Goal: Information Seeking & Learning: Learn about a topic

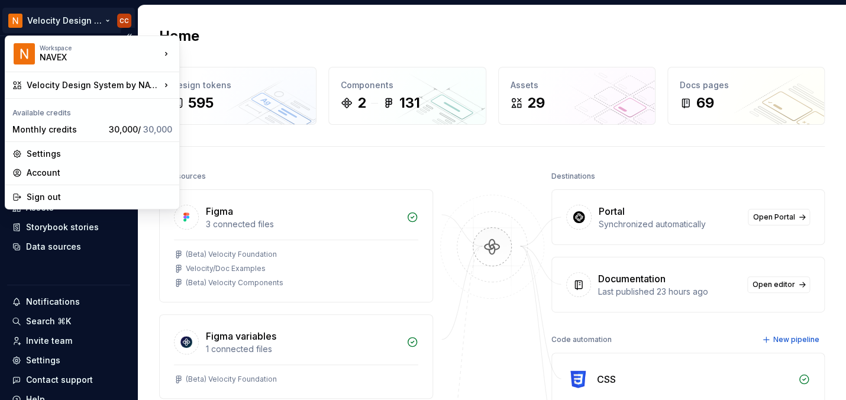
click at [72, 18] on html "Velocity Design System by NAVEX CC Home Documentation Analytics Code automation…" at bounding box center [423, 200] width 846 height 400
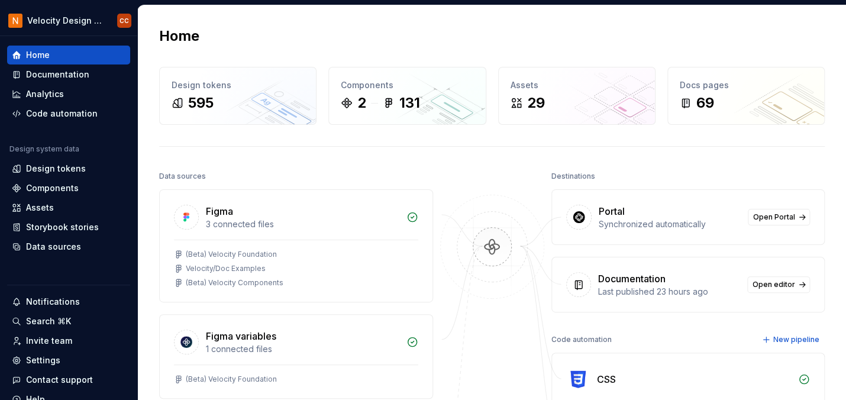
click at [170, 16] on html "Velocity Design System by NAVEX CC Home Documentation Analytics Code automation…" at bounding box center [423, 200] width 846 height 400
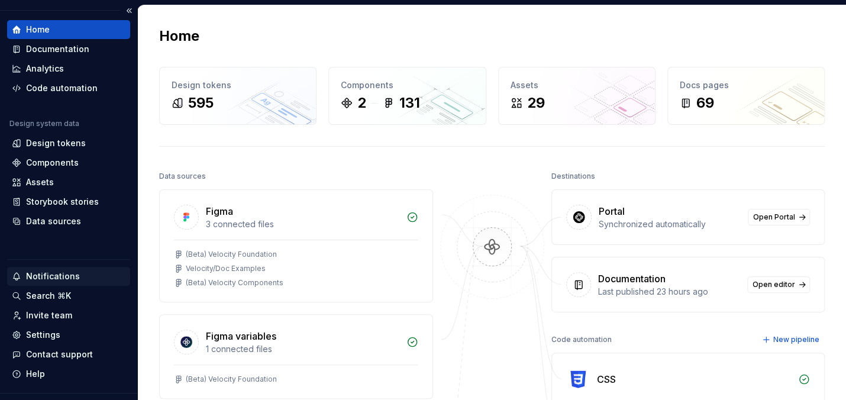
scroll to position [50, 0]
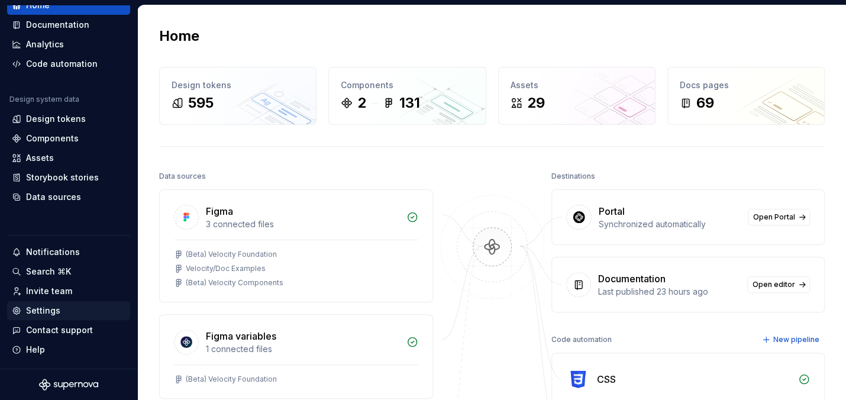
click at [45, 312] on div "Settings" at bounding box center [43, 311] width 34 height 12
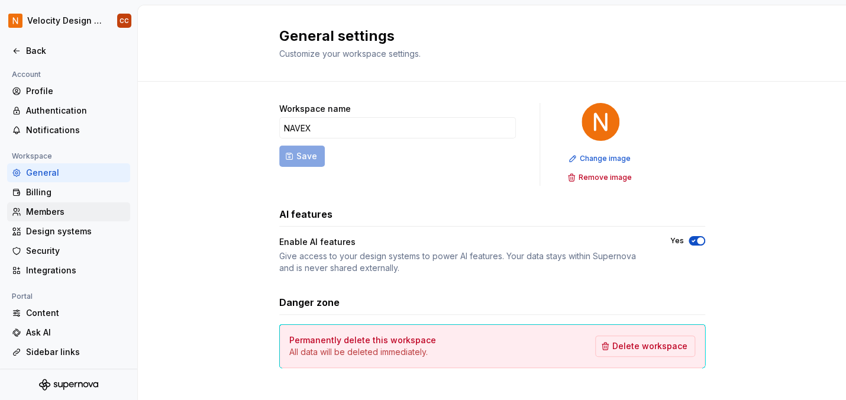
click at [69, 209] on div "Members" at bounding box center [75, 212] width 99 height 12
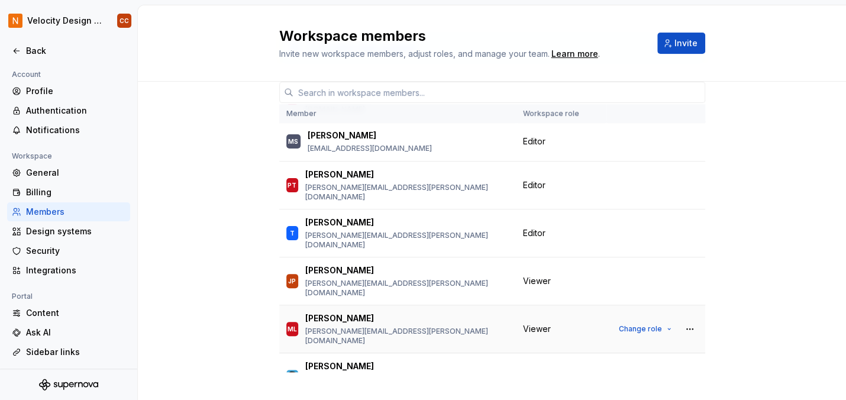
scroll to position [76, 0]
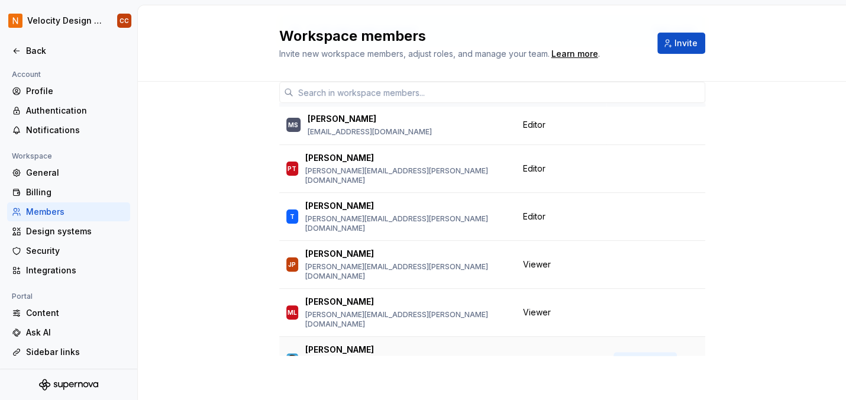
click at [658, 352] on button "Change role" at bounding box center [644, 360] width 63 height 17
click at [36, 52] on div "Back" at bounding box center [75, 51] width 99 height 12
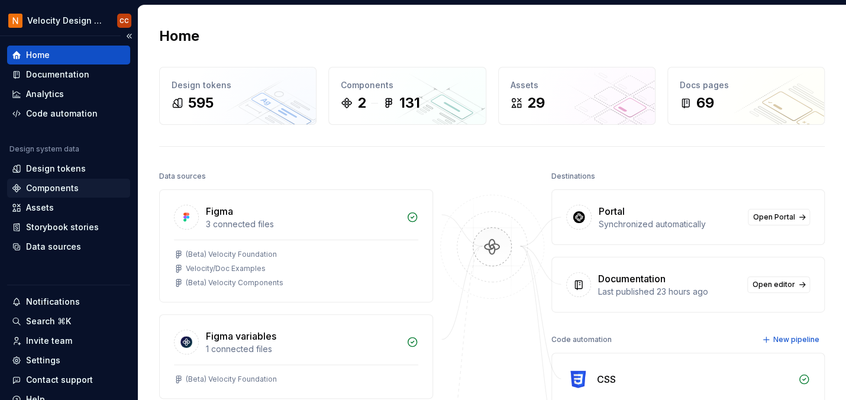
click at [62, 187] on div "Components" at bounding box center [52, 188] width 53 height 12
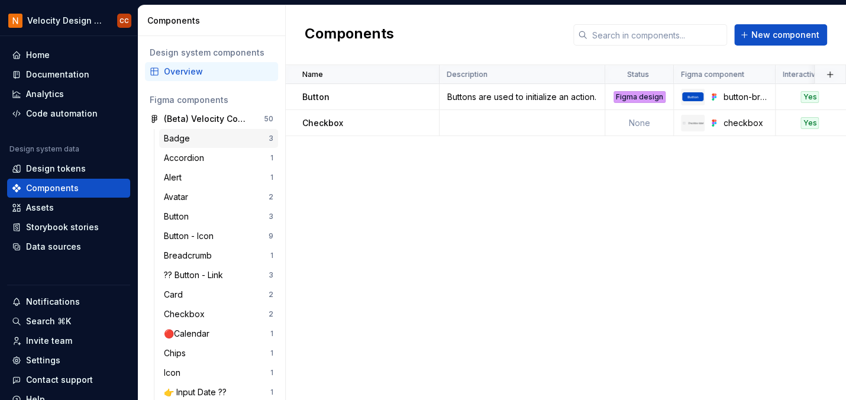
click at [211, 141] on div "Badge" at bounding box center [216, 138] width 105 height 12
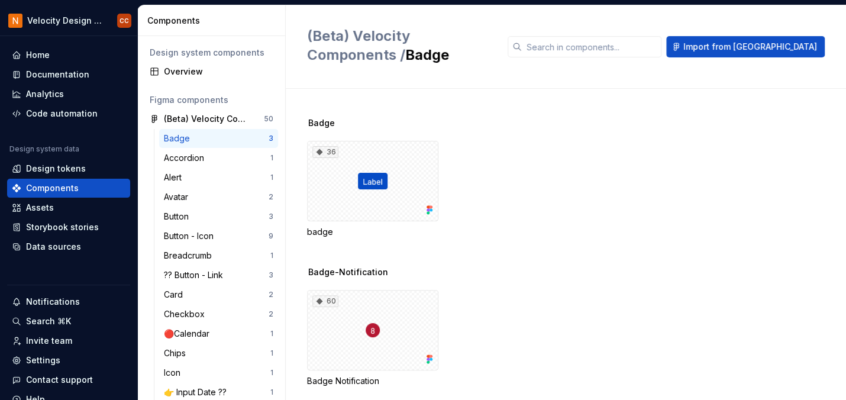
scroll to position [119, 0]
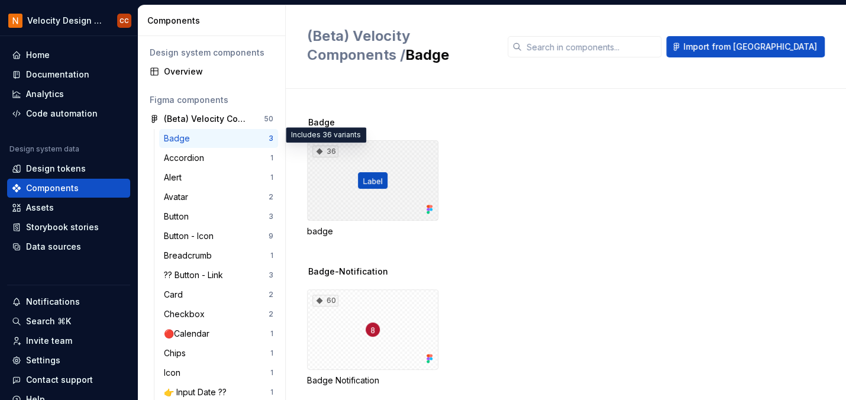
click at [328, 149] on div "36" at bounding box center [325, 151] width 26 height 12
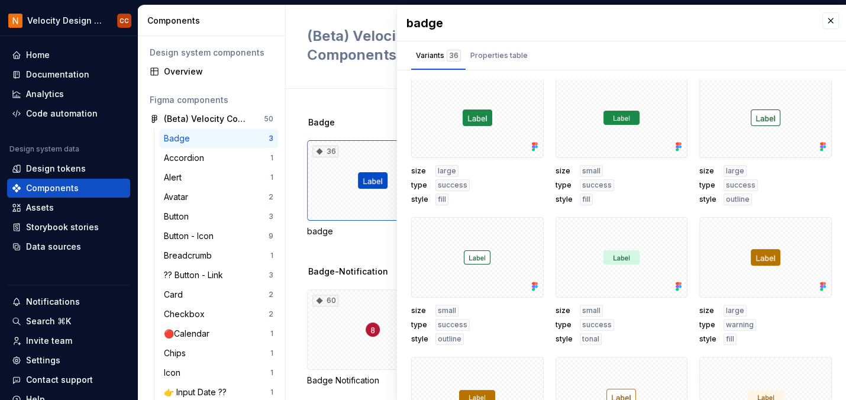
scroll to position [1347, 0]
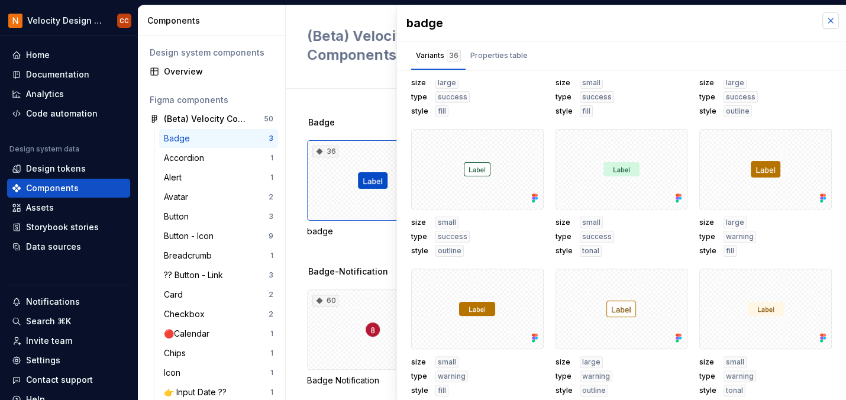
click at [822, 18] on button "button" at bounding box center [830, 20] width 17 height 17
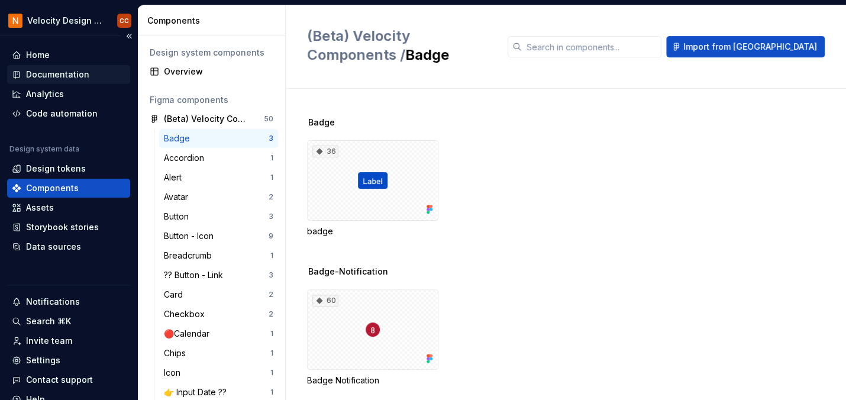
click at [76, 71] on div "Documentation" at bounding box center [57, 75] width 63 height 12
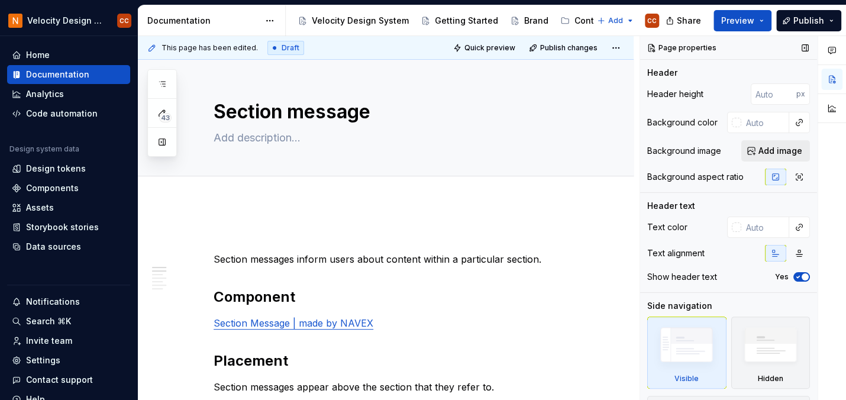
click at [759, 147] on span "Add image" at bounding box center [780, 151] width 44 height 12
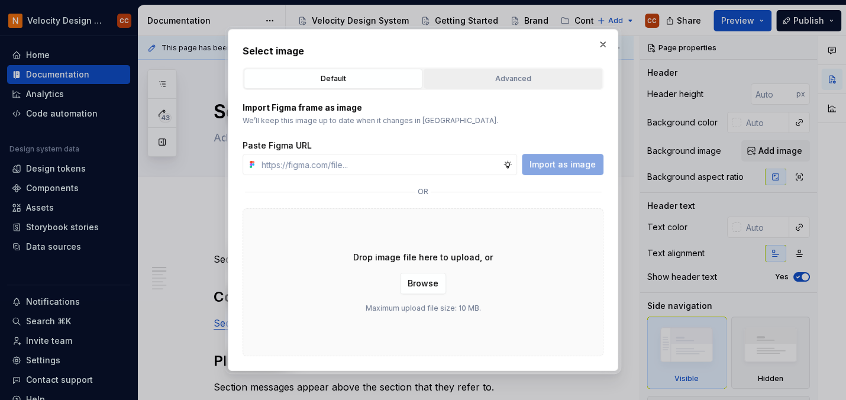
click at [500, 80] on div "Advanced" at bounding box center [513, 79] width 170 height 12
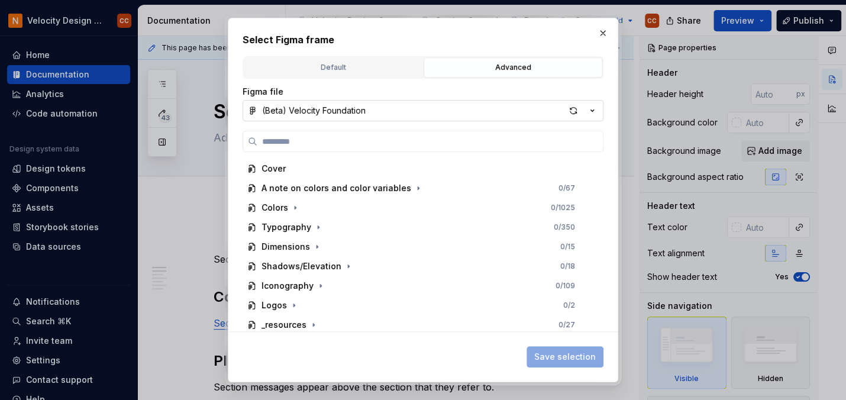
click at [590, 108] on icon "button" at bounding box center [592, 111] width 12 height 12
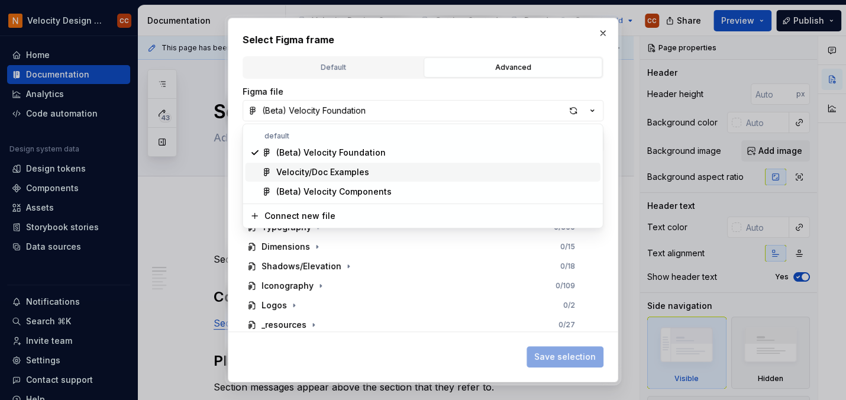
click at [354, 172] on div "Velocity/Doc Examples" at bounding box center [322, 172] width 93 height 12
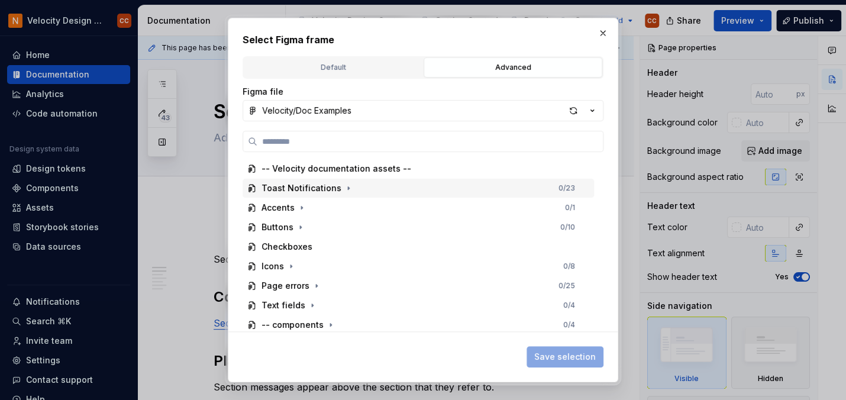
scroll to position [3, 0]
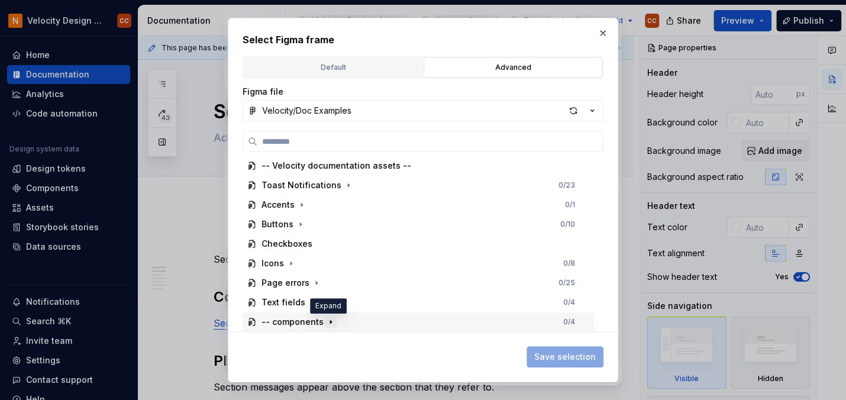
click at [329, 321] on icon "button" at bounding box center [330, 321] width 9 height 9
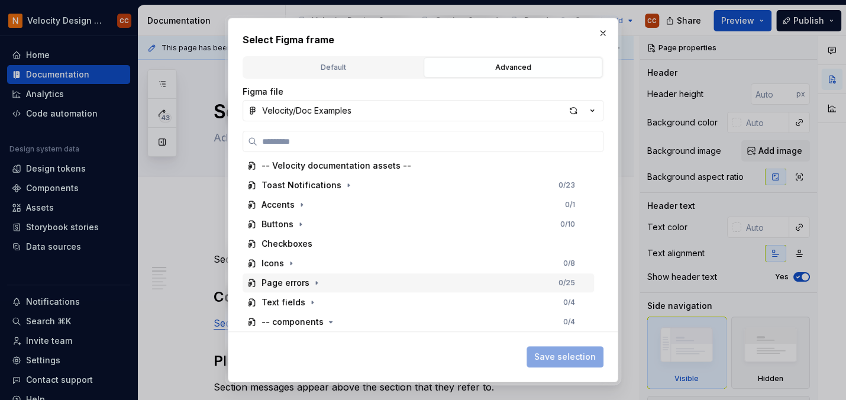
scroll to position [23, 0]
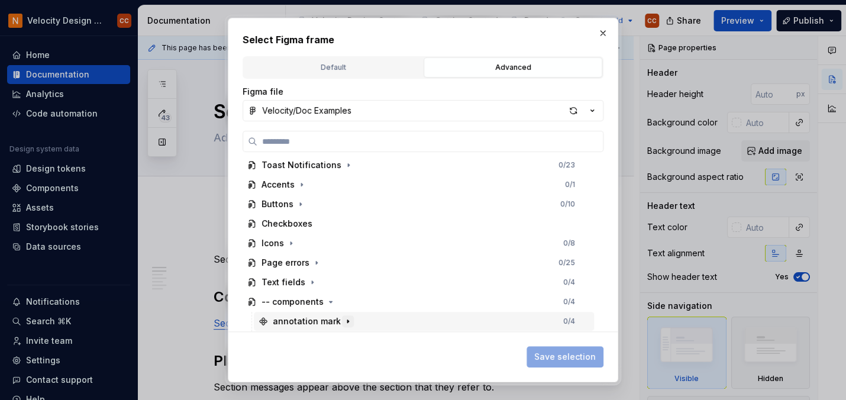
click at [343, 319] on icon "button" at bounding box center [347, 320] width 9 height 9
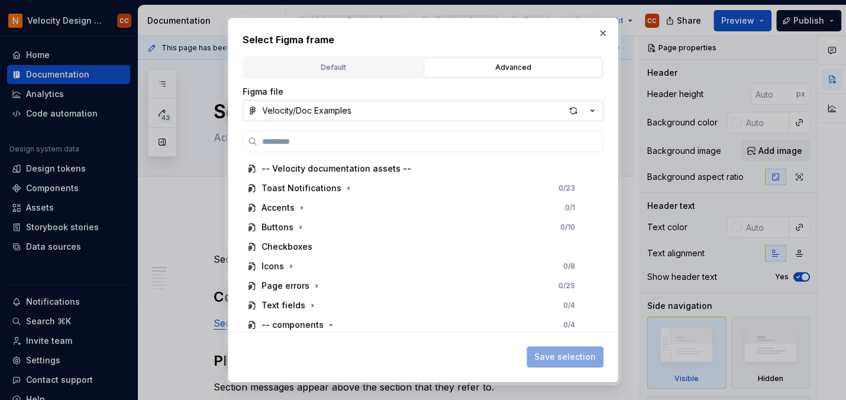
click at [591, 105] on icon "button" at bounding box center [592, 111] width 12 height 12
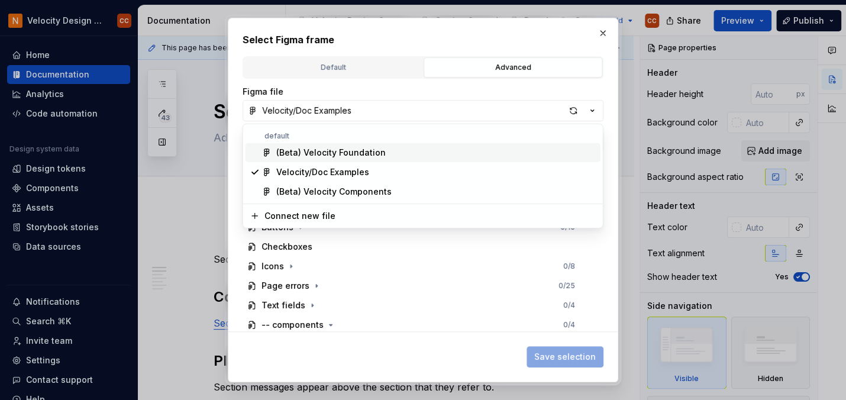
click at [375, 150] on div "(Beta) Velocity Foundation" at bounding box center [330, 153] width 109 height 12
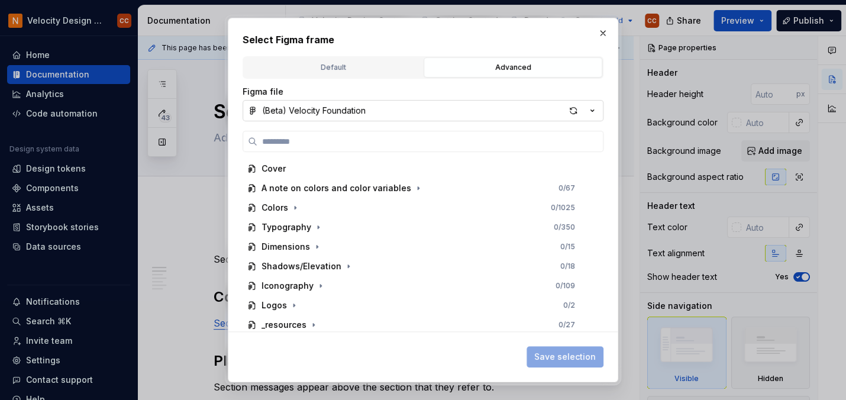
click at [599, 113] on button "(Beta) Velocity Foundation" at bounding box center [422, 110] width 361 height 21
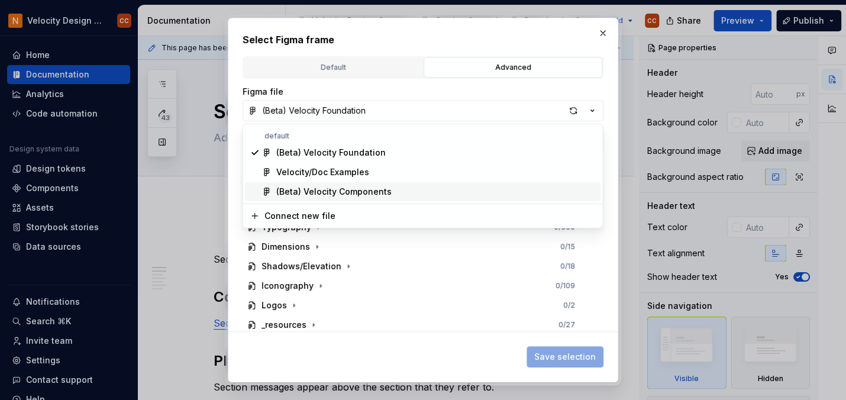
click at [457, 194] on div "(Beta) Velocity Components" at bounding box center [435, 192] width 319 height 12
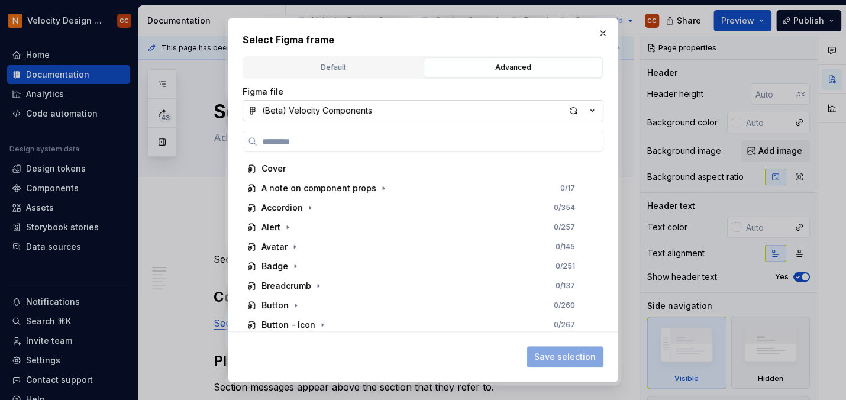
click at [594, 111] on icon "button" at bounding box center [592, 111] width 12 height 12
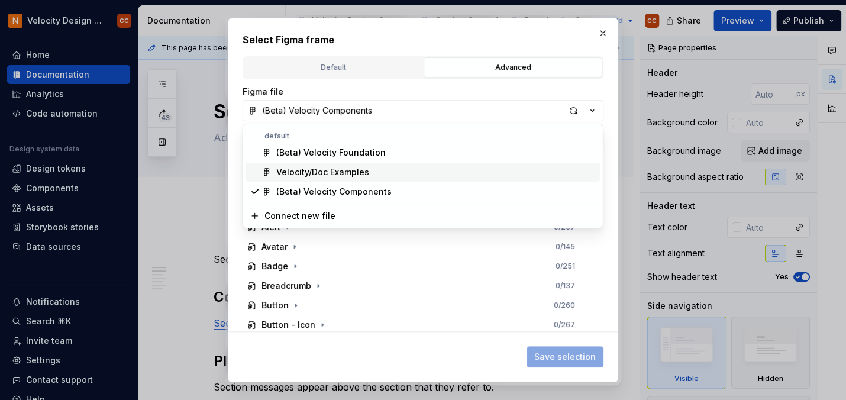
click at [367, 172] on div "Velocity/Doc Examples" at bounding box center [435, 172] width 319 height 12
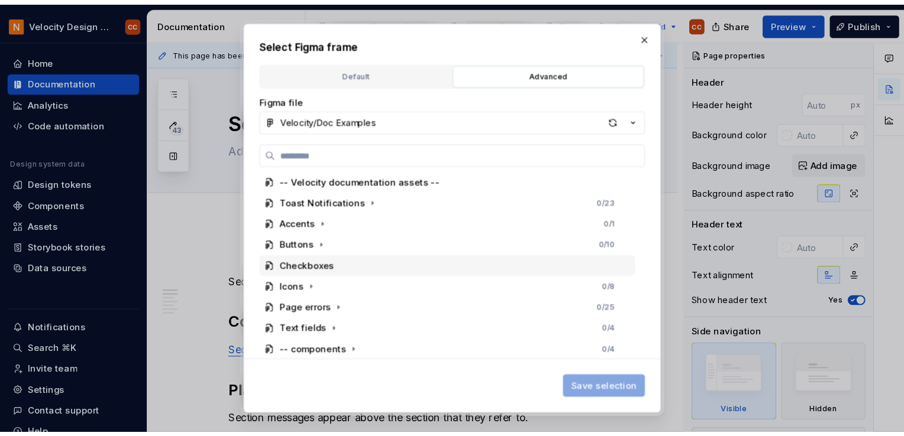
scroll to position [3, 0]
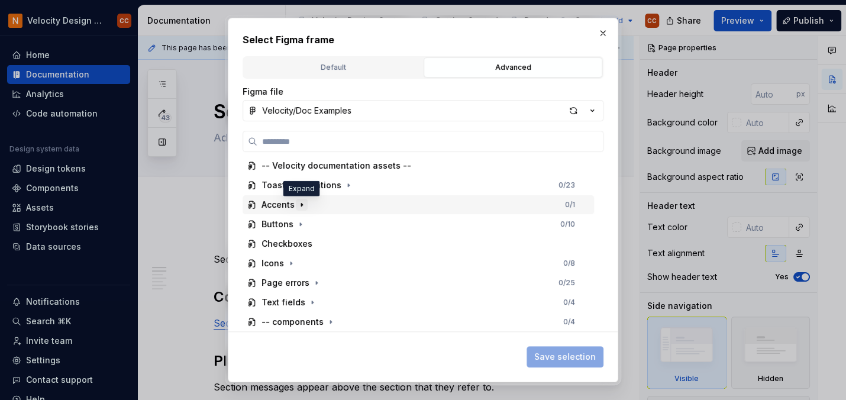
click at [298, 203] on icon "button" at bounding box center [301, 204] width 9 height 9
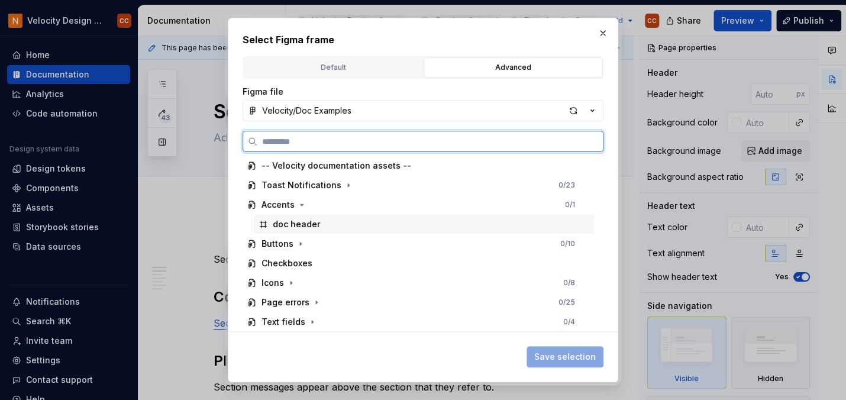
click at [301, 224] on div "doc header" at bounding box center [296, 224] width 47 height 12
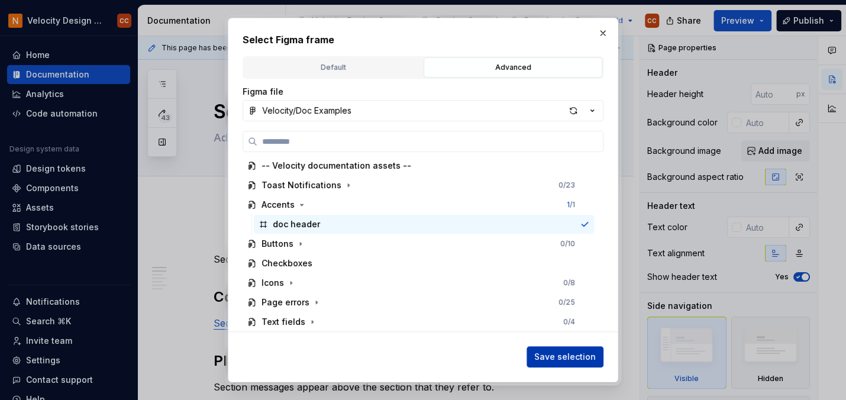
click at [580, 355] on span "Save selection" at bounding box center [565, 357] width 62 height 12
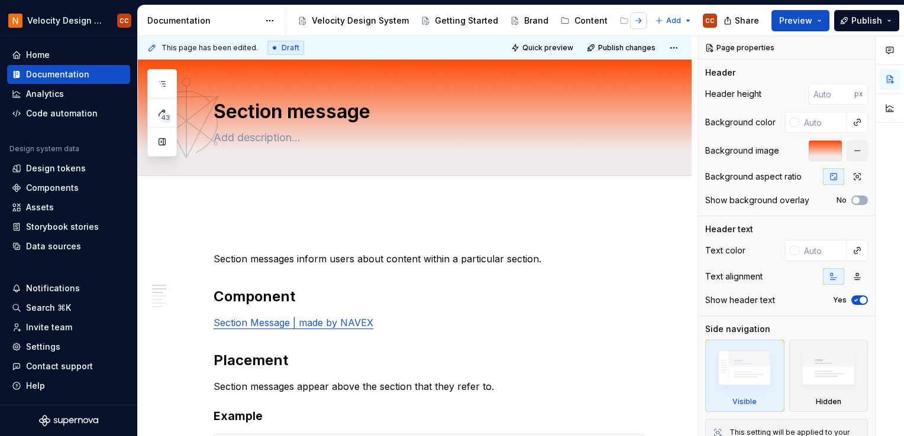
click at [637, 19] on button "button" at bounding box center [638, 20] width 17 height 17
click at [632, 21] on div "Patterns" at bounding box center [647, 21] width 35 height 12
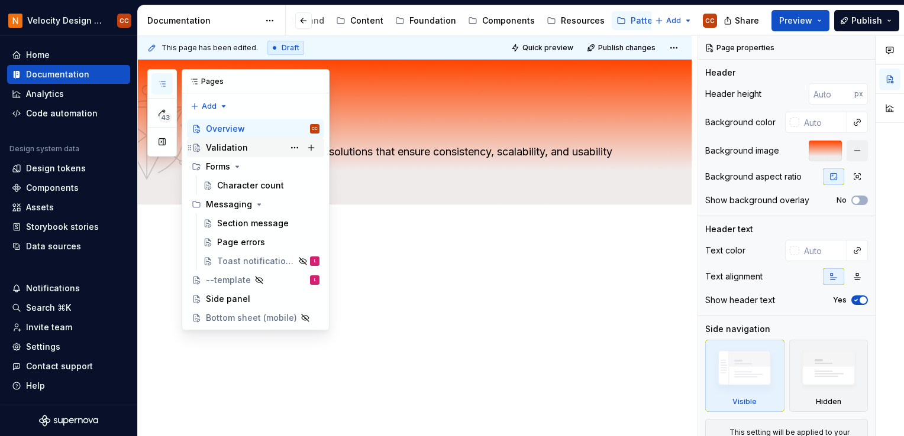
click at [237, 146] on div "Validation" at bounding box center [227, 148] width 42 height 12
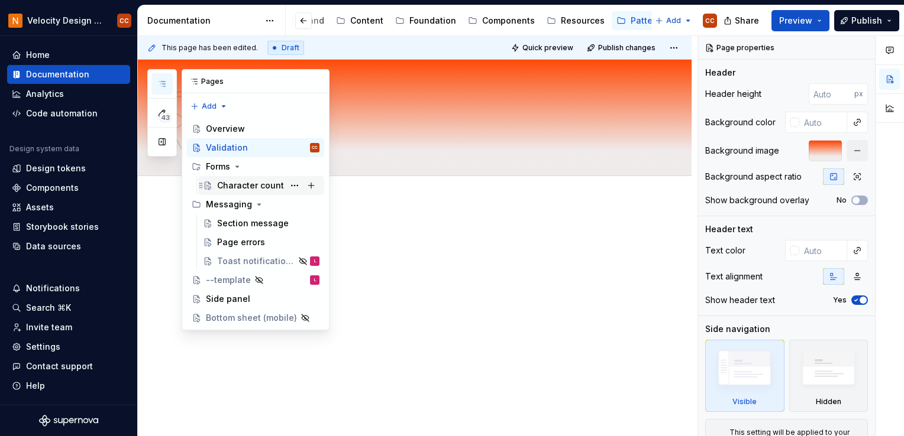
click at [228, 186] on div "Character count" at bounding box center [250, 186] width 67 height 12
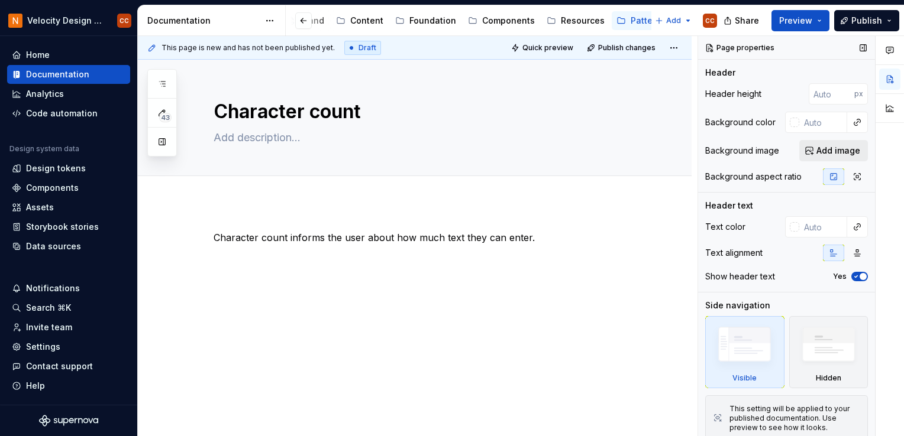
click at [824, 150] on span "Add image" at bounding box center [838, 151] width 44 height 12
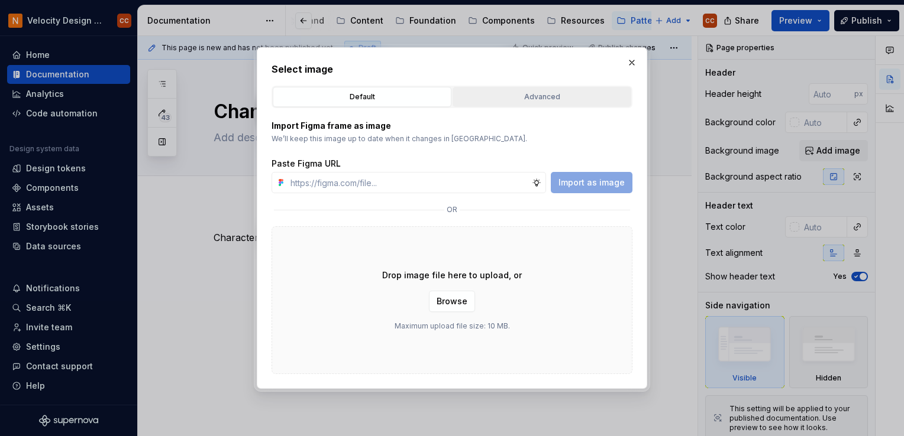
click at [544, 92] on div "Advanced" at bounding box center [542, 97] width 170 height 12
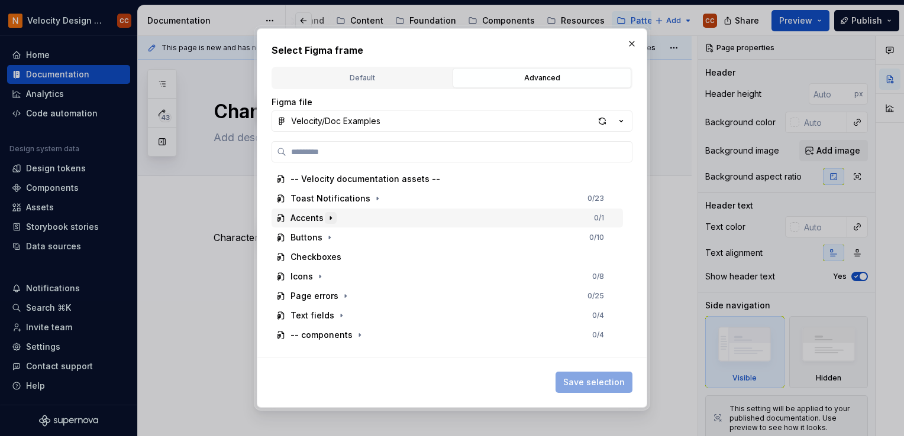
click at [326, 220] on icon "button" at bounding box center [330, 218] width 9 height 9
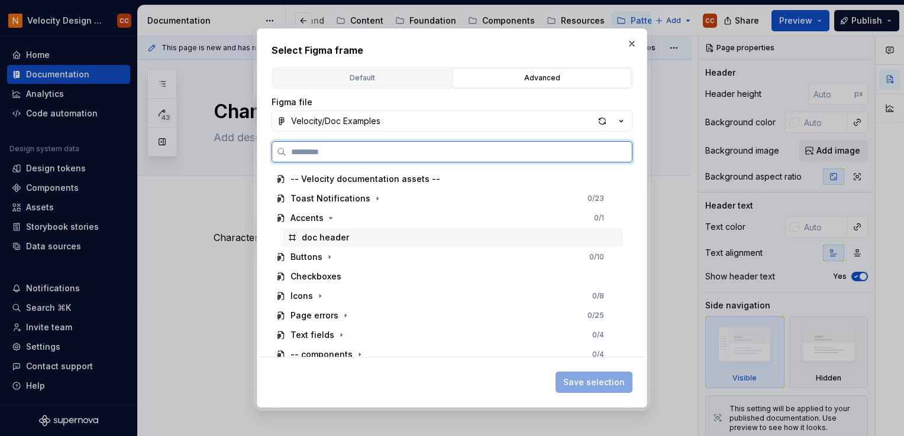
click at [325, 236] on div "doc header" at bounding box center [325, 238] width 47 height 12
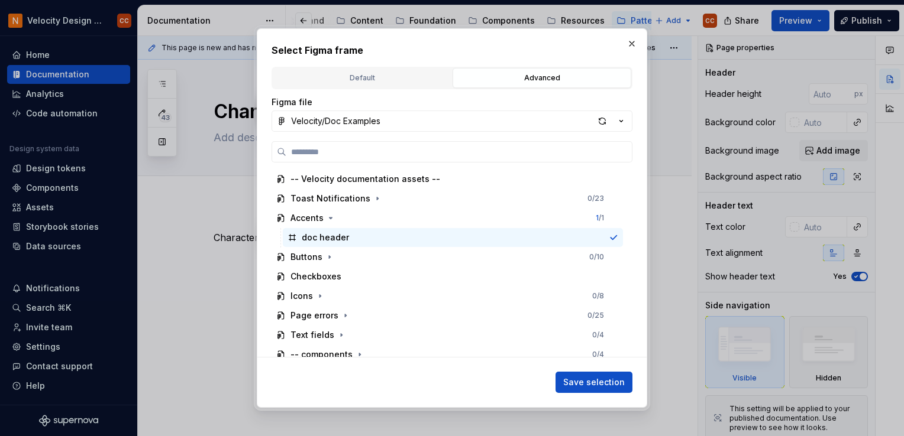
click at [612, 386] on span "Save selection" at bounding box center [594, 383] width 62 height 12
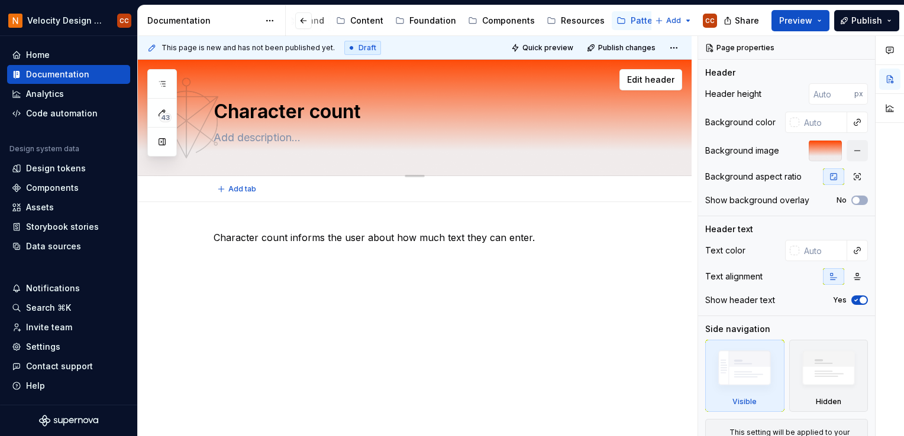
click at [433, 93] on div "Character count" at bounding box center [429, 118] width 431 height 116
click at [434, 114] on textarea "Character count" at bounding box center [426, 112] width 431 height 28
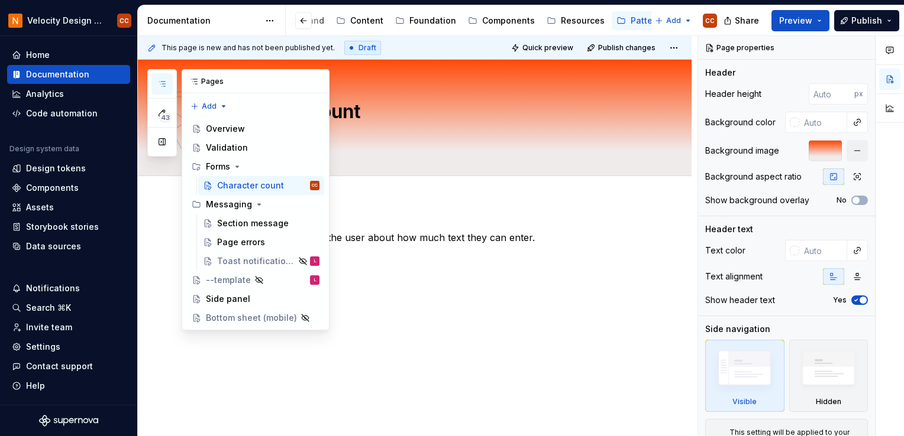
click at [163, 82] on icon "button" at bounding box center [162, 84] width 6 height 5
click at [227, 222] on div "Section message" at bounding box center [250, 224] width 67 height 12
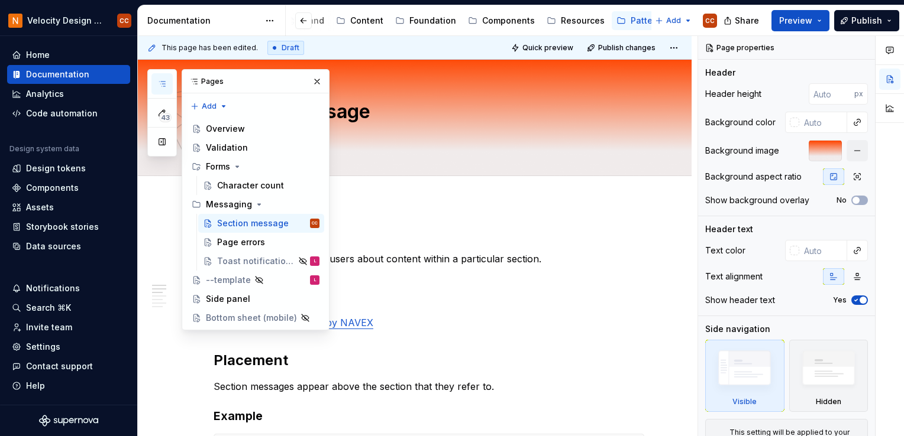
click at [317, 77] on button "button" at bounding box center [317, 81] width 17 height 17
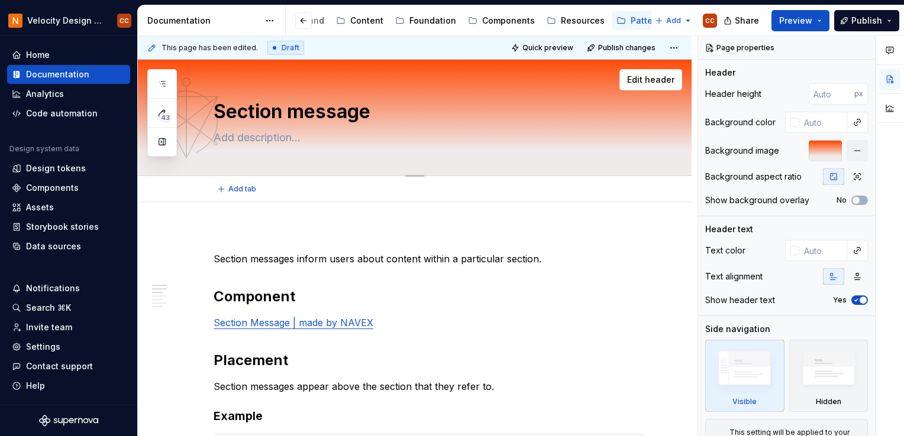
click at [286, 111] on textarea "Section message" at bounding box center [426, 112] width 431 height 28
click at [845, 174] on icon "button" at bounding box center [856, 176] width 9 height 9
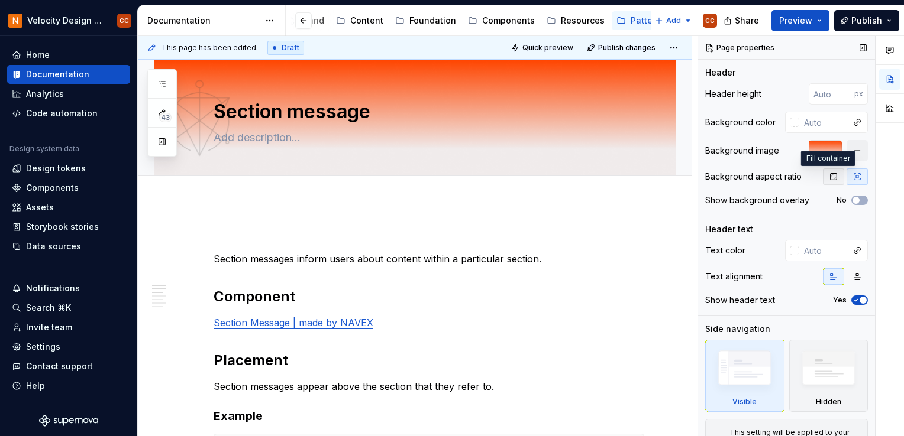
click at [829, 176] on icon "button" at bounding box center [833, 176] width 9 height 9
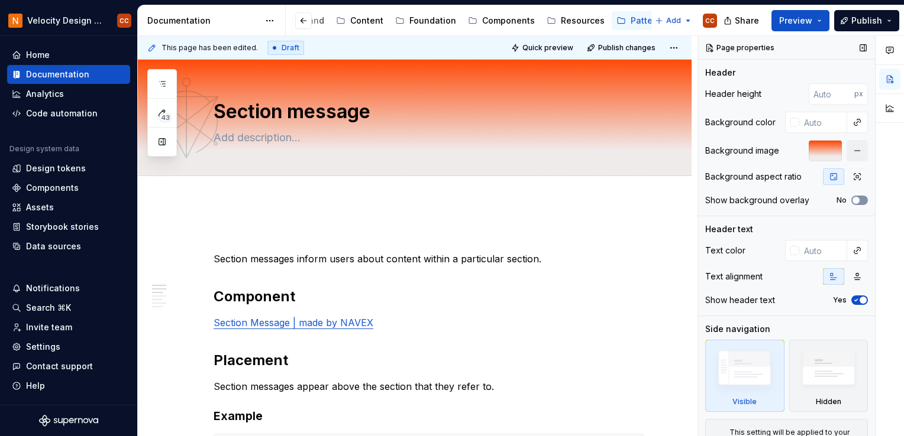
click at [845, 200] on button "No" at bounding box center [859, 200] width 17 height 9
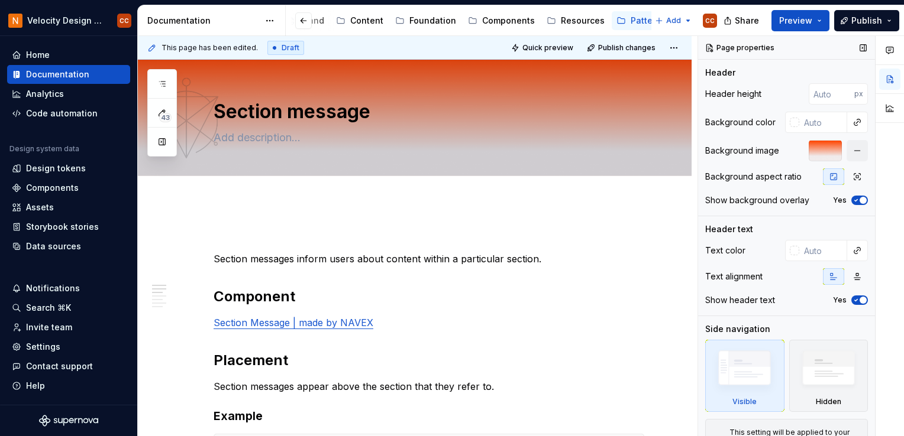
click at [845, 200] on span "button" at bounding box center [862, 200] width 7 height 7
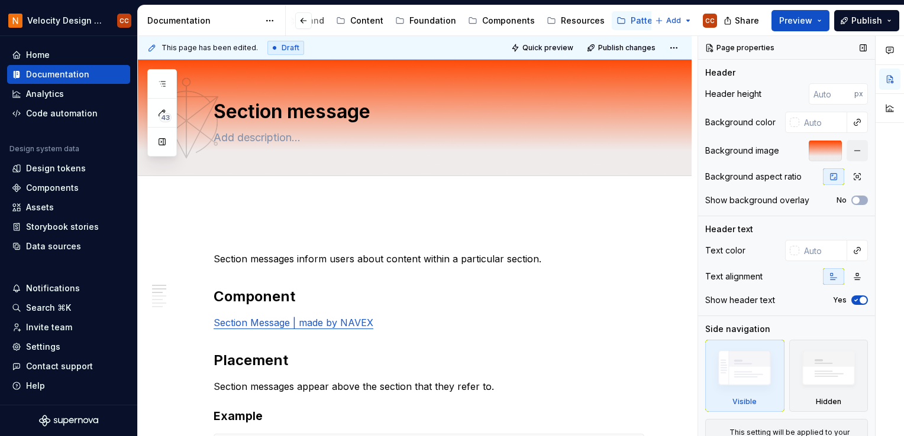
scroll to position [31, 0]
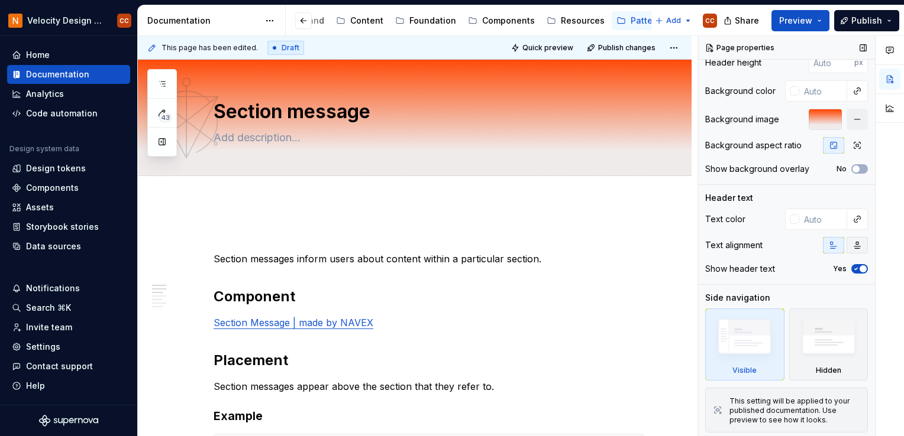
click at [845, 246] on icon "button" at bounding box center [856, 245] width 9 height 9
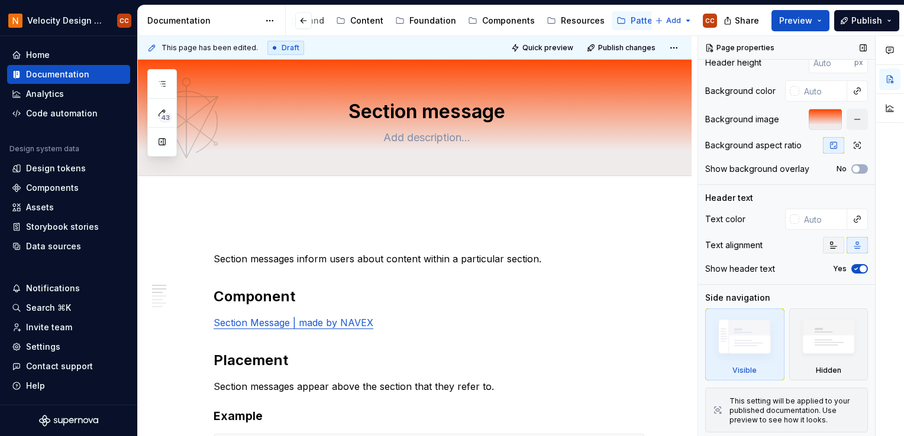
click at [823, 246] on button "button" at bounding box center [833, 245] width 21 height 17
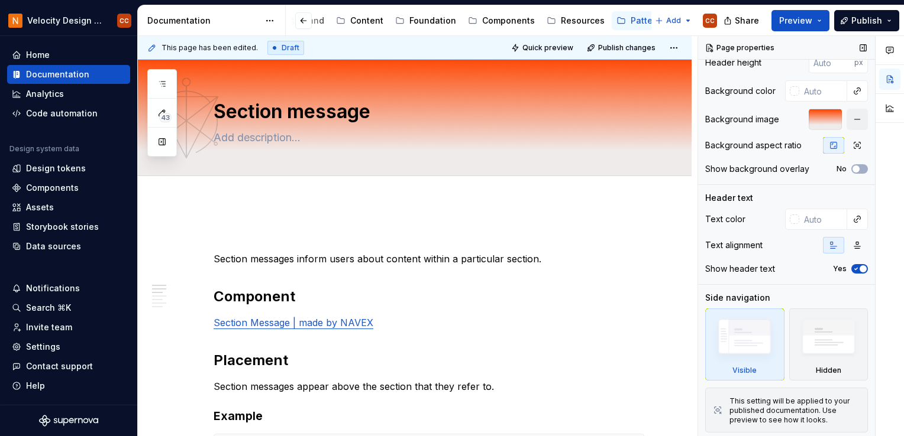
click at [845, 268] on icon "button" at bounding box center [855, 269] width 9 height 7
click at [845, 268] on span "button" at bounding box center [855, 269] width 7 height 7
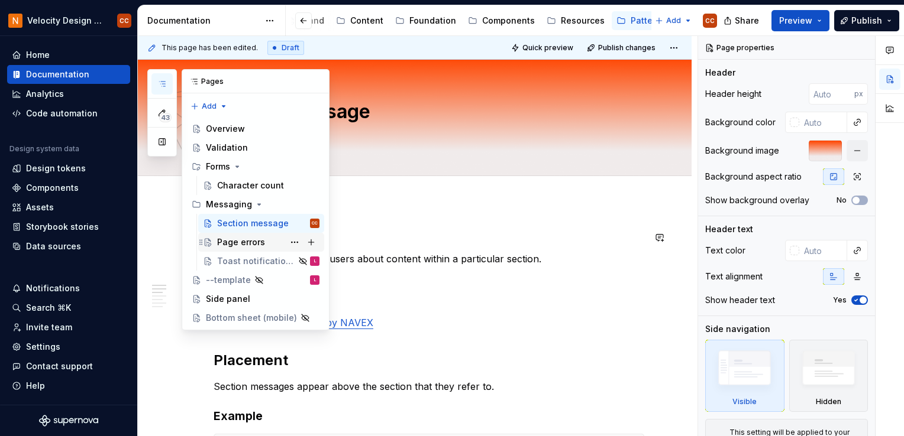
click at [236, 242] on div "Page errors" at bounding box center [241, 243] width 48 height 12
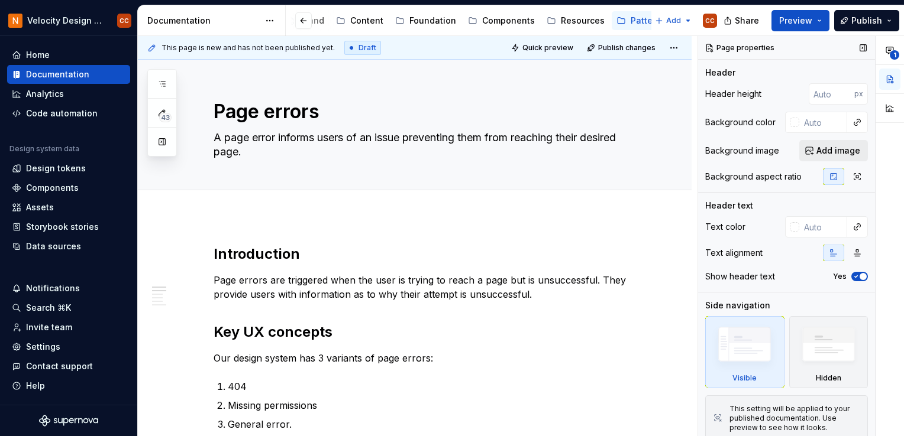
click at [835, 153] on span "Add image" at bounding box center [838, 151] width 44 height 12
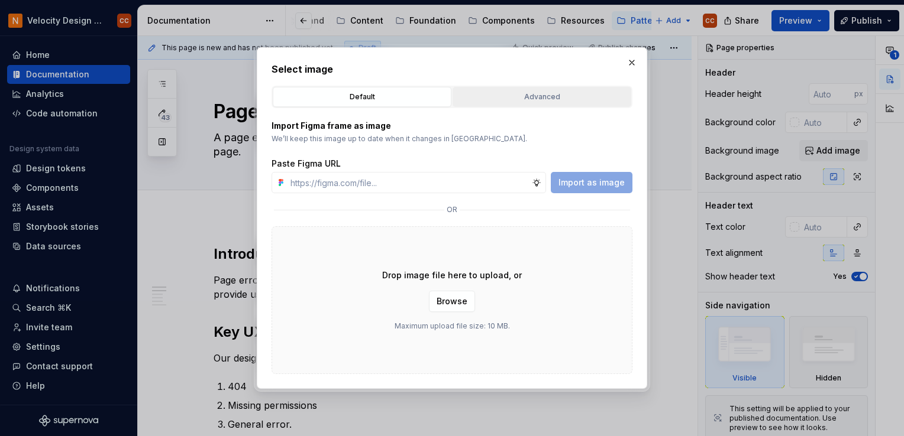
click at [544, 96] on div "Advanced" at bounding box center [542, 97] width 170 height 12
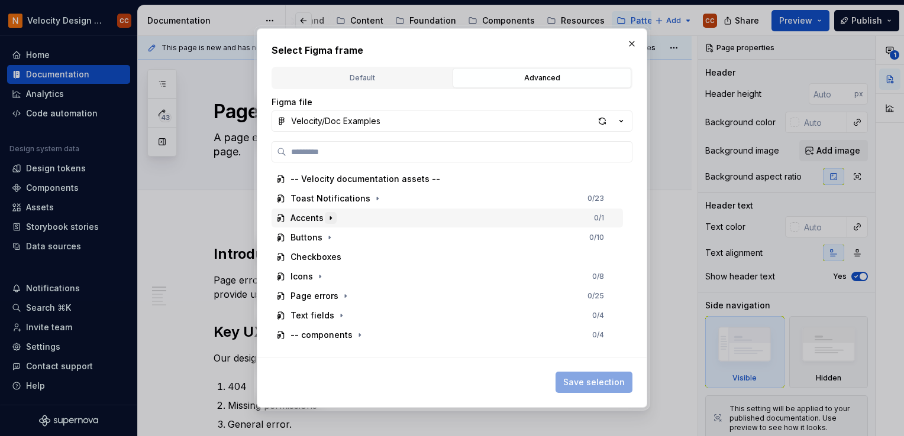
click at [331, 219] on icon "button" at bounding box center [330, 218] width 9 height 9
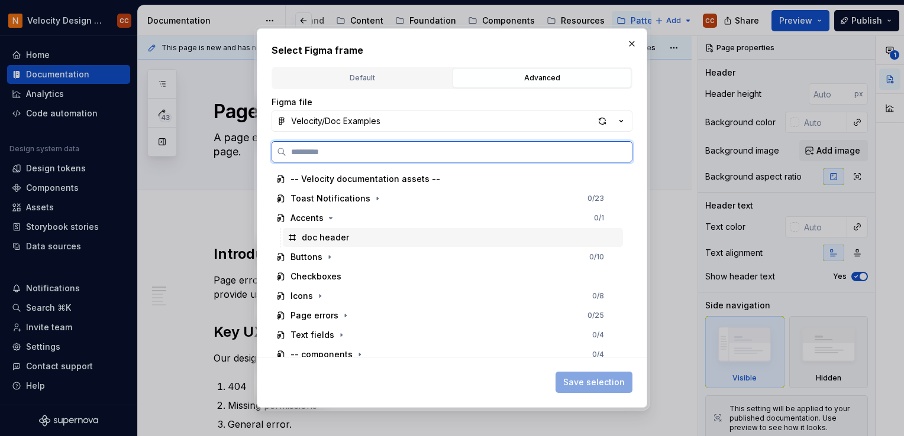
click at [326, 237] on div "doc header" at bounding box center [325, 238] width 47 height 12
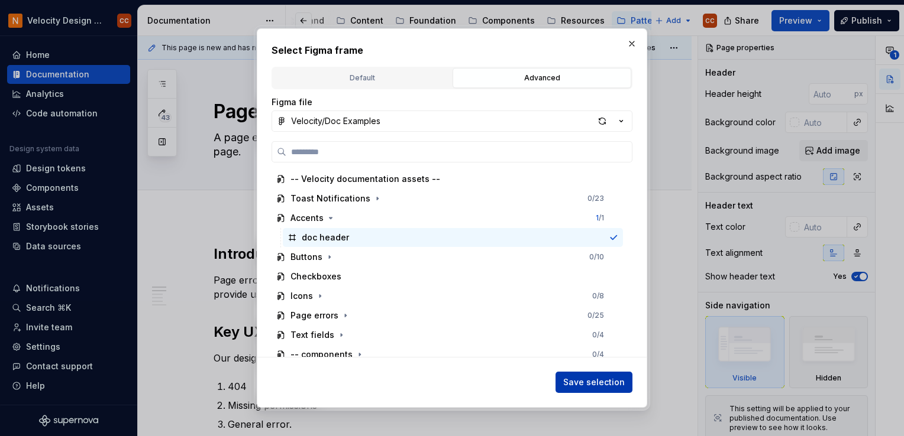
click at [626, 384] on button "Save selection" at bounding box center [593, 382] width 77 height 21
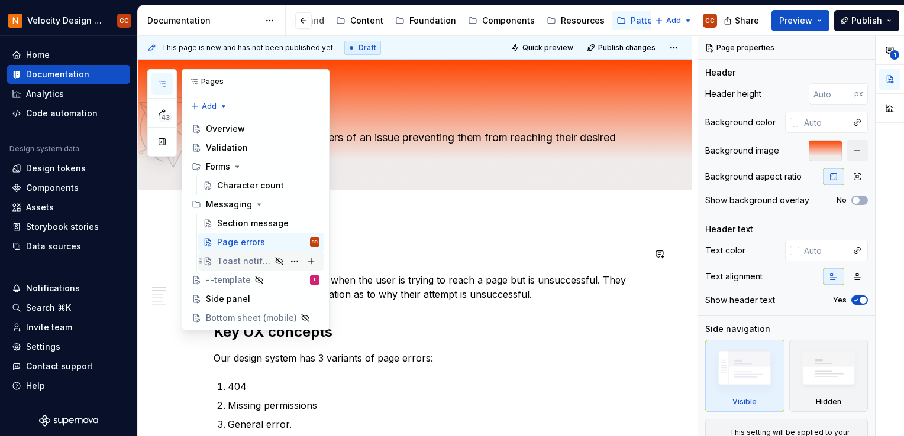
click at [227, 261] on div "Toast notifications" at bounding box center [244, 262] width 54 height 12
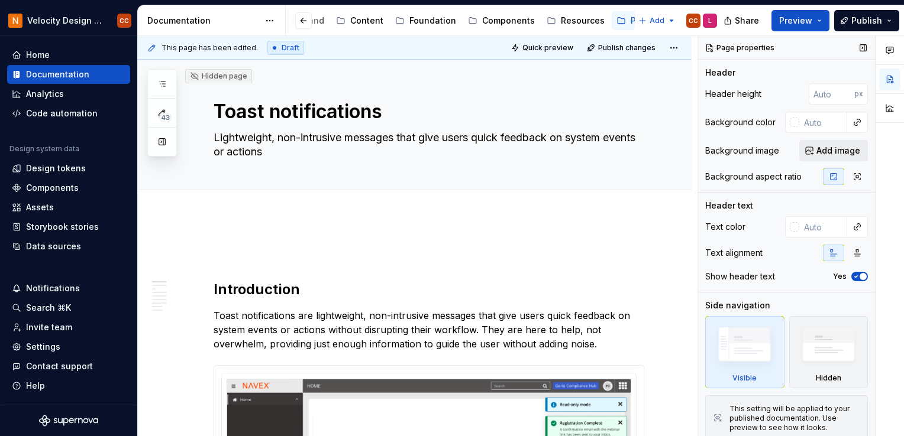
click at [829, 149] on span "Add image" at bounding box center [838, 151] width 44 height 12
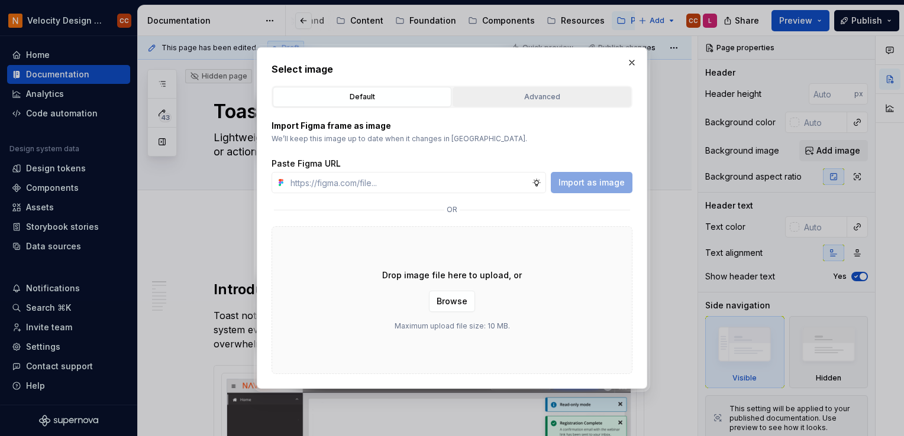
click at [552, 99] on div "Advanced" at bounding box center [542, 97] width 170 height 12
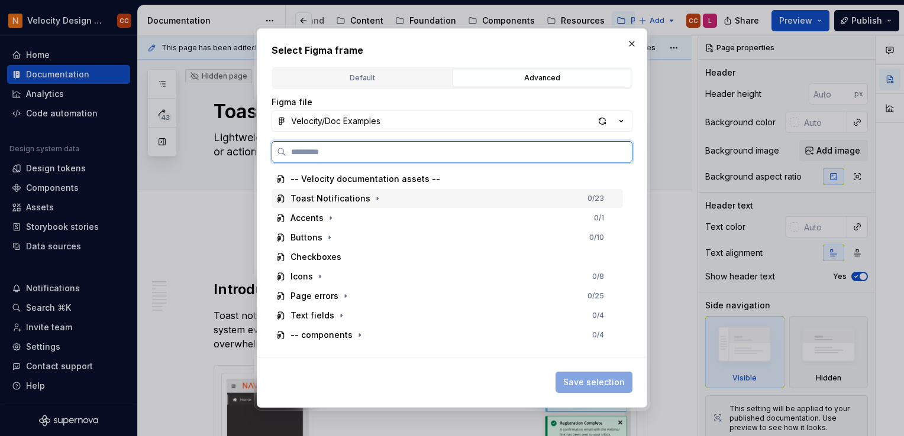
click at [350, 201] on div "Toast Notifications" at bounding box center [330, 199] width 80 height 12
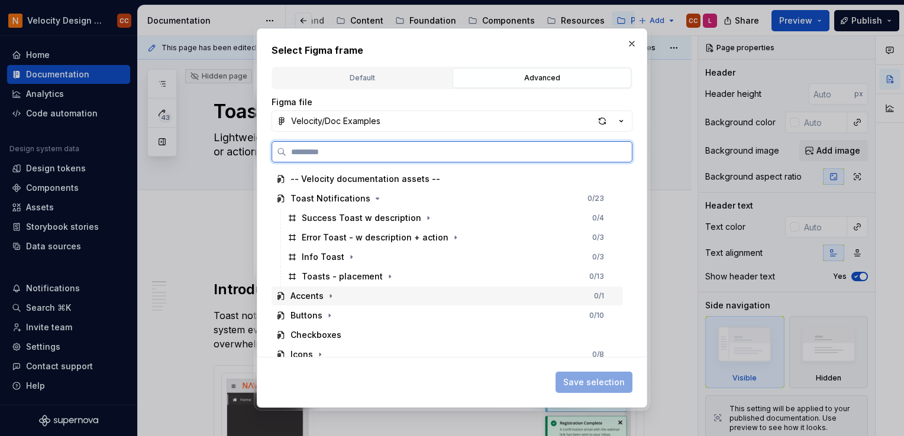
click at [312, 297] on div "Accents" at bounding box center [306, 296] width 33 height 12
click at [312, 316] on div "doc header" at bounding box center [325, 316] width 47 height 12
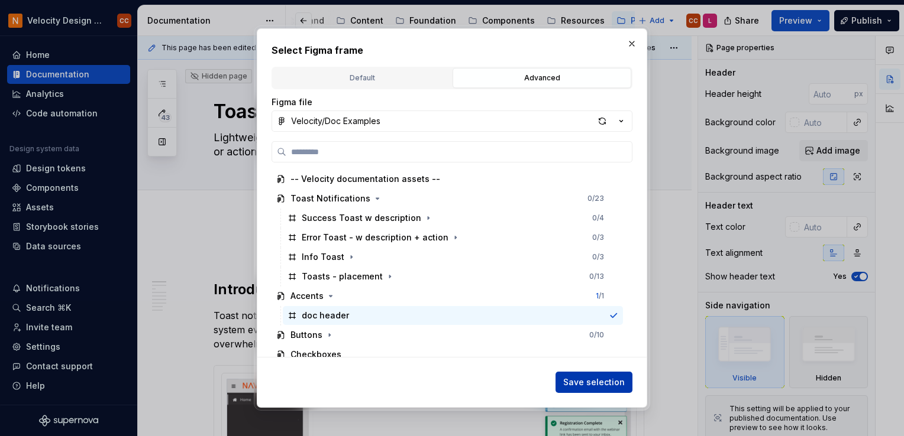
click at [622, 383] on span "Save selection" at bounding box center [594, 383] width 62 height 12
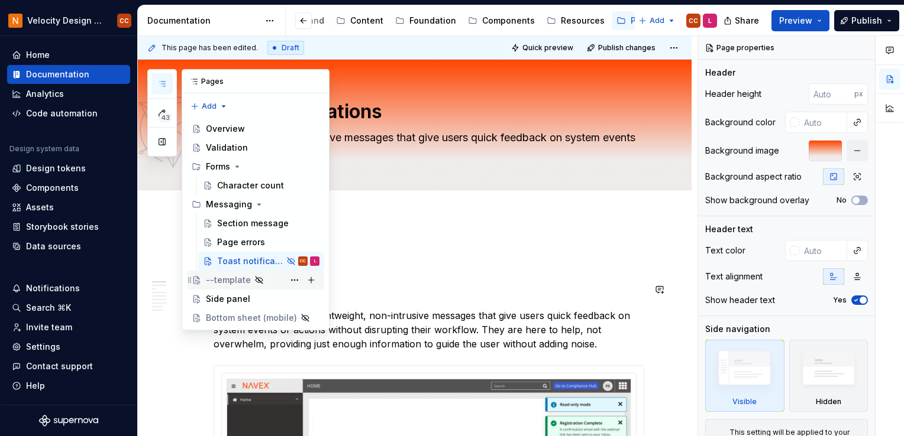
click at [226, 285] on div "--template" at bounding box center [228, 280] width 45 height 12
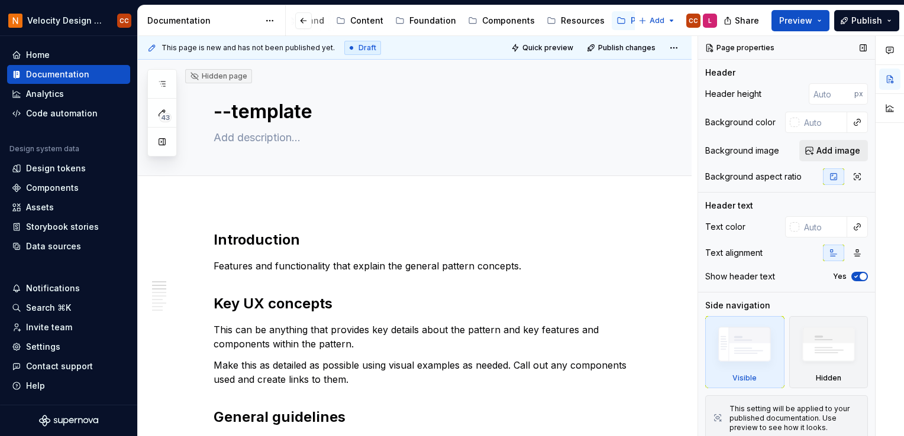
click at [816, 153] on span "Add image" at bounding box center [838, 151] width 44 height 12
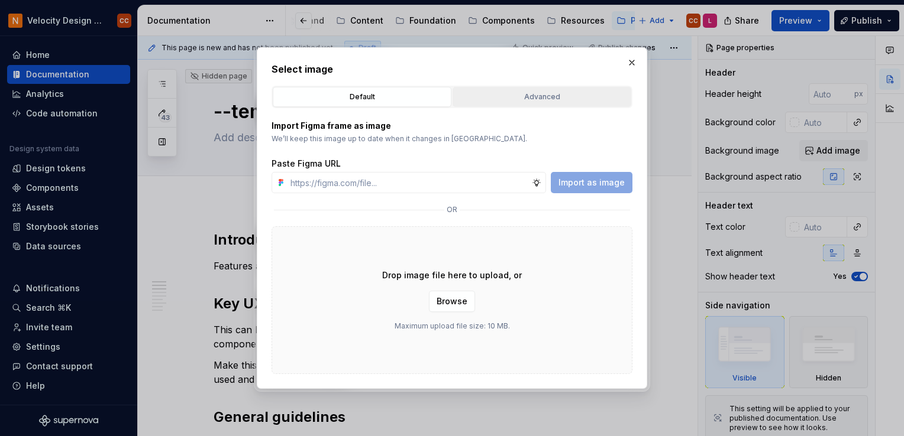
click at [538, 98] on div "Advanced" at bounding box center [542, 97] width 170 height 12
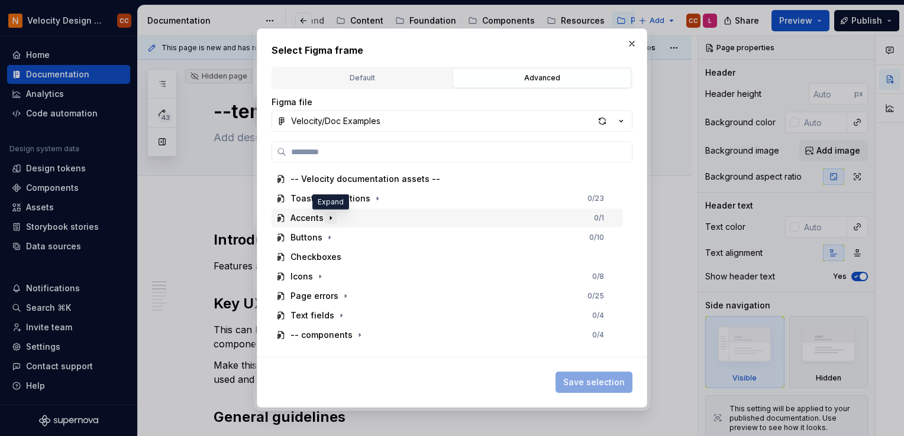
click at [331, 218] on icon "button" at bounding box center [330, 218] width 9 height 9
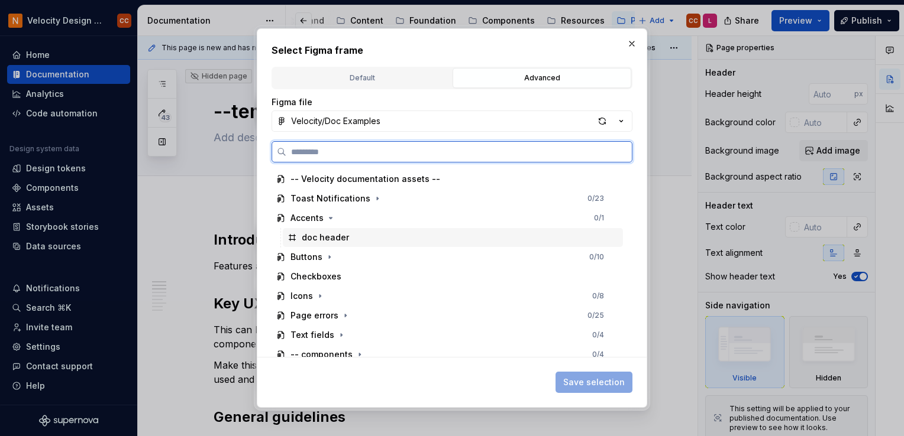
click at [330, 234] on div "doc header" at bounding box center [325, 238] width 47 height 12
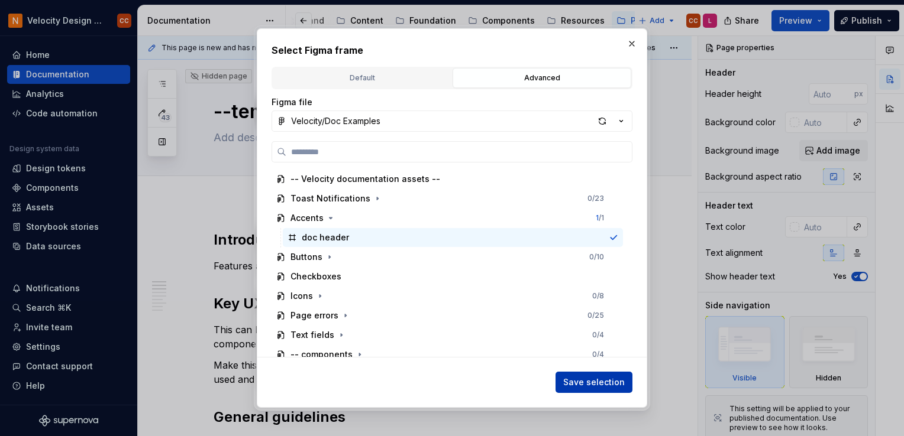
click at [571, 380] on span "Save selection" at bounding box center [594, 383] width 62 height 12
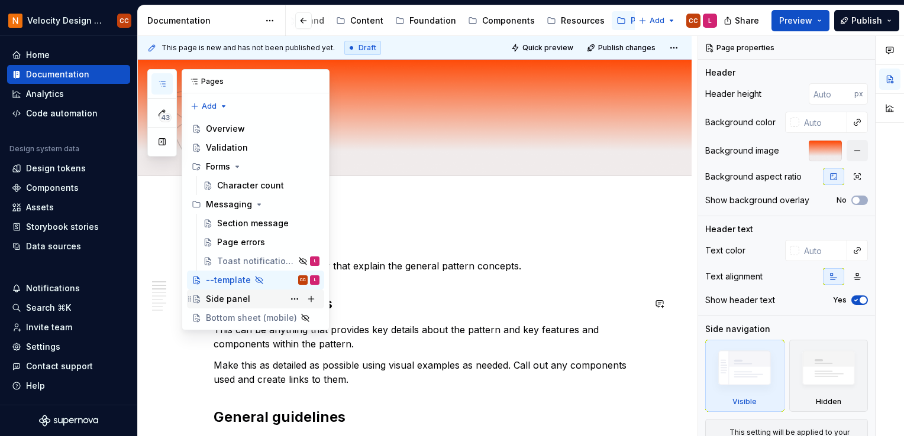
click at [221, 300] on div "Side panel" at bounding box center [228, 299] width 44 height 12
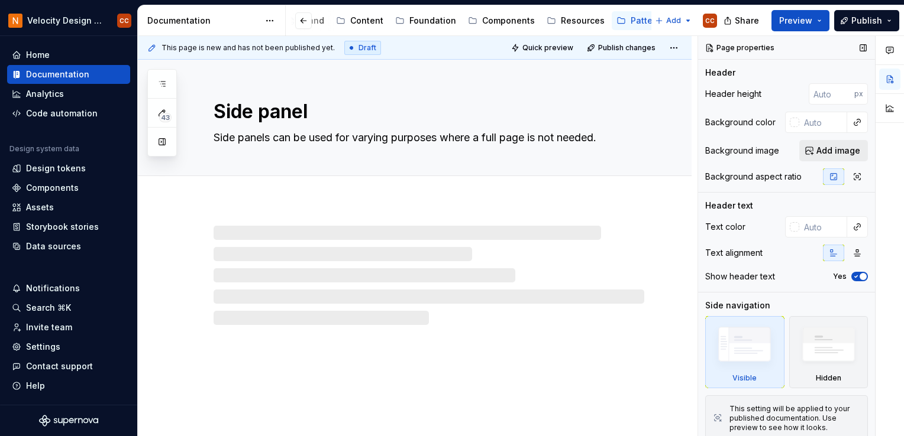
click at [826, 153] on span "Add image" at bounding box center [838, 151] width 44 height 12
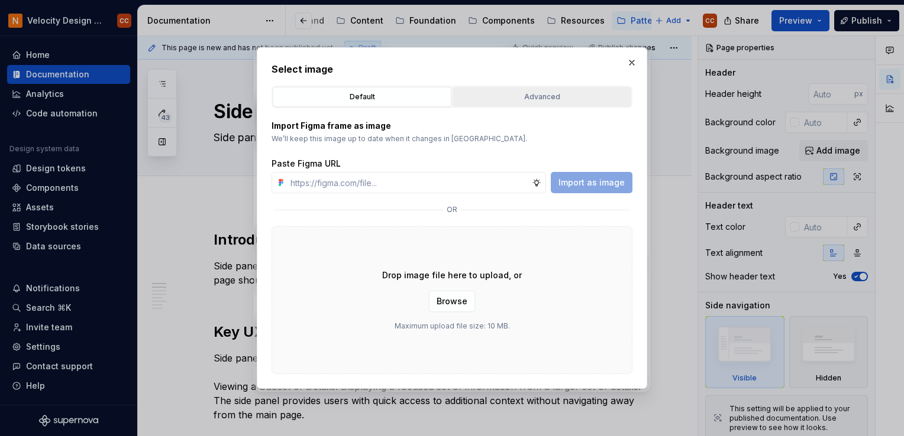
click at [551, 95] on div "Advanced" at bounding box center [542, 97] width 170 height 12
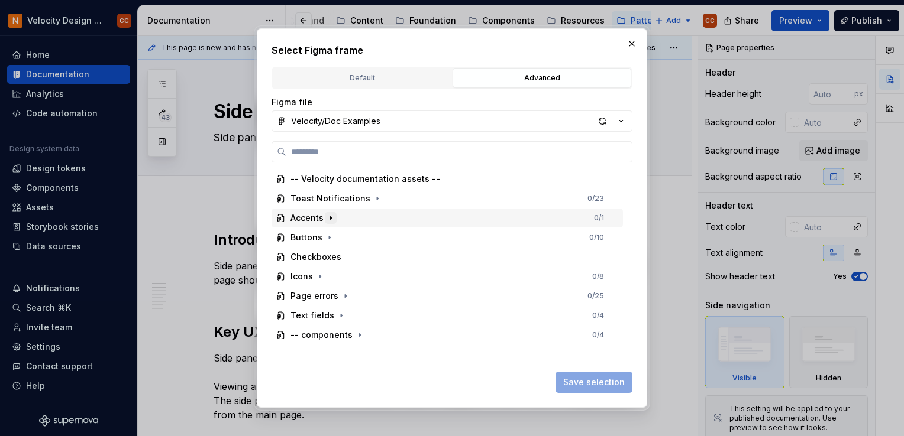
click at [331, 218] on icon "button" at bounding box center [330, 218] width 9 height 9
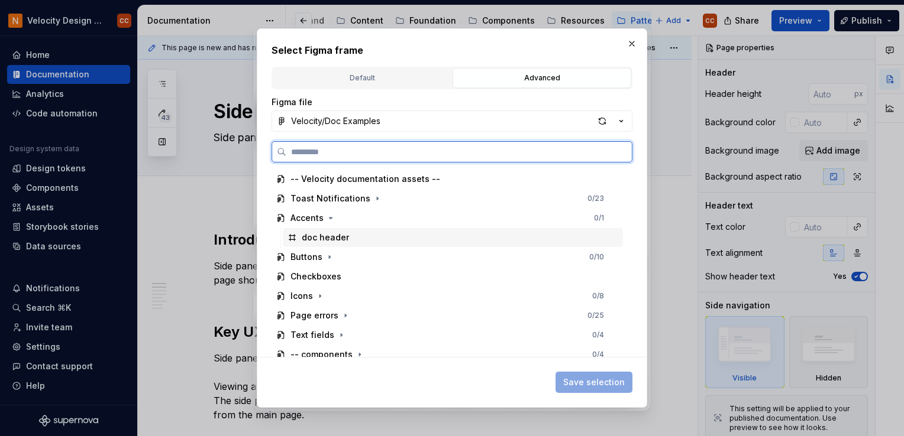
click at [328, 237] on div "doc header" at bounding box center [325, 238] width 47 height 12
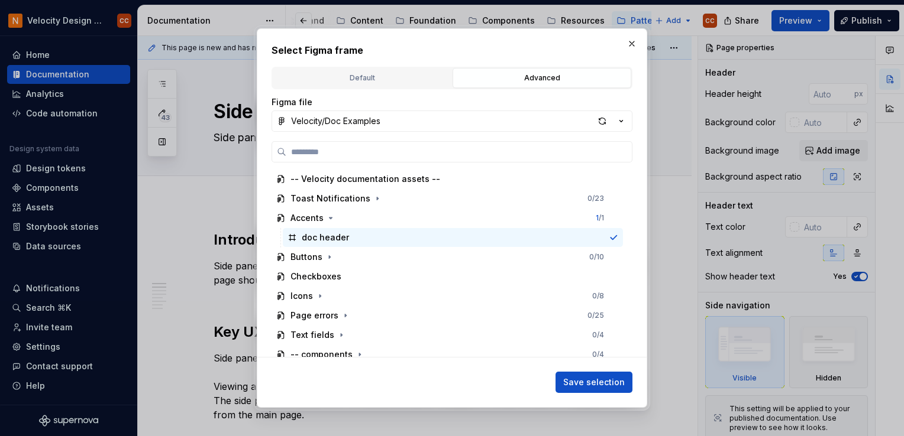
click at [589, 378] on span "Save selection" at bounding box center [594, 383] width 62 height 12
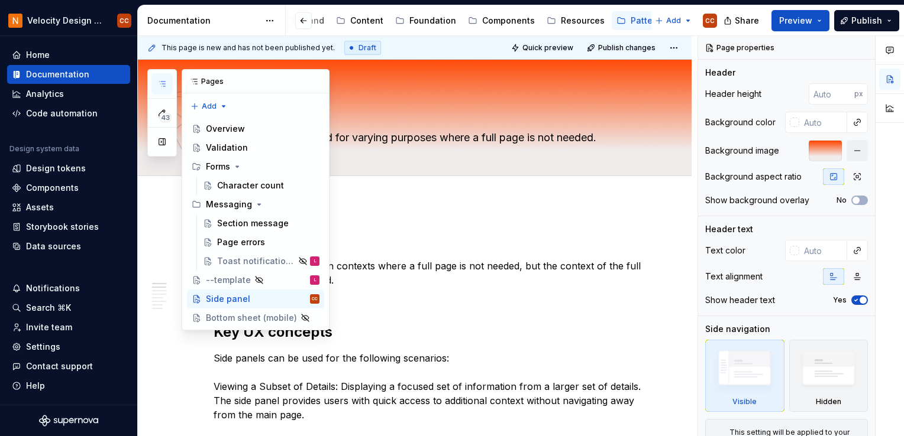
click at [161, 79] on icon "button" at bounding box center [161, 83] width 9 height 9
click at [232, 321] on div "Bottom sheet (mobile)" at bounding box center [238, 318] width 65 height 12
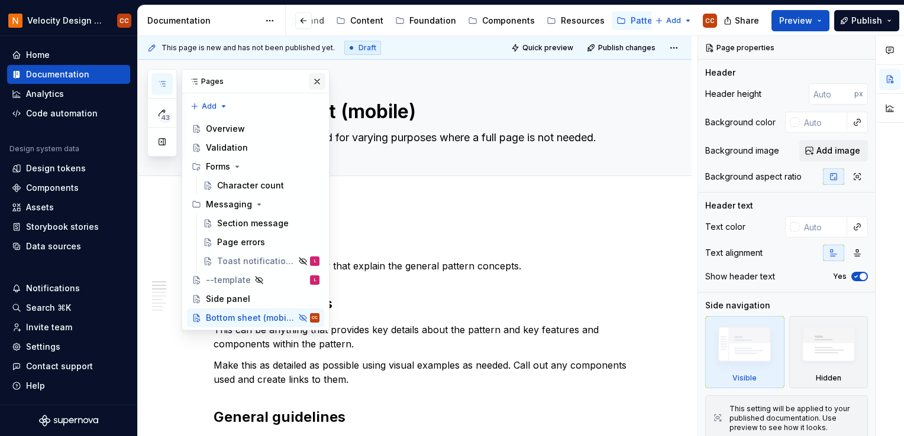
click at [315, 79] on button "button" at bounding box center [317, 81] width 17 height 17
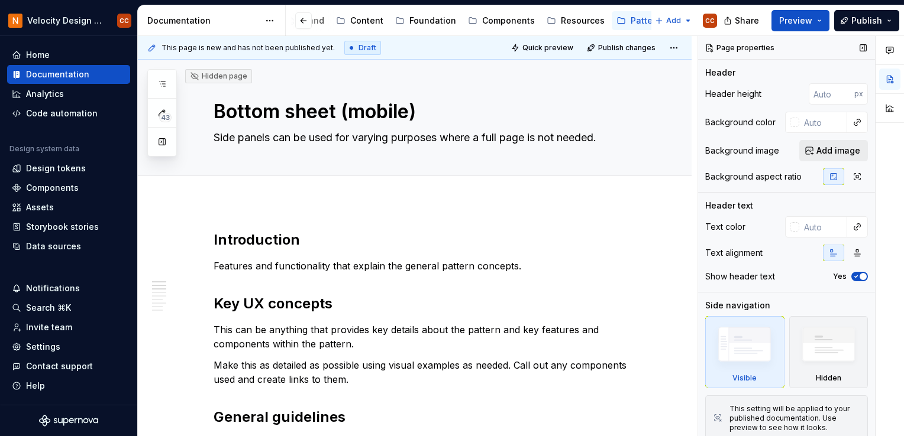
click at [821, 153] on span "Add image" at bounding box center [838, 151] width 44 height 12
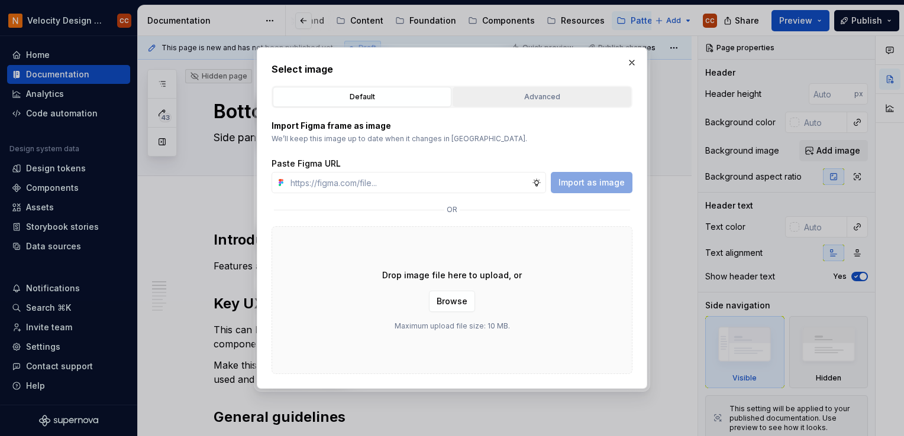
click at [567, 98] on div "Advanced" at bounding box center [542, 97] width 170 height 12
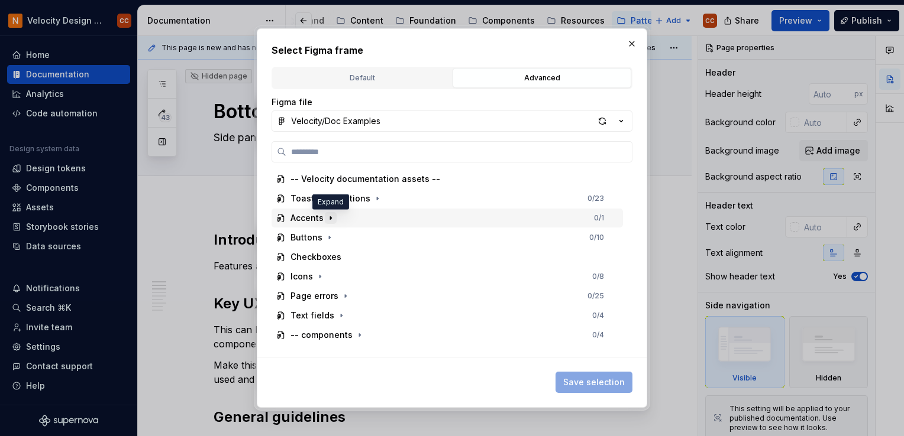
click at [330, 216] on icon "button" at bounding box center [330, 218] width 9 height 9
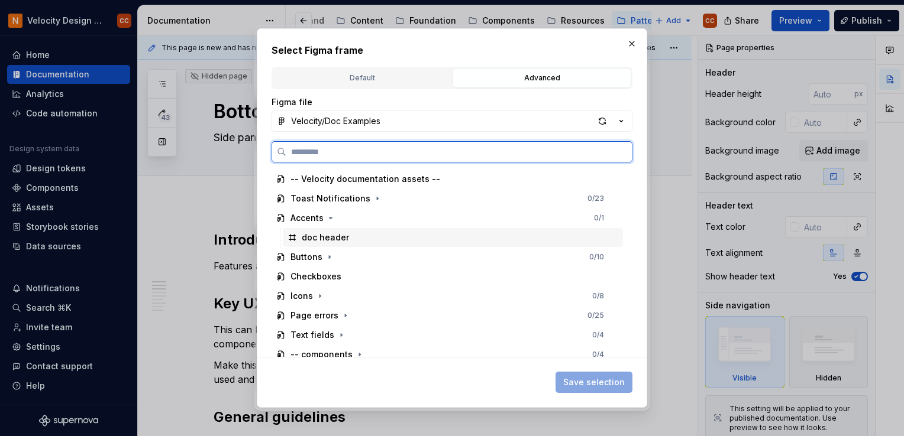
click at [331, 238] on div "doc header" at bounding box center [325, 238] width 47 height 12
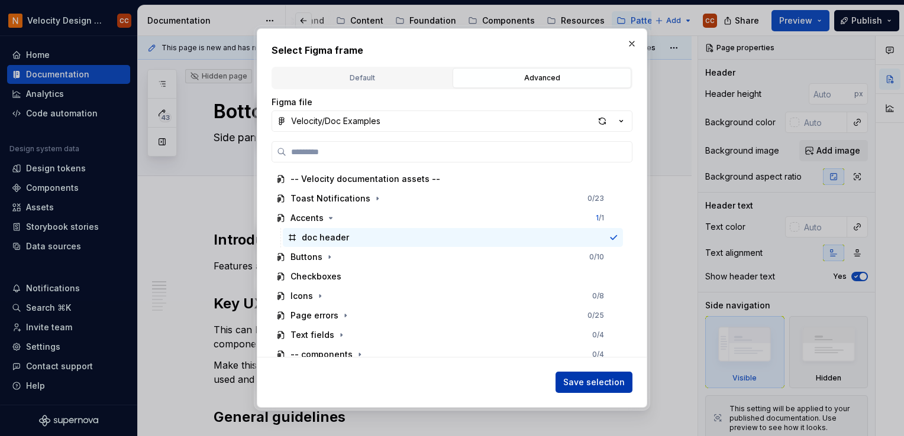
click at [581, 380] on span "Save selection" at bounding box center [594, 383] width 62 height 12
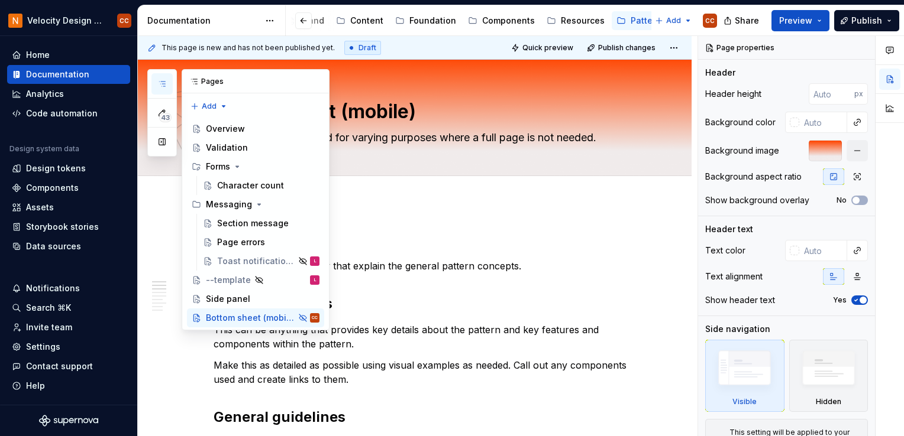
click at [163, 82] on icon "button" at bounding box center [162, 84] width 6 height 5
click at [845, 20] on button "Publish" at bounding box center [866, 20] width 65 height 21
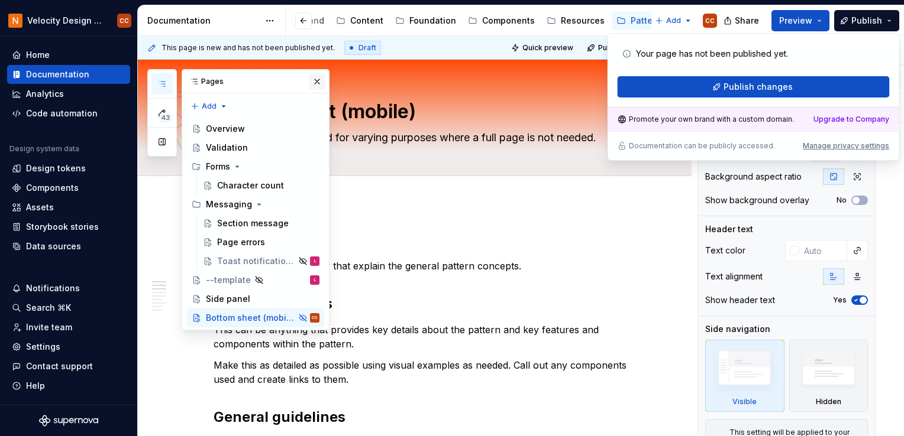
click at [318, 82] on button "button" at bounding box center [317, 81] width 17 height 17
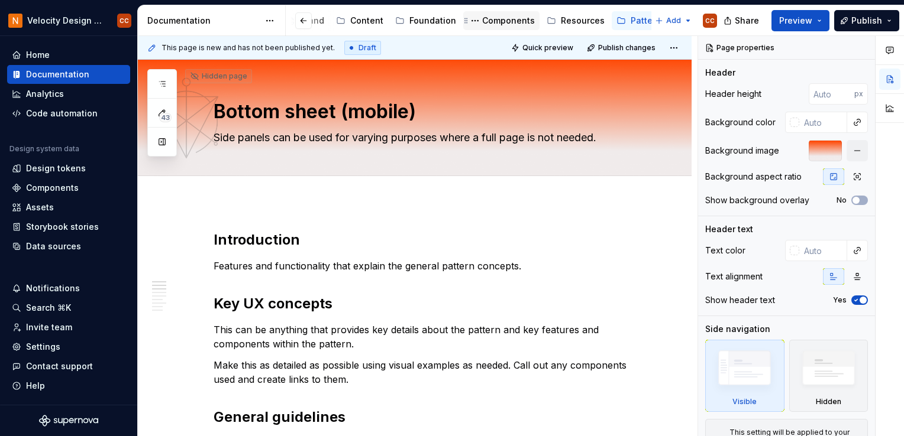
click at [505, 17] on div "Components" at bounding box center [508, 21] width 53 height 12
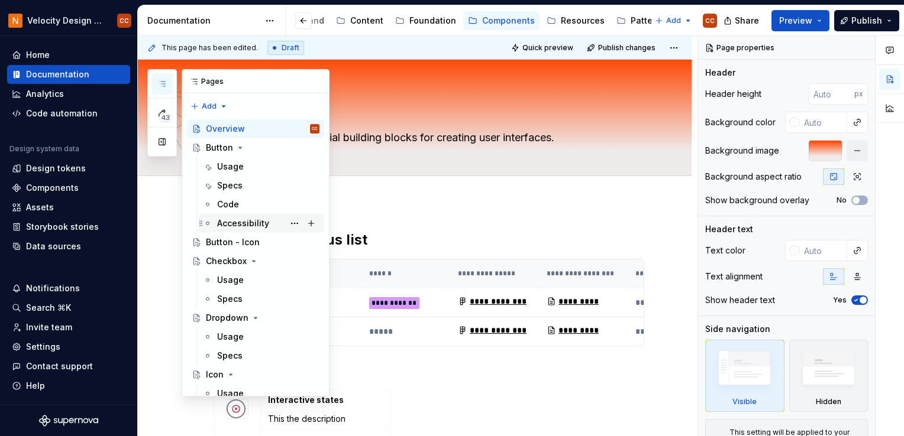
click at [237, 225] on div "Accessibility" at bounding box center [243, 224] width 52 height 12
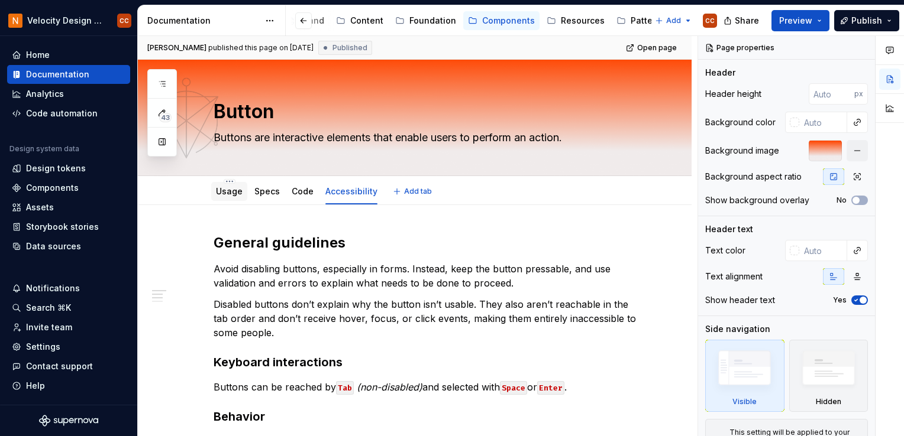
click at [228, 191] on link "Usage" at bounding box center [229, 191] width 27 height 10
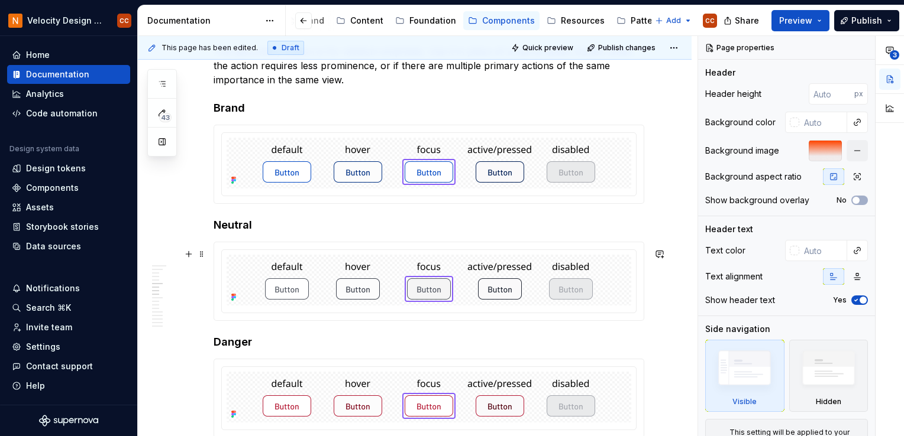
scroll to position [1005, 0]
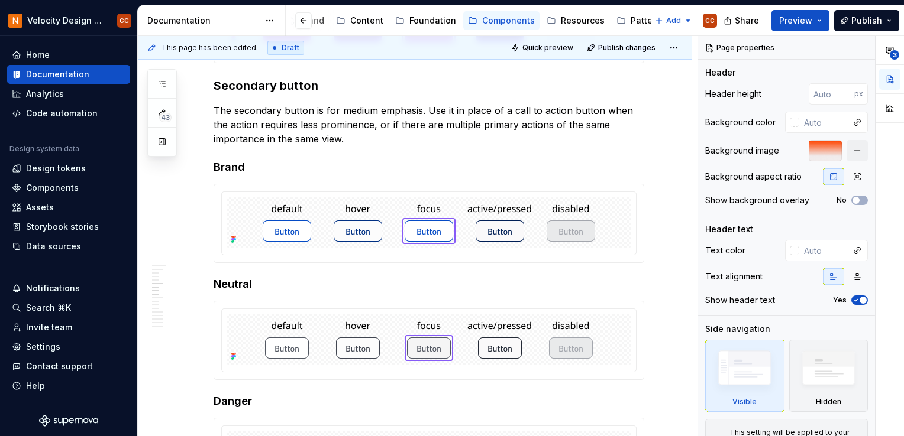
type textarea "*"
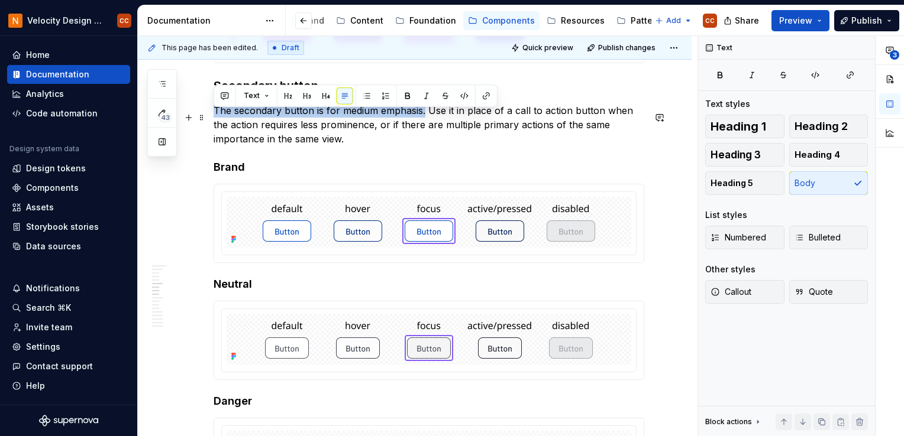
drag, startPoint x: 423, startPoint y: 119, endPoint x: 214, endPoint y: 121, distance: 210.0
click at [214, 121] on p "The secondary button is for medium emphasis. Use it in place of a call to actio…" at bounding box center [429, 125] width 431 height 43
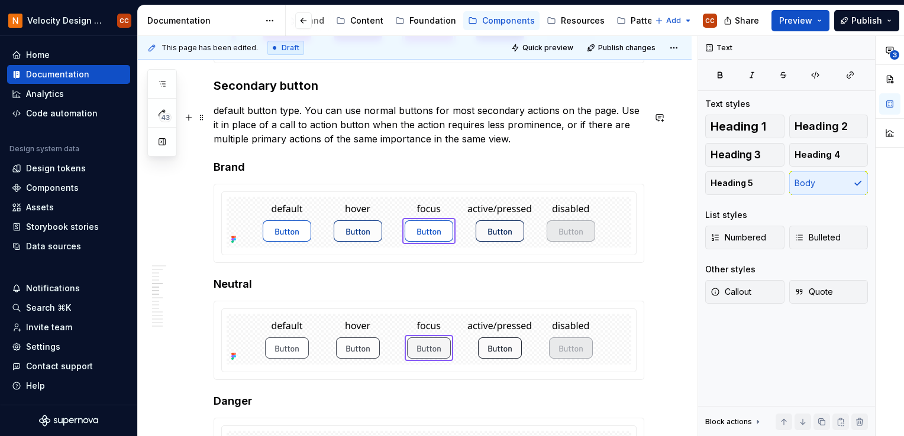
click at [215, 115] on p "default button type. You can use normal buttons for most secondary actions on t…" at bounding box center [429, 125] width 431 height 43
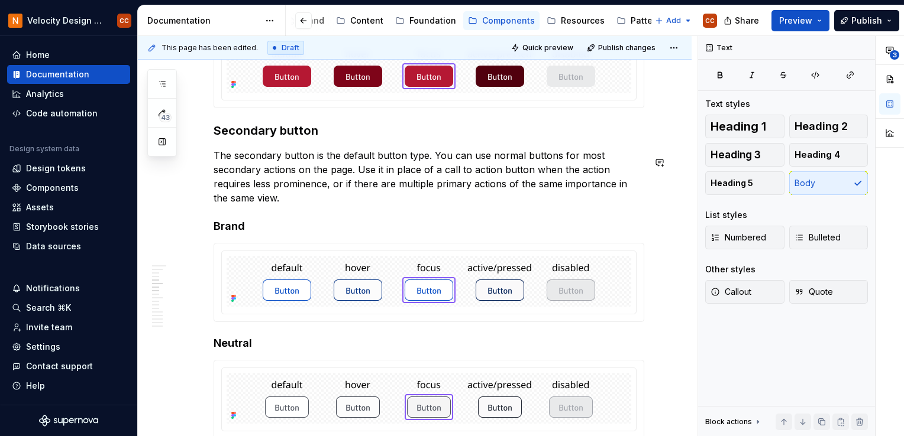
scroll to position [946, 0]
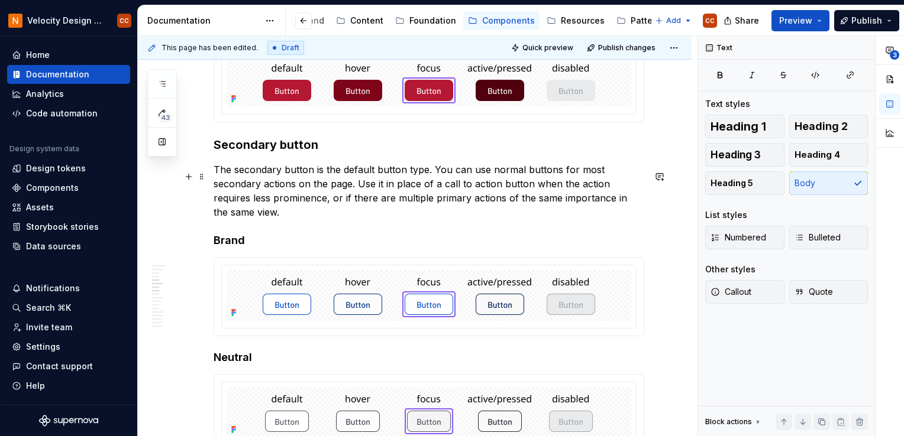
click at [502, 176] on p "The secondary button is the default button type. You can use normal buttons for…" at bounding box center [429, 191] width 431 height 57
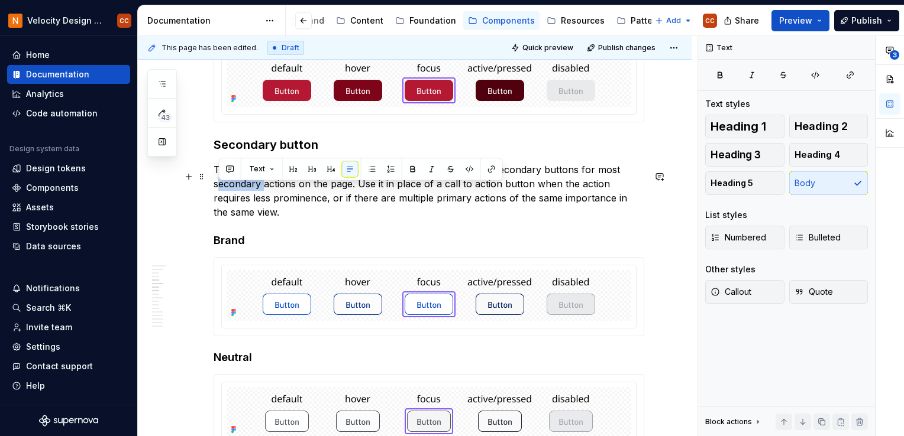
drag, startPoint x: 263, startPoint y: 190, endPoint x: 216, endPoint y: 190, distance: 46.1
click at [216, 190] on p "The secondary button is the default button type. You can use secondary buttons …" at bounding box center [429, 191] width 431 height 57
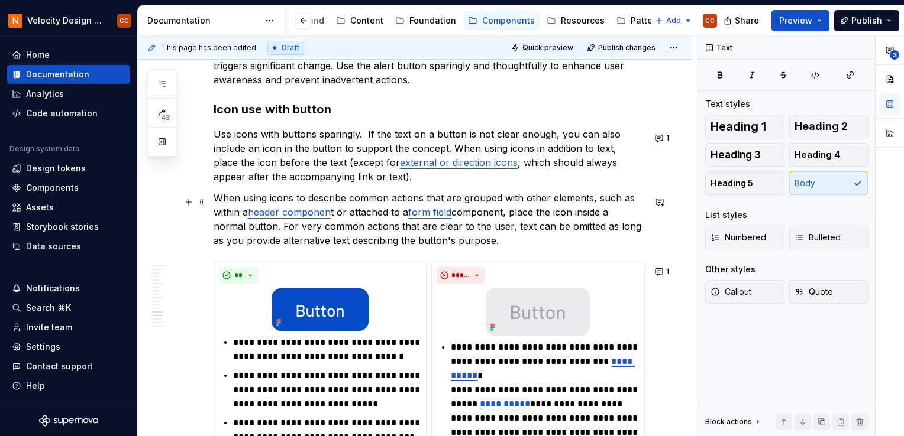
scroll to position [1952, 0]
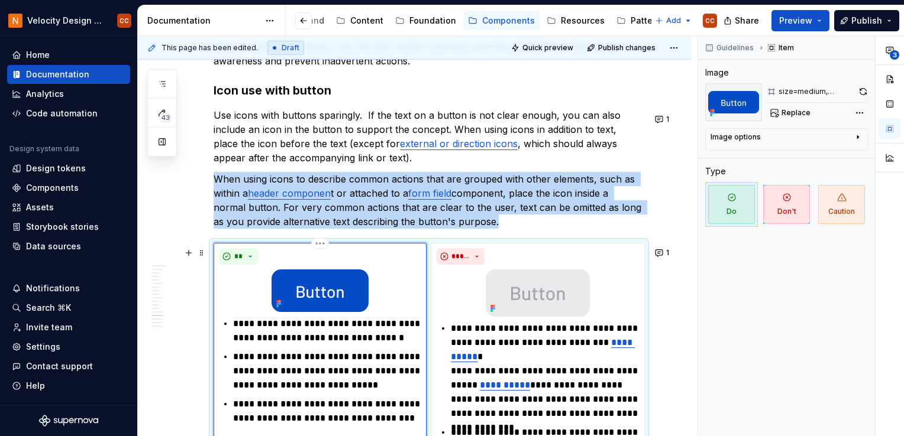
click at [353, 300] on img at bounding box center [319, 291] width 97 height 43
click at [845, 111] on div "**********" at bounding box center [801, 236] width 206 height 401
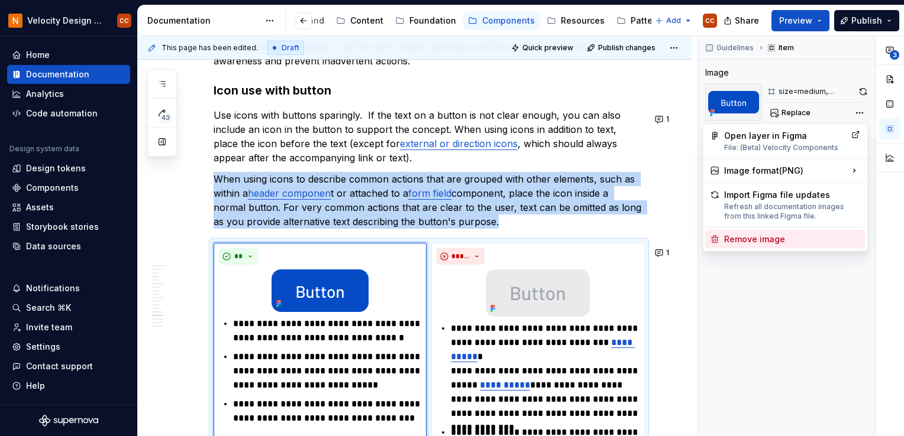
click at [779, 240] on div "Remove image" at bounding box center [792, 240] width 136 height 12
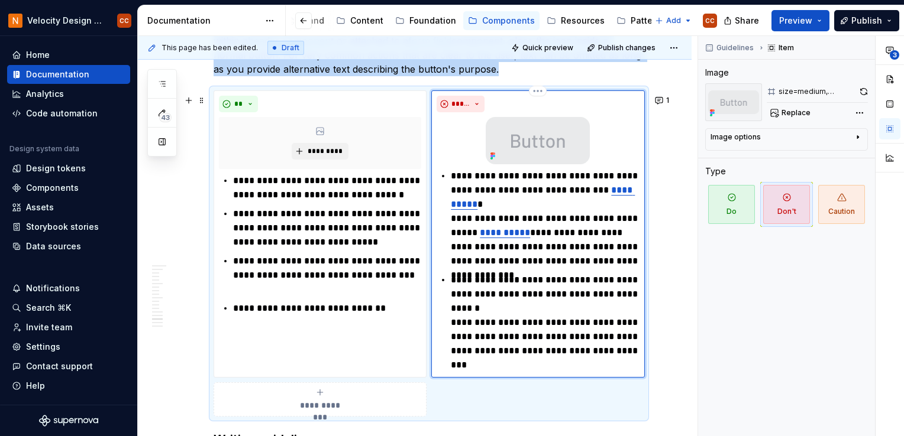
click at [610, 145] on div at bounding box center [537, 140] width 202 height 47
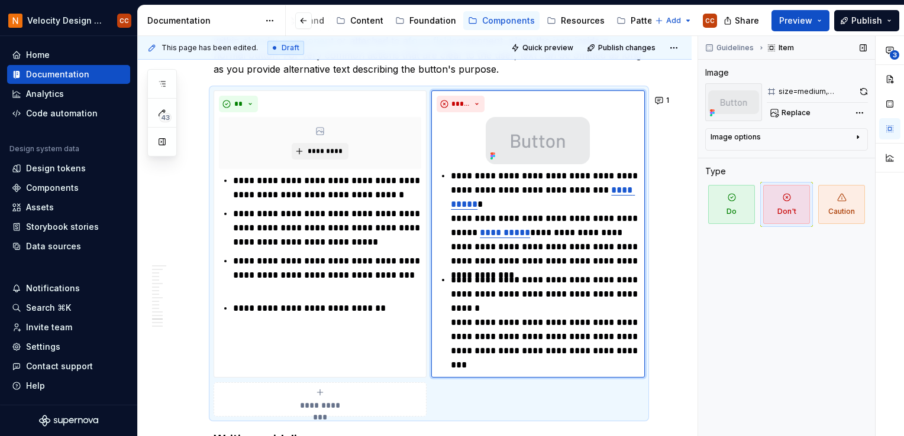
click at [845, 136] on icon "button" at bounding box center [857, 137] width 1 height 3
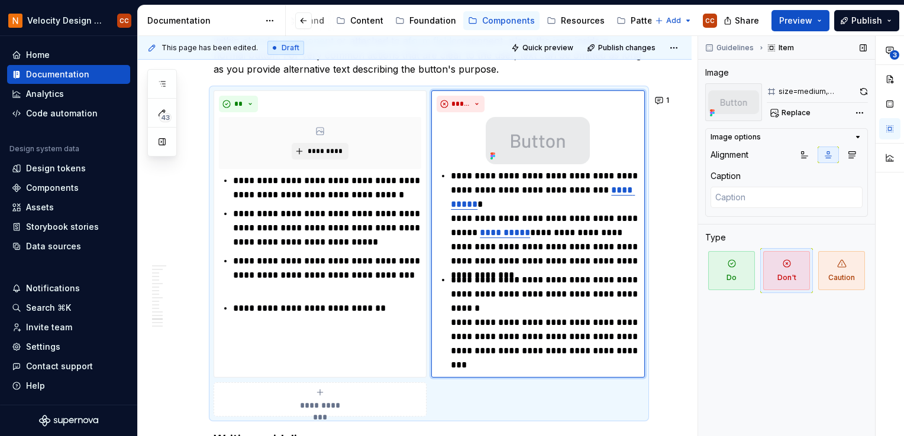
click at [845, 135] on icon "button" at bounding box center [857, 136] width 9 height 9
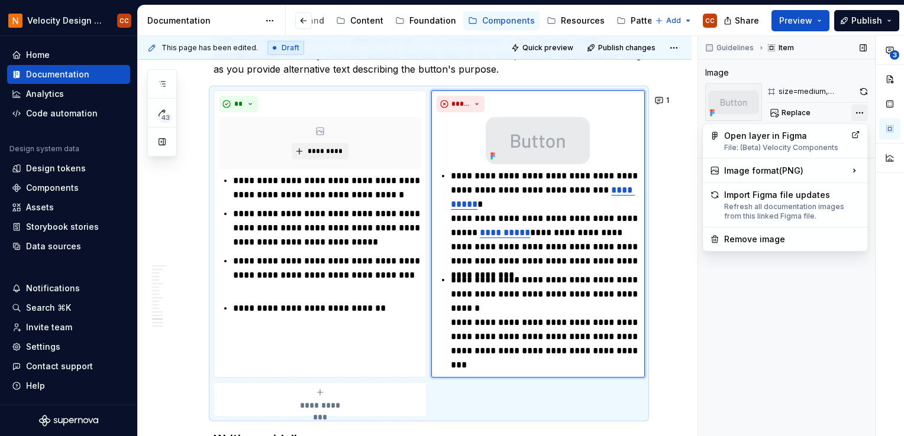
click at [845, 114] on div "**********" at bounding box center [801, 236] width 206 height 401
click at [797, 237] on div "Remove image" at bounding box center [792, 240] width 136 height 12
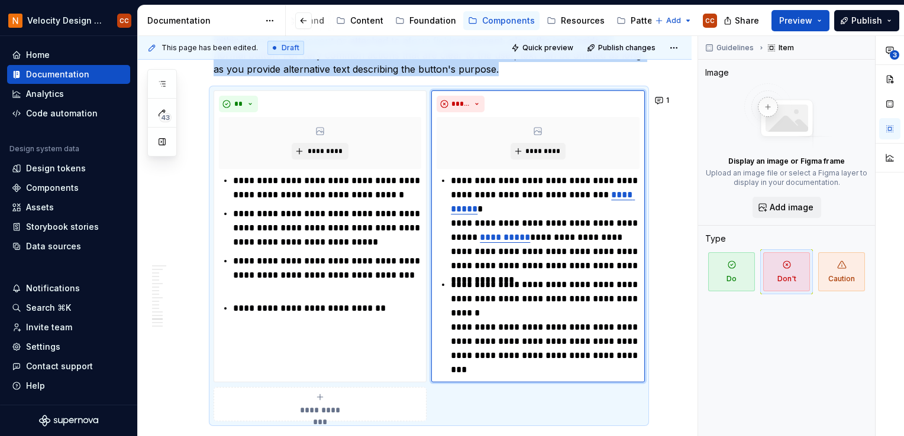
scroll to position [2109, 0]
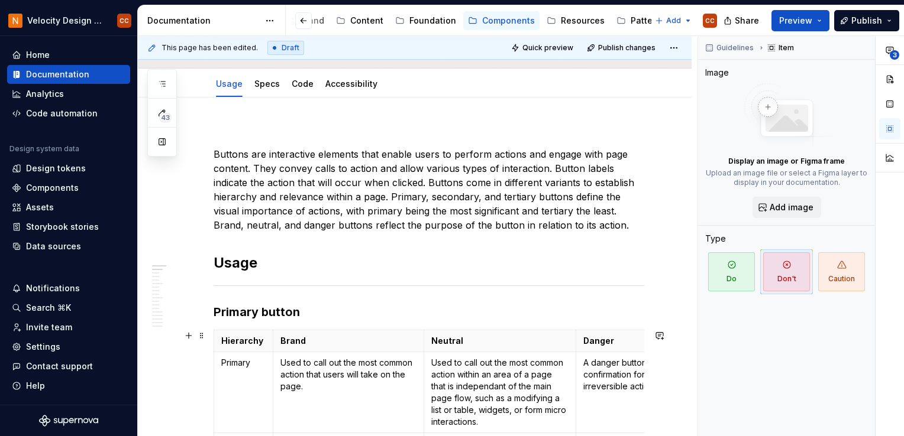
scroll to position [0, 0]
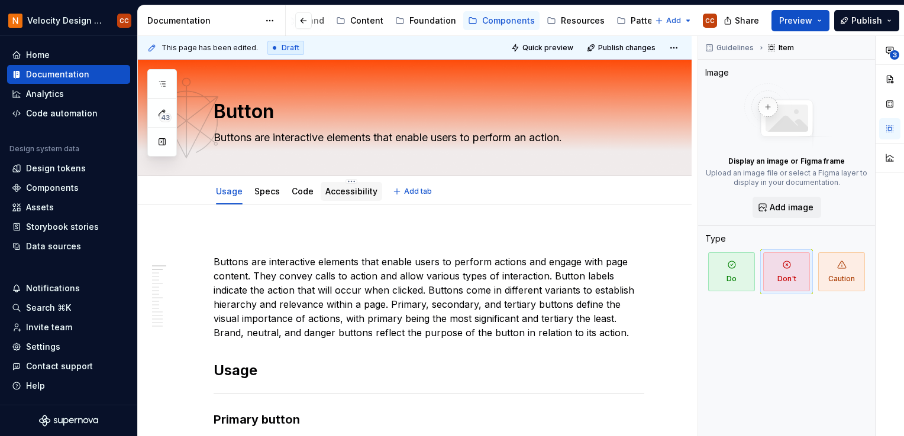
click at [362, 193] on link "Accessibility" at bounding box center [351, 191] width 52 height 10
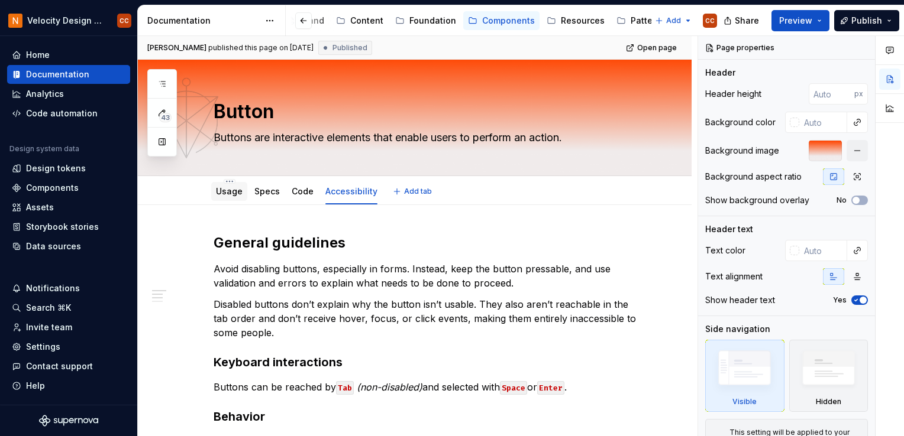
click at [235, 194] on link "Usage" at bounding box center [229, 191] width 27 height 10
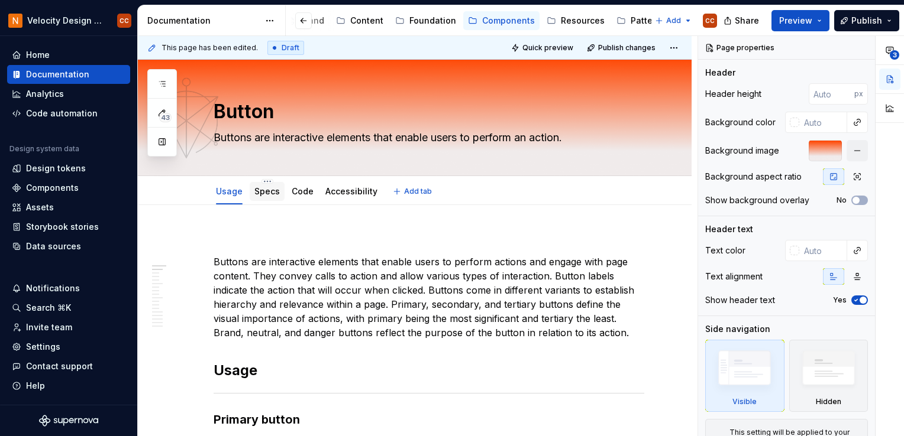
click at [268, 193] on link "Specs" at bounding box center [266, 191] width 25 height 10
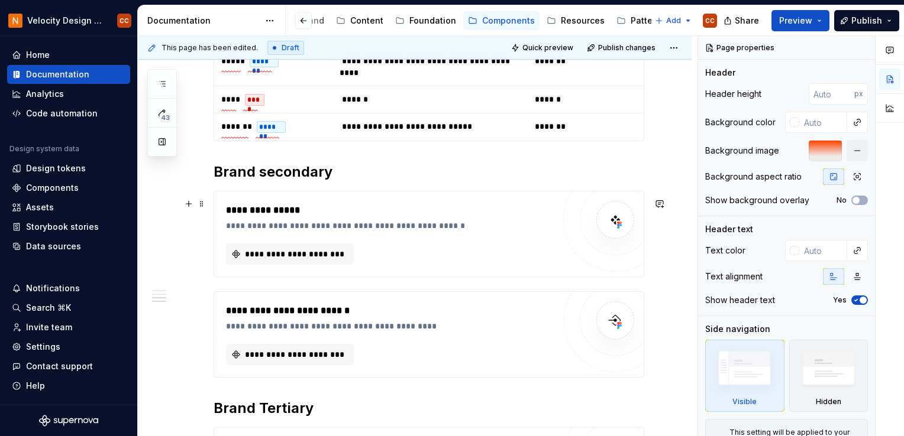
scroll to position [946, 0]
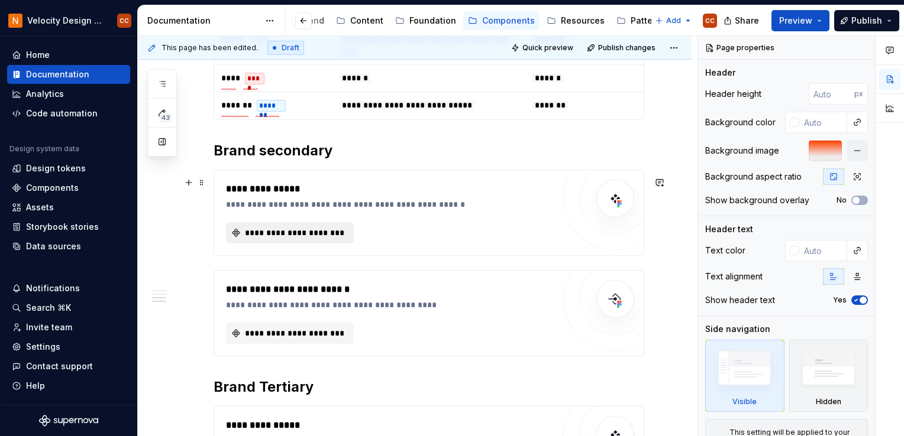
click at [315, 239] on span "**********" at bounding box center [294, 233] width 103 height 12
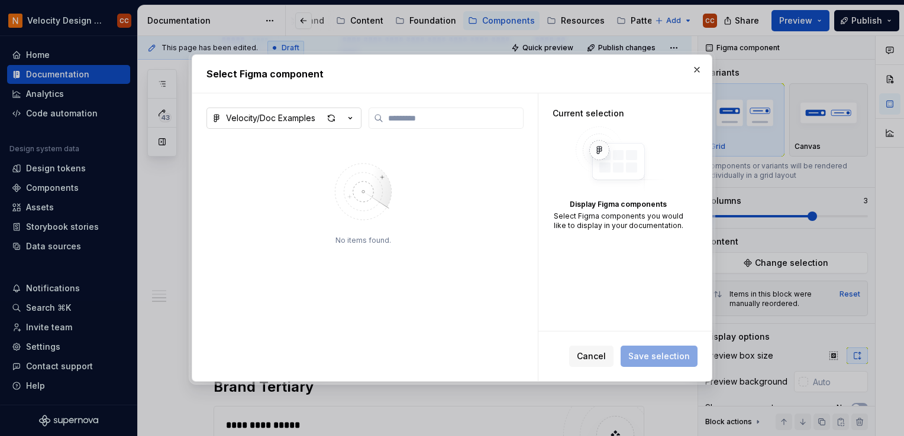
click at [349, 118] on icon "button" at bounding box center [350, 119] width 3 height 2
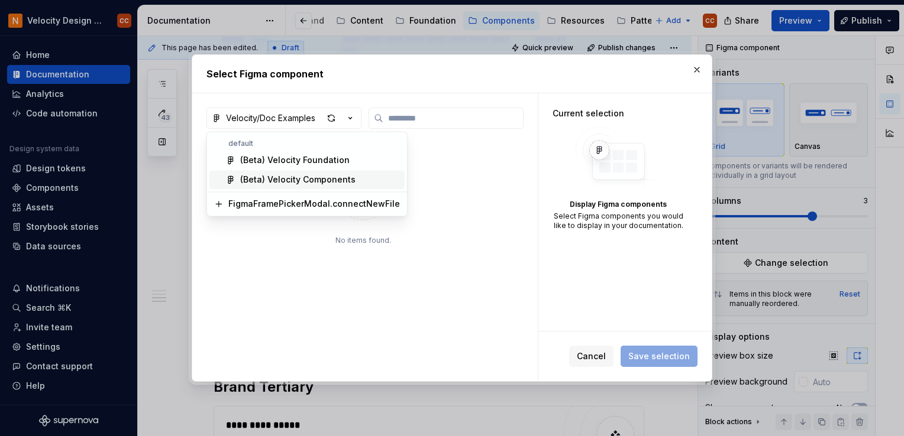
click at [316, 179] on div "(Beta) Velocity Components" at bounding box center [297, 180] width 115 height 12
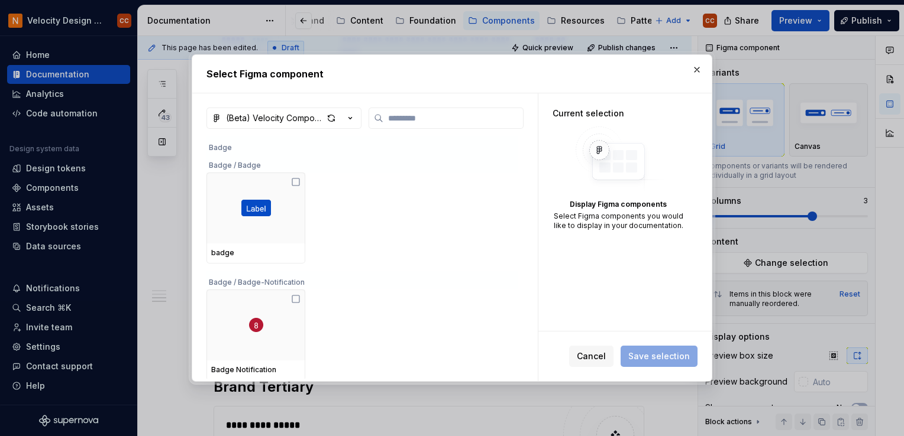
scroll to position [118, 0]
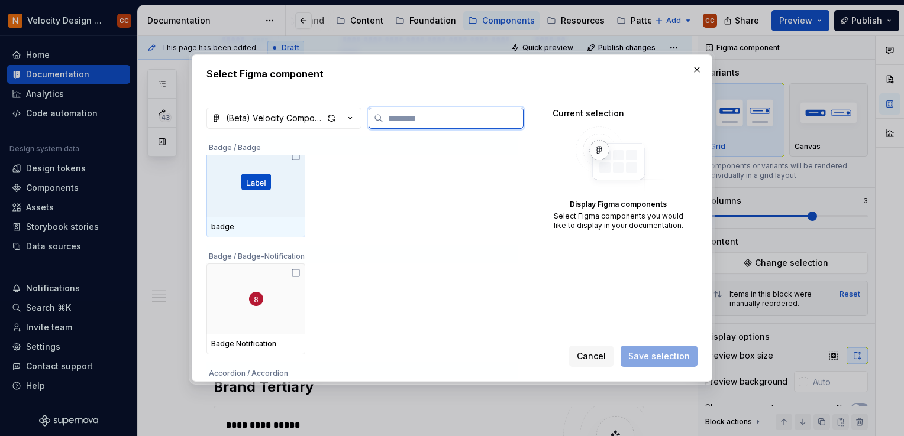
click at [296, 205] on div at bounding box center [255, 182] width 99 height 71
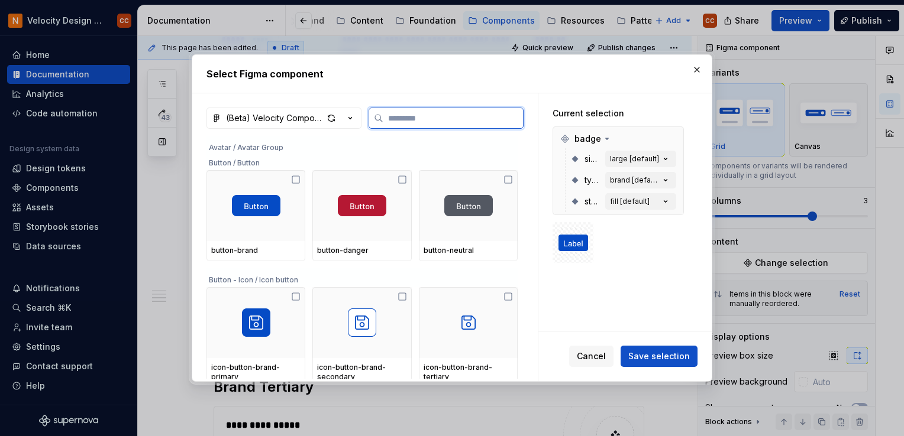
scroll to position [769, 0]
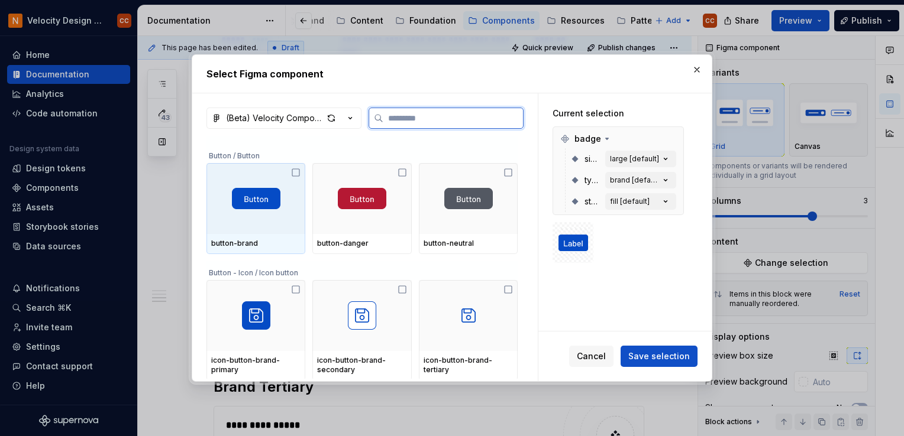
click at [278, 230] on div at bounding box center [255, 198] width 99 height 71
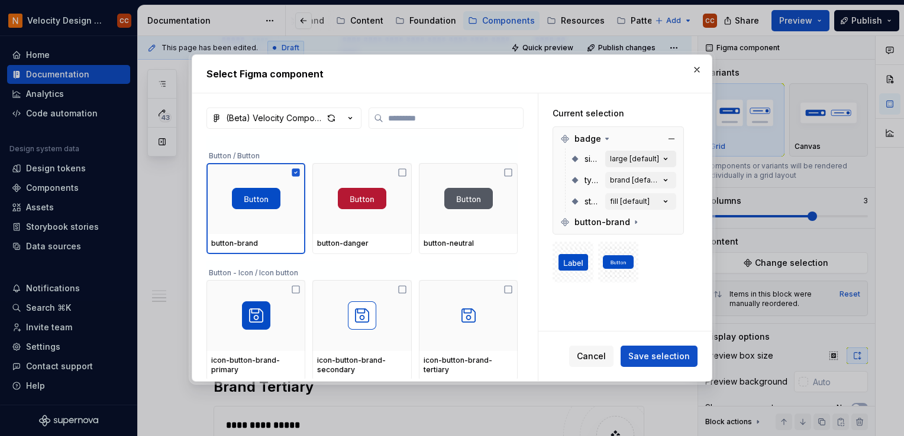
click at [665, 160] on icon "button" at bounding box center [665, 159] width 12 height 12
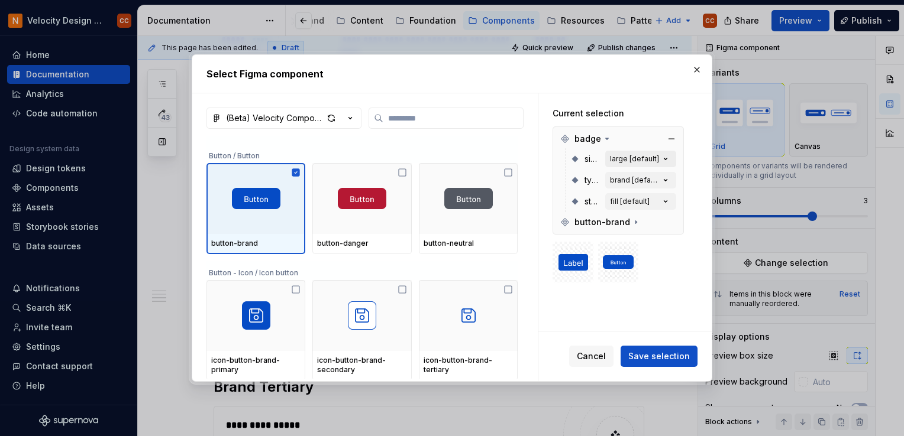
click at [665, 159] on icon "button" at bounding box center [665, 160] width 3 height 2
click at [652, 160] on div "large [default]" at bounding box center [634, 158] width 49 height 9
click at [646, 179] on div "brand [default]" at bounding box center [635, 180] width 50 height 9
click at [642, 196] on button "fill [default]" at bounding box center [640, 201] width 71 height 17
click at [636, 222] on icon at bounding box center [636, 222] width 1 height 3
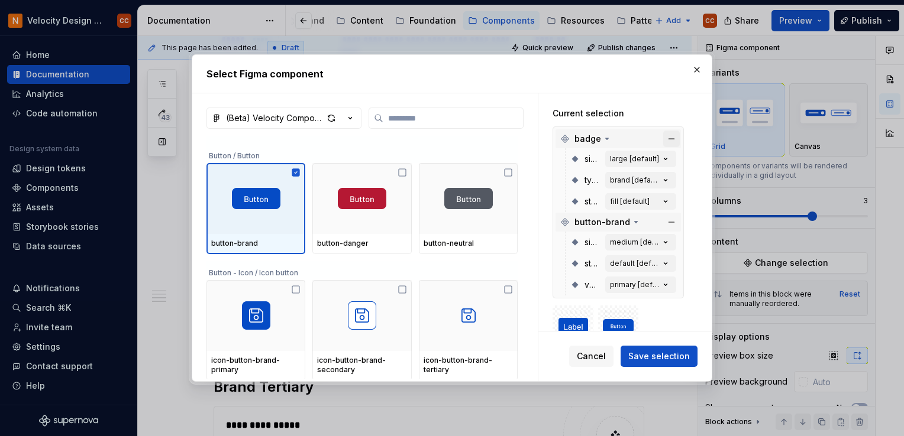
click at [669, 136] on button "button" at bounding box center [671, 139] width 17 height 17
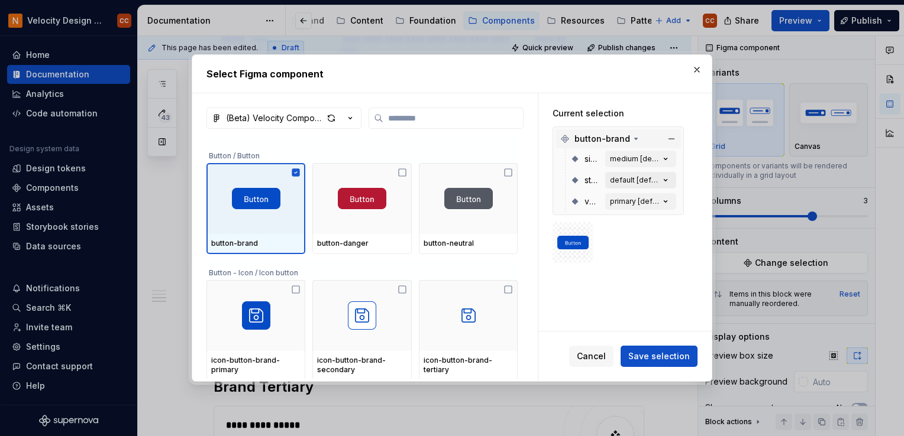
click at [634, 180] on div "default [default]" at bounding box center [635, 180] width 50 height 9
click at [664, 200] on icon "button" at bounding box center [665, 202] width 12 height 12
click at [616, 180] on div "default [default]" at bounding box center [635, 180] width 50 height 9
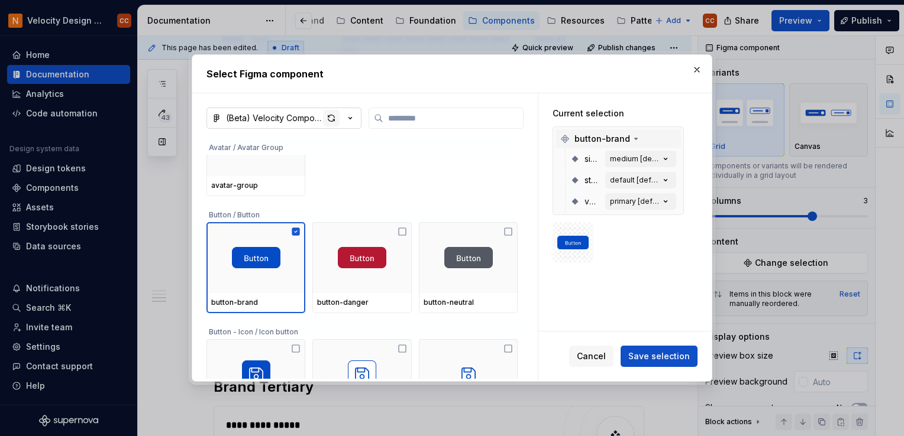
click at [334, 117] on div "button" at bounding box center [331, 118] width 17 height 17
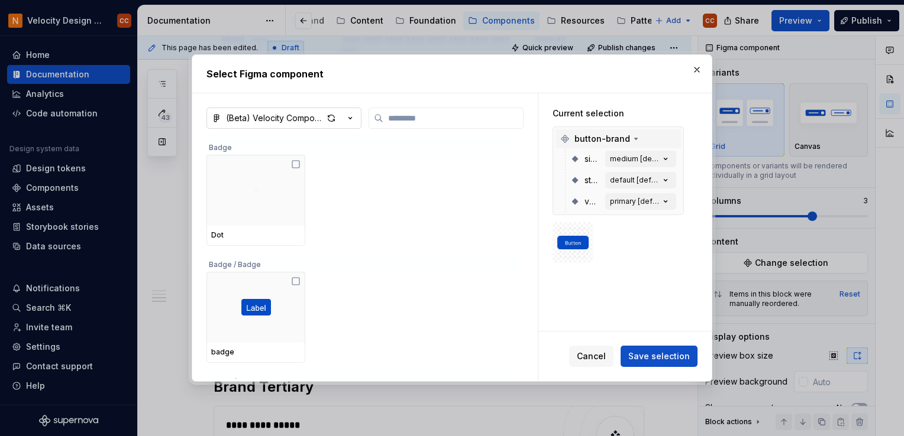
type textarea "*"
click at [669, 136] on button "button" at bounding box center [671, 139] width 17 height 17
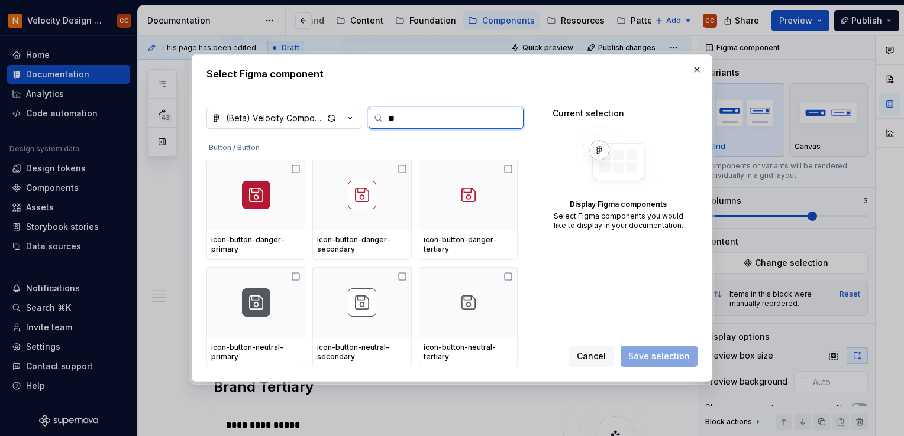
scroll to position [0, 0]
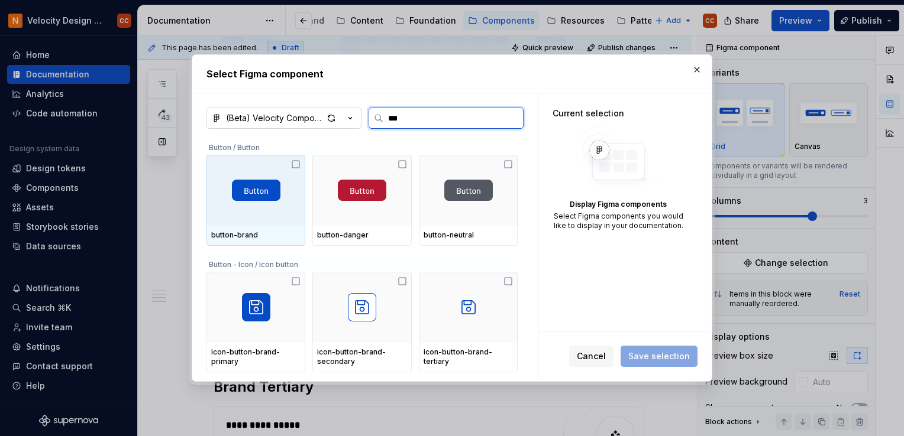
type input "****"
click at [295, 165] on icon at bounding box center [295, 164] width 9 height 9
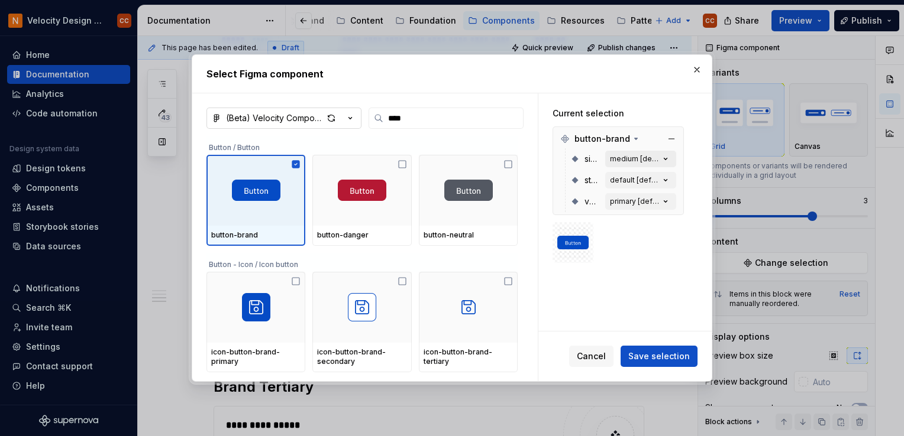
click at [629, 161] on div "medium [default]" at bounding box center [635, 158] width 50 height 9
click at [648, 355] on span "Save selection" at bounding box center [659, 357] width 62 height 12
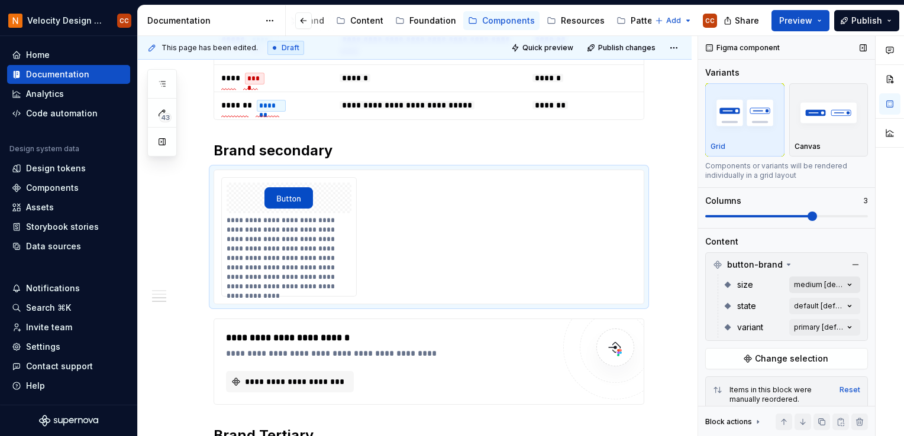
click at [821, 286] on div "Comments Open comments No comments yet Select ‘Comment’ from the block context …" at bounding box center [801, 236] width 206 height 401
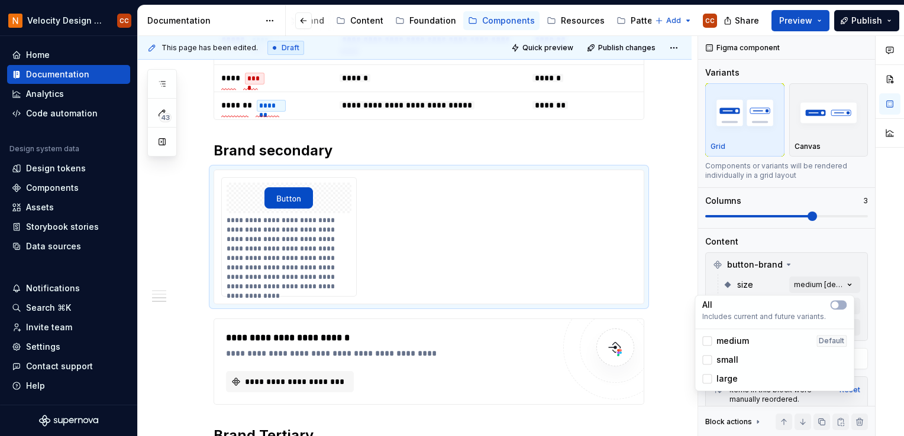
click at [821, 285] on div "Comments Open comments No comments yet Select ‘Comment’ from the block context …" at bounding box center [801, 236] width 206 height 401
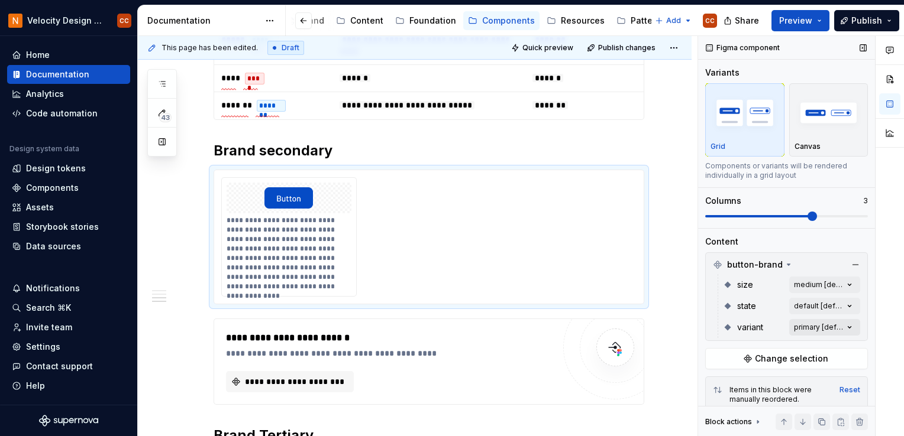
click at [814, 325] on div "Comments Open comments No comments yet Select ‘Comment’ from the block context …" at bounding box center [801, 236] width 206 height 401
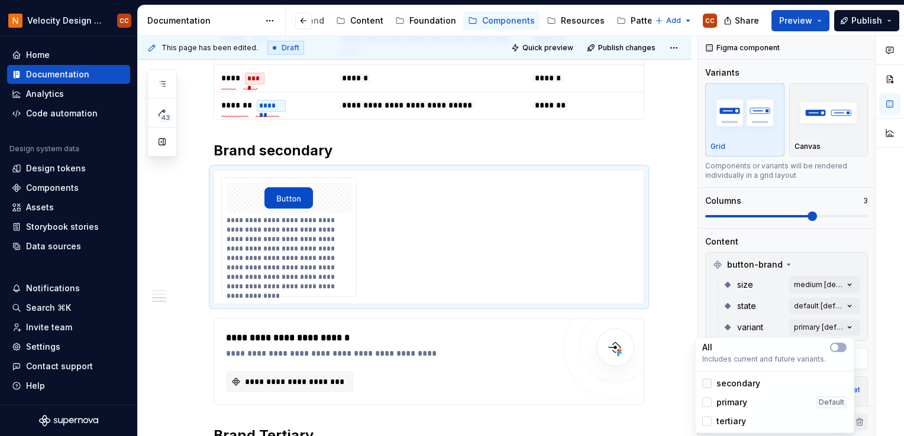
click at [709, 386] on div at bounding box center [706, 383] width 9 height 9
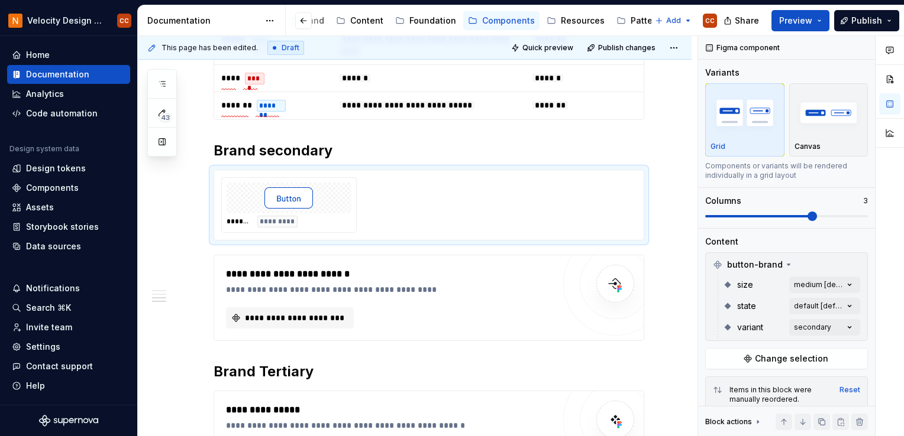
click at [664, 226] on html "Velocity Design System by NAVEX CC Home Documentation Analytics Code automation…" at bounding box center [452, 218] width 904 height 436
click at [462, 174] on div "******* *********" at bounding box center [429, 205] width 431 height 71
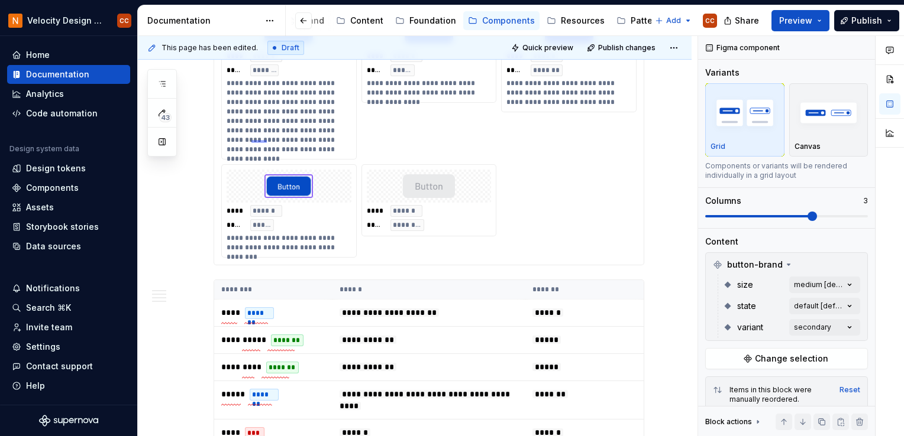
scroll to position [414, 0]
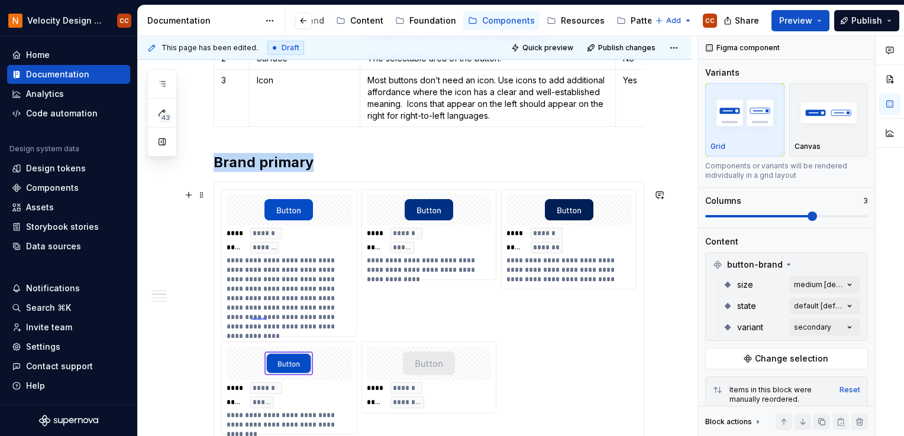
click at [344, 203] on div at bounding box center [289, 210] width 125 height 31
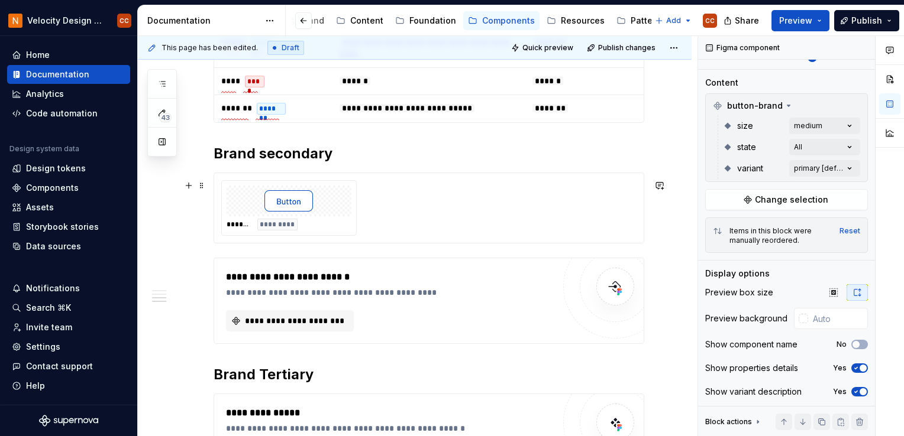
scroll to position [946, 0]
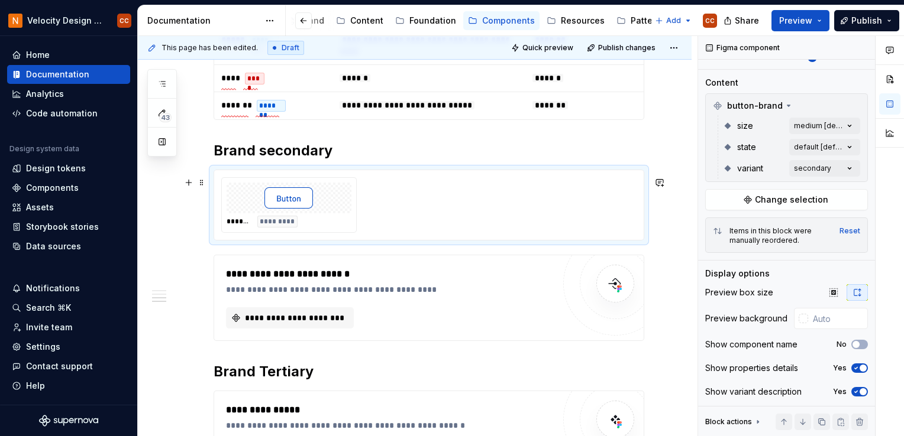
click at [604, 208] on div "******* *********" at bounding box center [428, 205] width 415 height 56
click at [392, 173] on div "******* *********" at bounding box center [429, 205] width 431 height 71
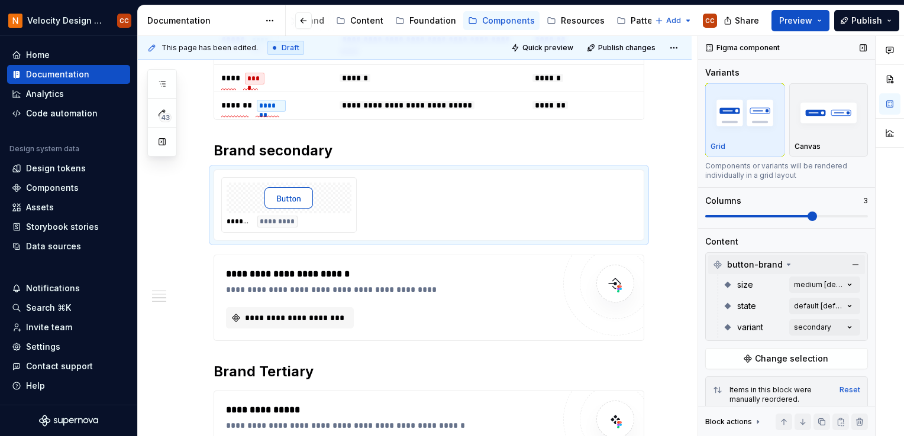
scroll to position [59, 0]
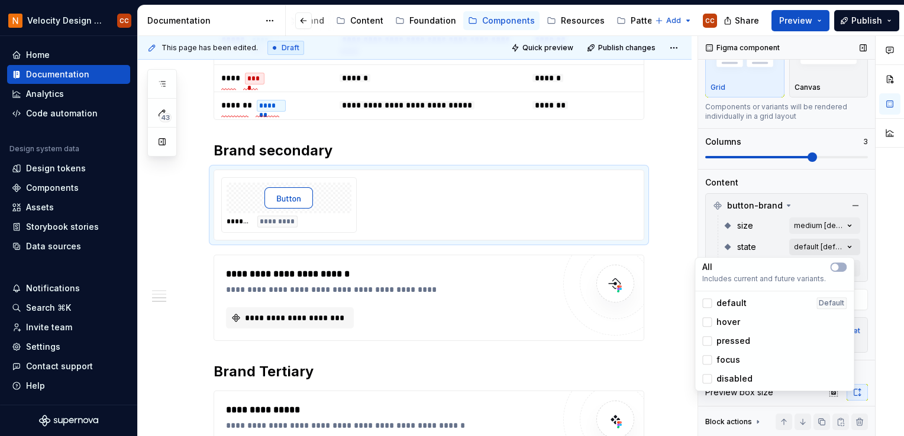
click at [842, 245] on div "Comments Open comments No comments yet Select ‘Comment’ from the block context …" at bounding box center [801, 236] width 206 height 401
click at [835, 267] on span "button" at bounding box center [834, 267] width 7 height 7
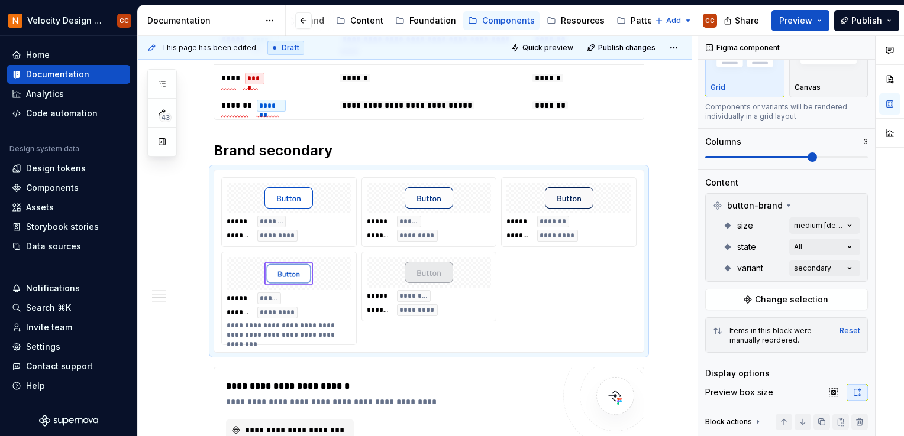
click at [667, 229] on html "Velocity Design System by NAVEX CC Home Documentation Analytics Code automation…" at bounding box center [452, 218] width 904 height 436
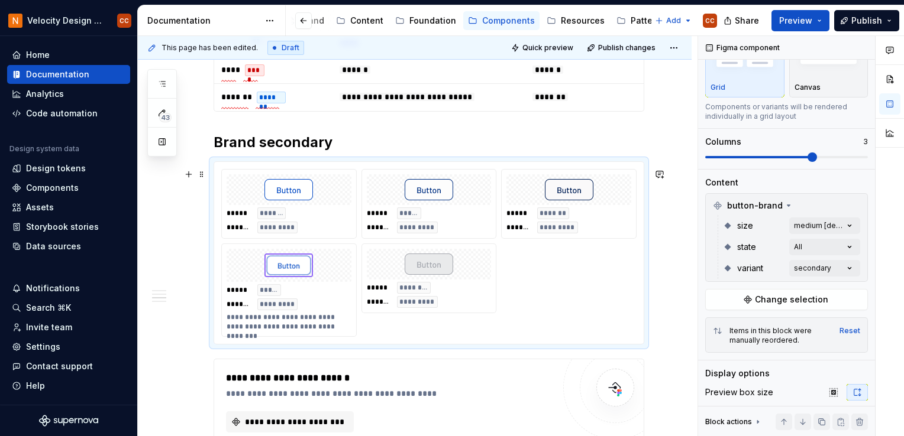
scroll to position [968, 0]
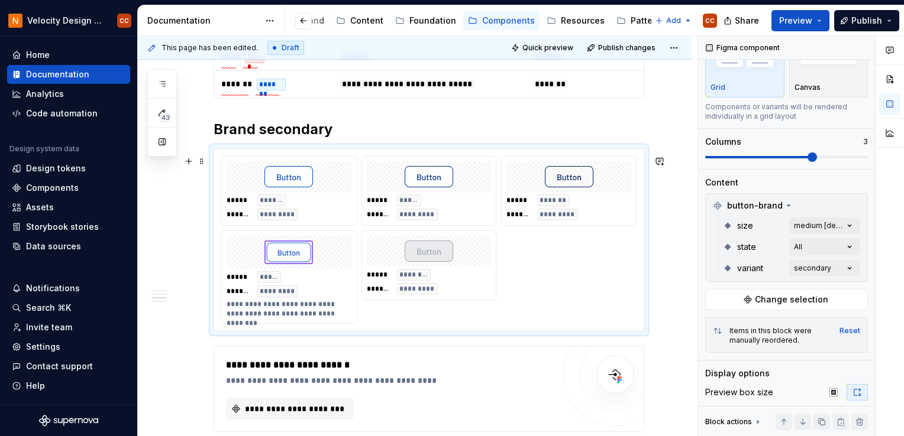
click at [629, 153] on div "**********" at bounding box center [429, 239] width 431 height 183
click at [625, 156] on div "**********" at bounding box center [428, 240] width 429 height 182
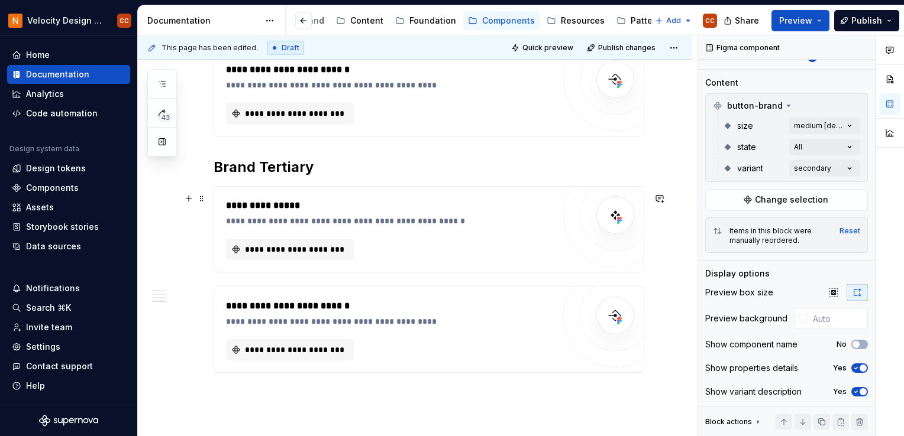
scroll to position [1027, 0]
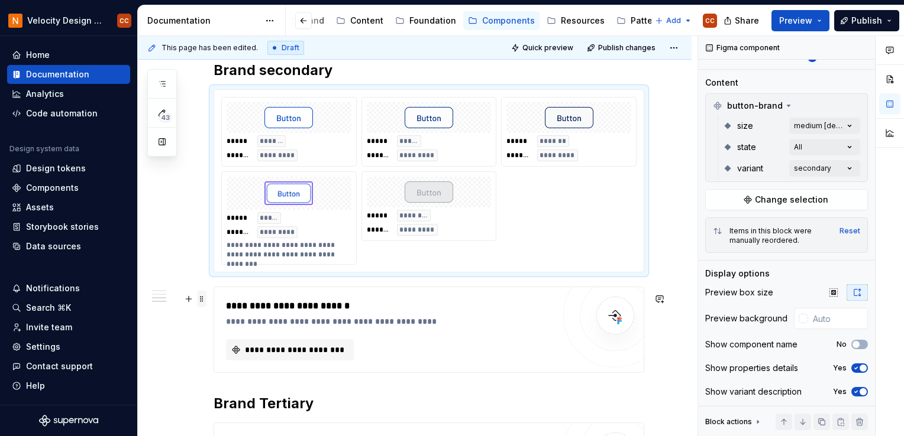
click at [203, 299] on span at bounding box center [201, 299] width 9 height 17
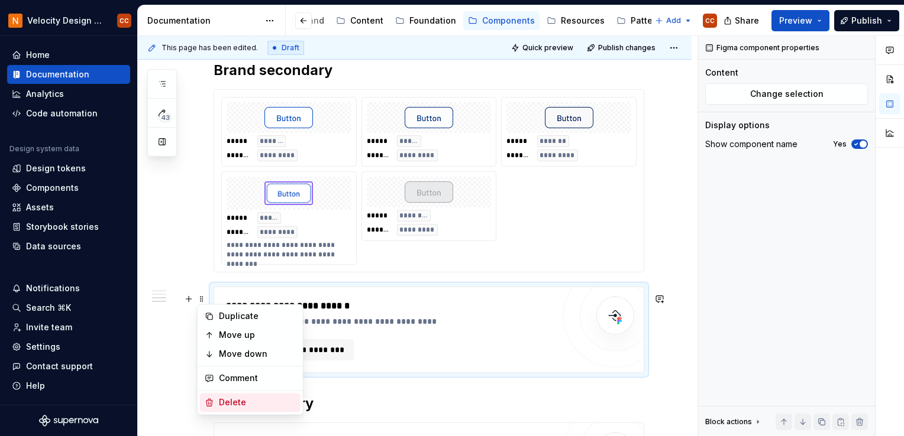
click at [228, 399] on div "Delete" at bounding box center [257, 403] width 77 height 12
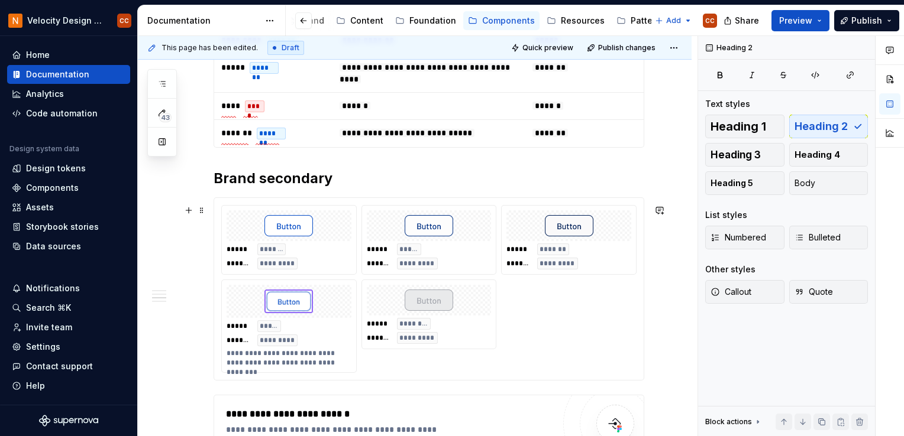
scroll to position [1086, 0]
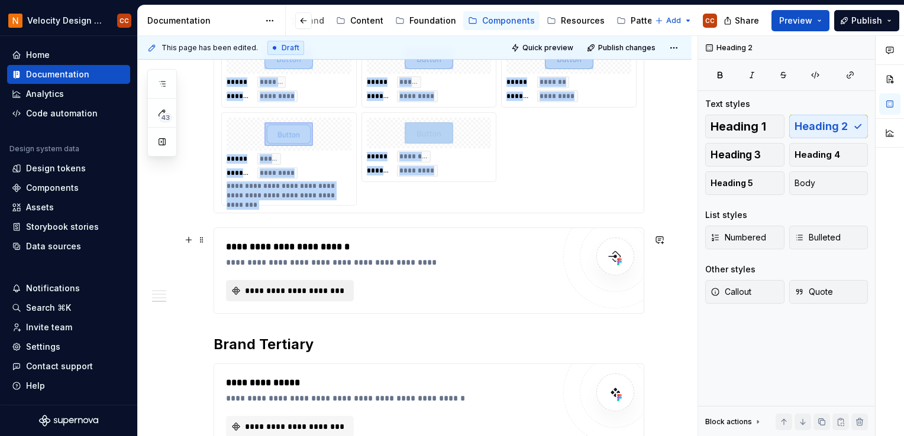
click at [326, 297] on span "**********" at bounding box center [294, 291] width 103 height 12
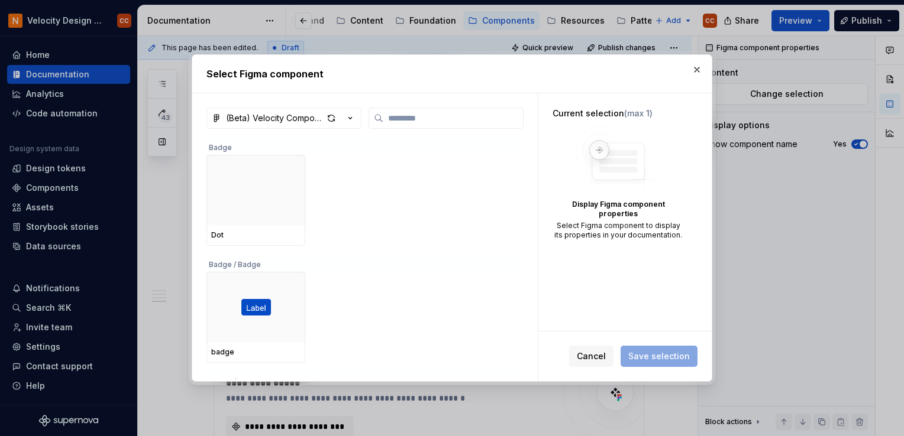
type textarea "*"
click at [416, 121] on input "search" at bounding box center [453, 118] width 140 height 12
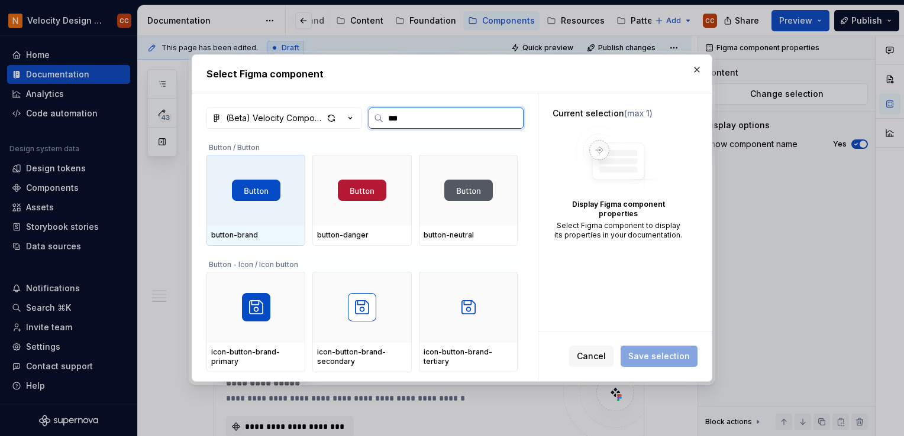
type input "****"
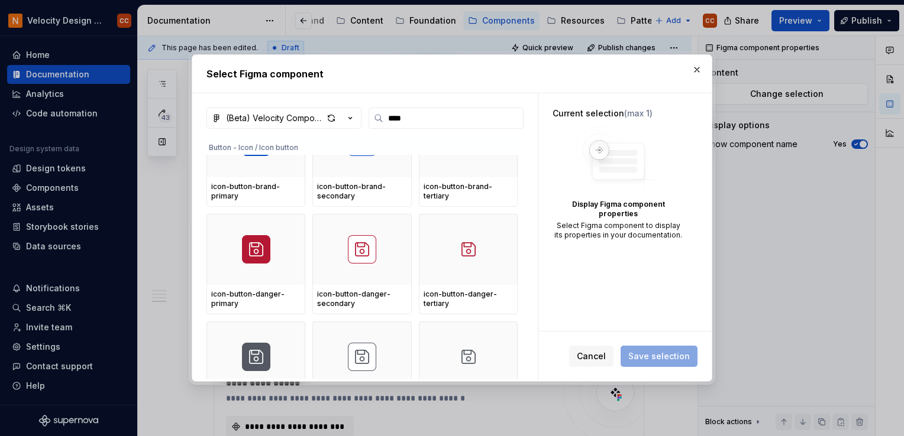
scroll to position [177, 0]
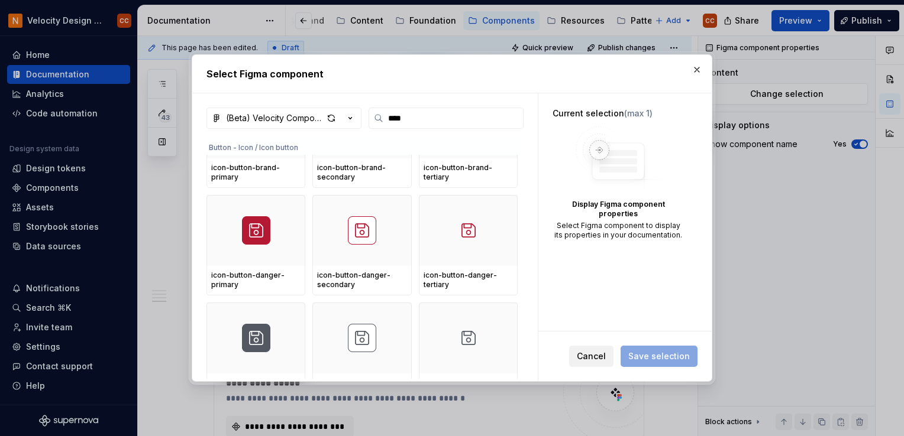
click at [597, 356] on span "Cancel" at bounding box center [591, 357] width 29 height 12
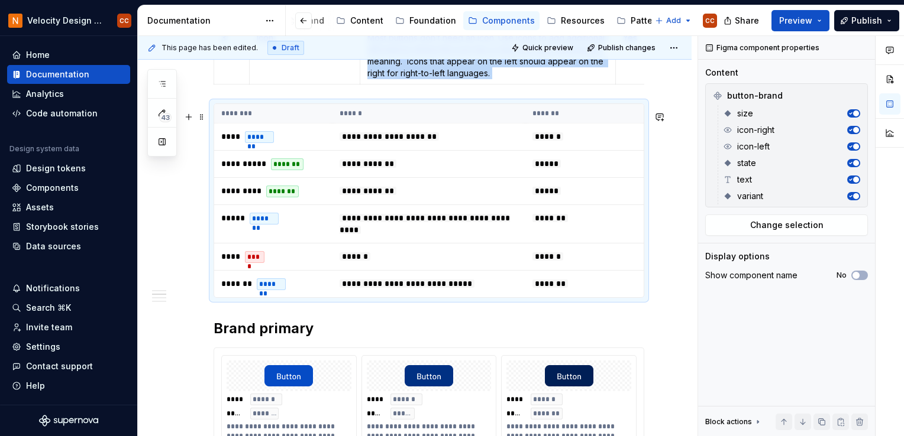
scroll to position [462, 0]
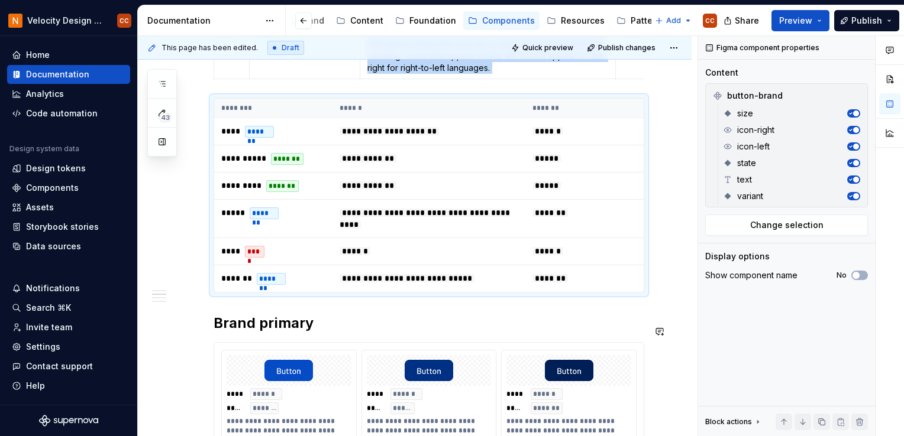
type textarea "*"
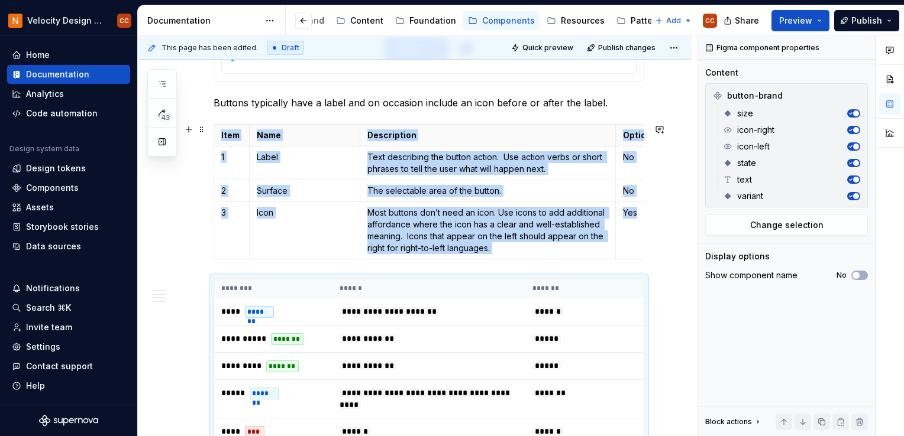
scroll to position [344, 0]
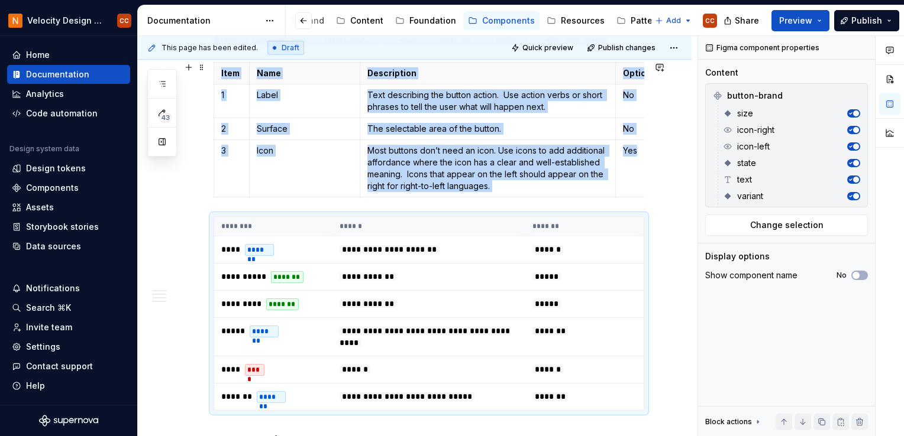
click at [188, 228] on button "button" at bounding box center [188, 230] width 17 height 17
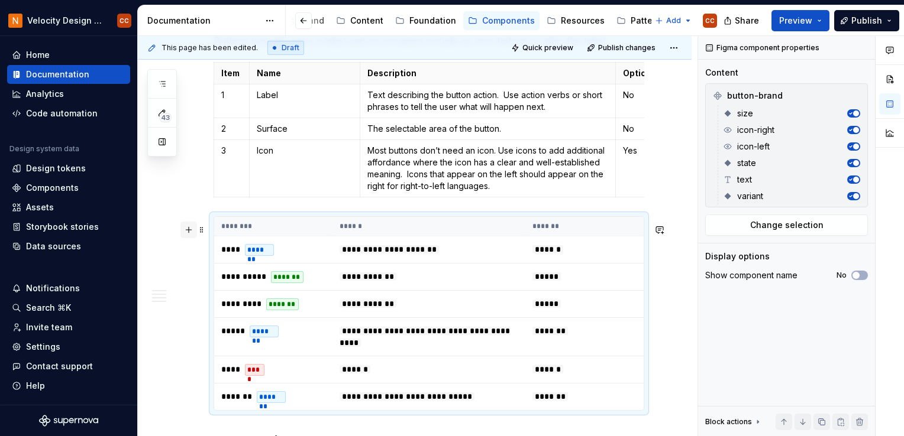
scroll to position [355, 0]
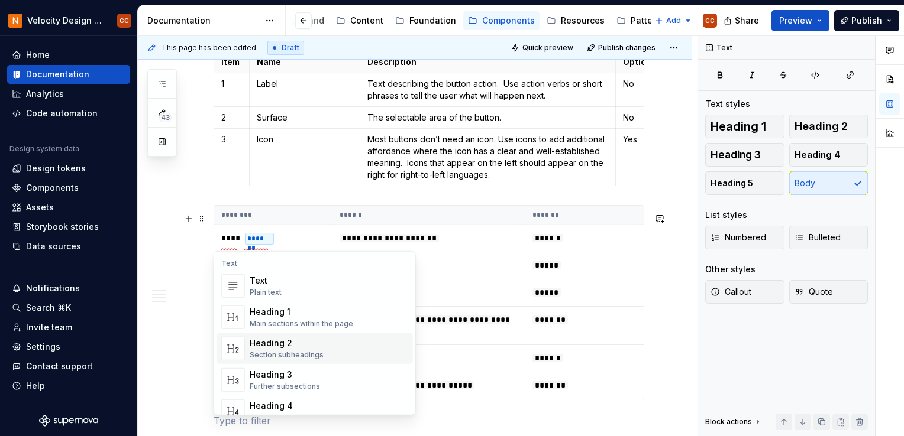
click at [266, 347] on div "Heading 2" at bounding box center [287, 344] width 74 height 12
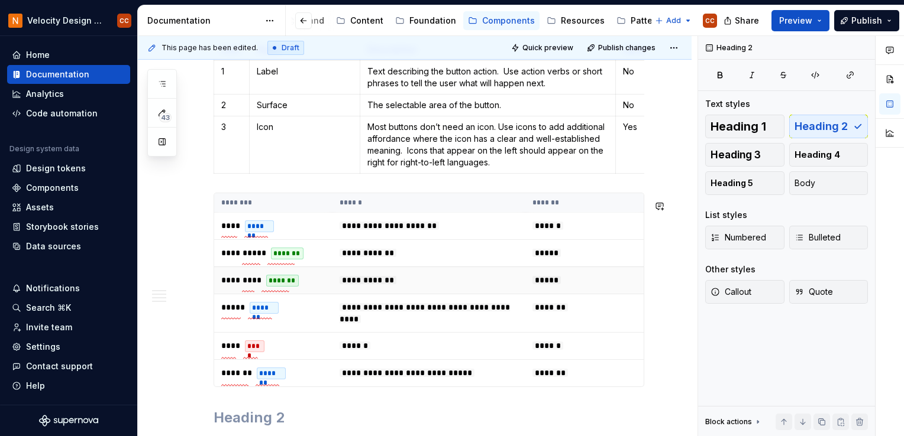
scroll to position [423, 0]
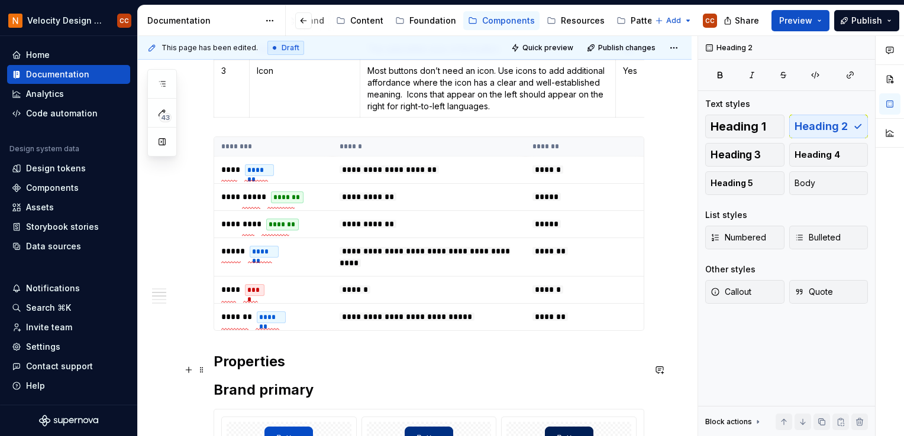
click at [332, 371] on h2 "Properties" at bounding box center [429, 362] width 431 height 19
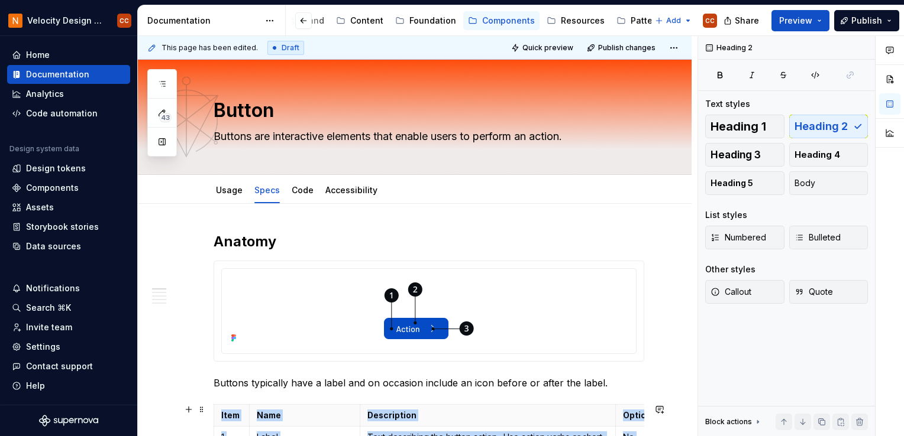
scroll to position [0, 0]
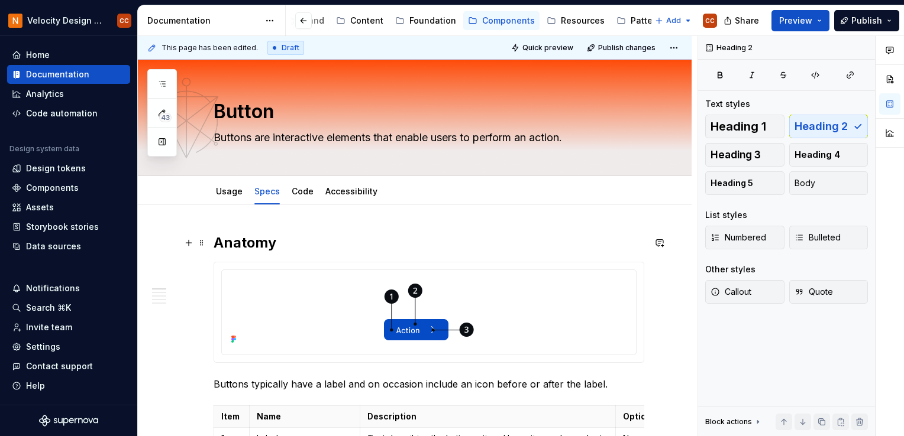
click at [251, 238] on h2 "Anatomy" at bounding box center [429, 243] width 431 height 19
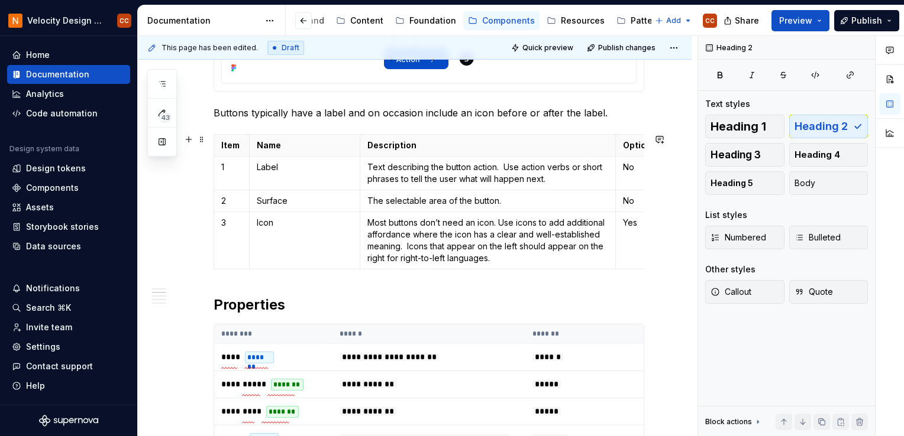
scroll to position [296, 0]
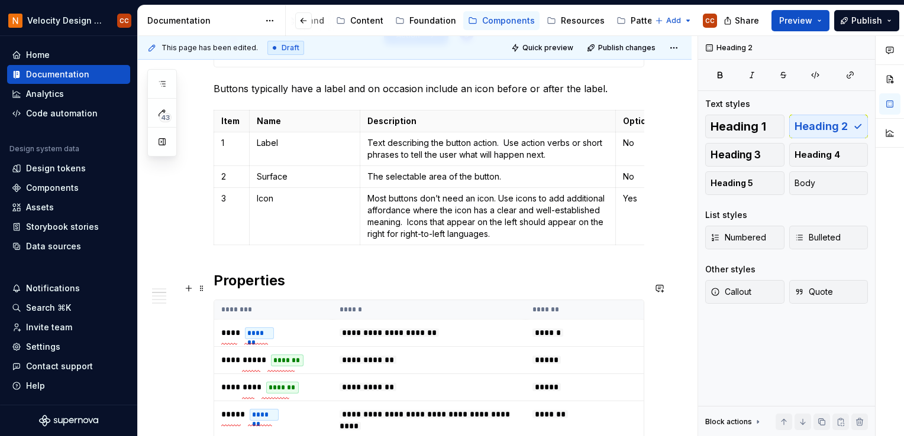
click at [241, 290] on h2 "Properties" at bounding box center [429, 280] width 431 height 19
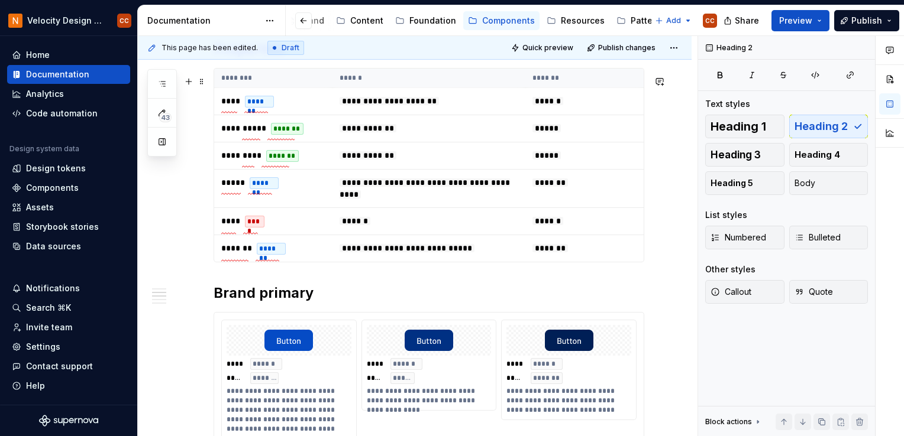
scroll to position [532, 0]
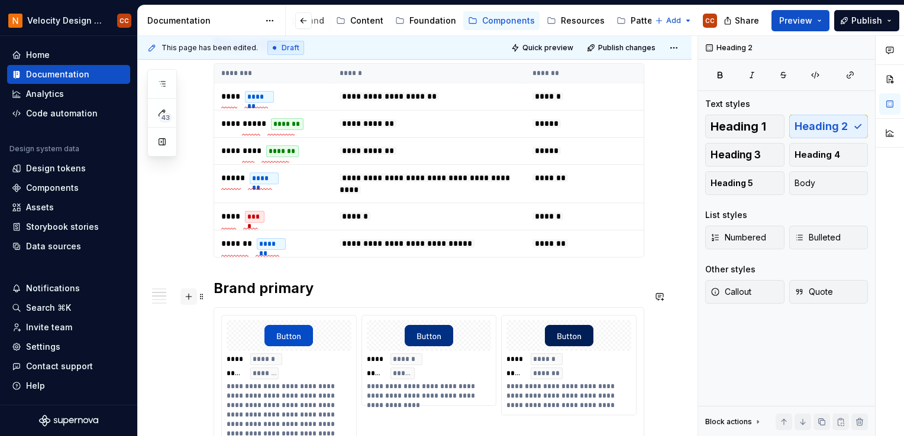
click at [187, 296] on button "button" at bounding box center [188, 297] width 17 height 17
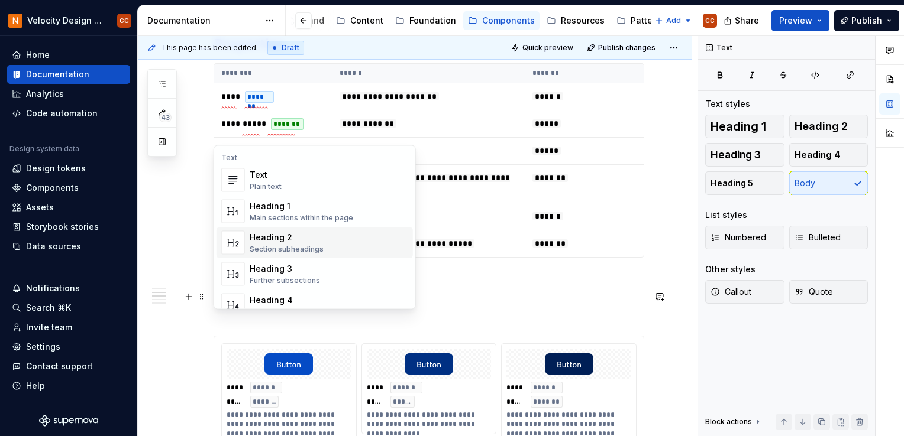
click at [273, 244] on div "Heading 2 Section subheadings" at bounding box center [287, 243] width 74 height 22
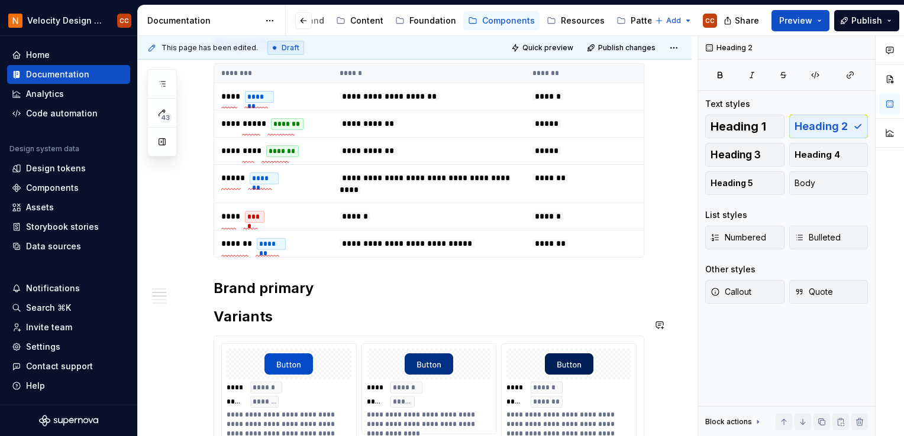
drag, startPoint x: 365, startPoint y: 311, endPoint x: 345, endPoint y: 313, distance: 19.6
click at [272, 324] on h2 "Brand primary" at bounding box center [429, 317] width 431 height 19
click at [750, 154] on span "Heading 3" at bounding box center [735, 155] width 50 height 12
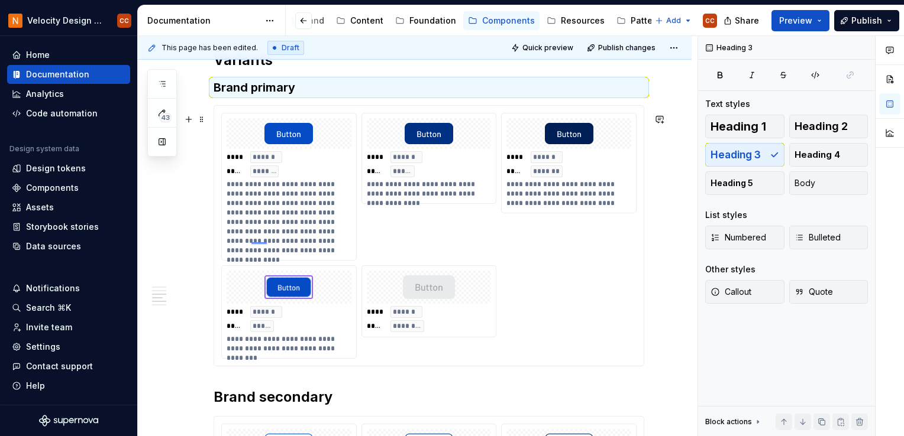
scroll to position [828, 0]
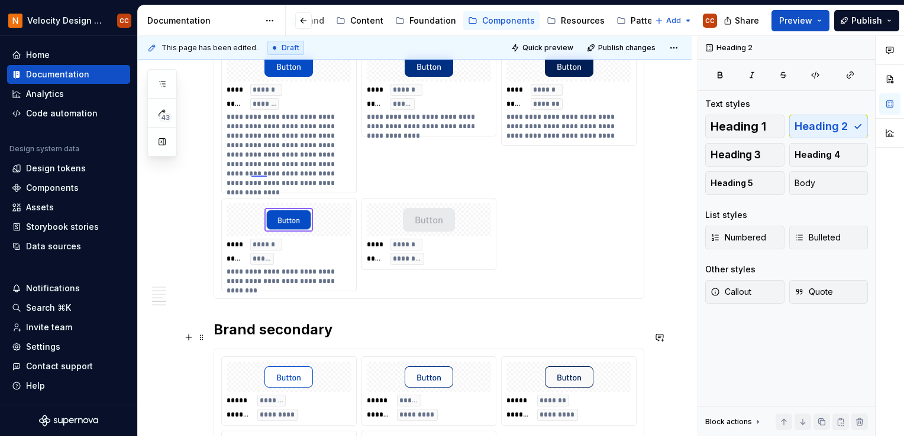
click at [302, 338] on h2 "Brand secondary" at bounding box center [429, 330] width 431 height 19
click at [753, 153] on span "Heading 3" at bounding box center [735, 155] width 50 height 12
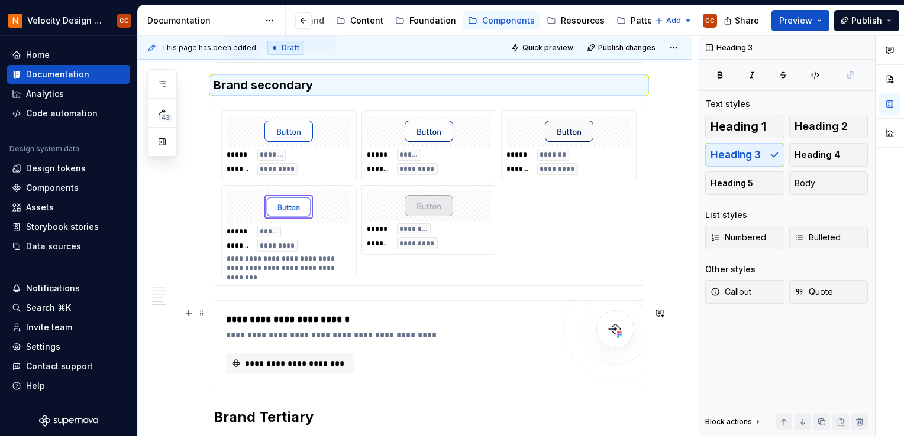
scroll to position [1183, 0]
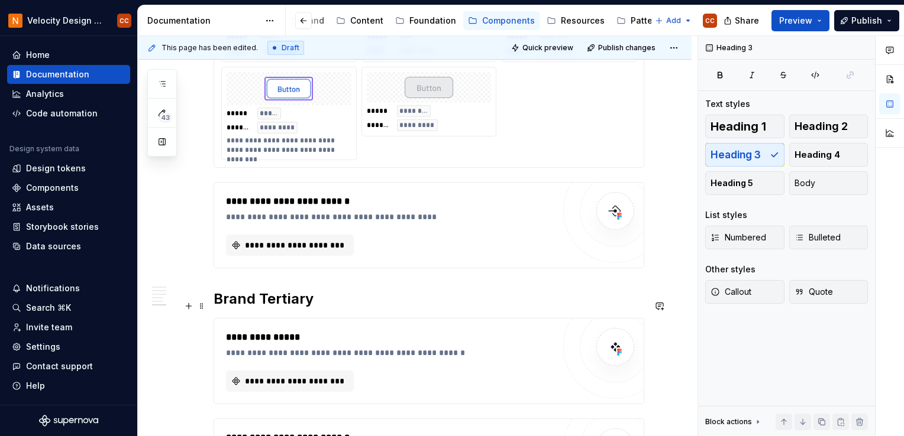
click at [299, 306] on h2 "Brand Tertiary" at bounding box center [429, 299] width 431 height 19
click at [757, 150] on span "Heading 3" at bounding box center [735, 155] width 50 height 12
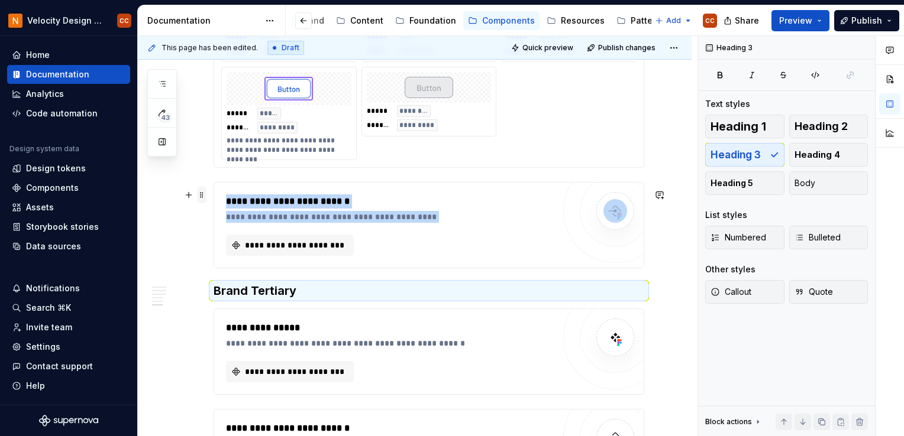
click at [204, 194] on span at bounding box center [201, 195] width 9 height 17
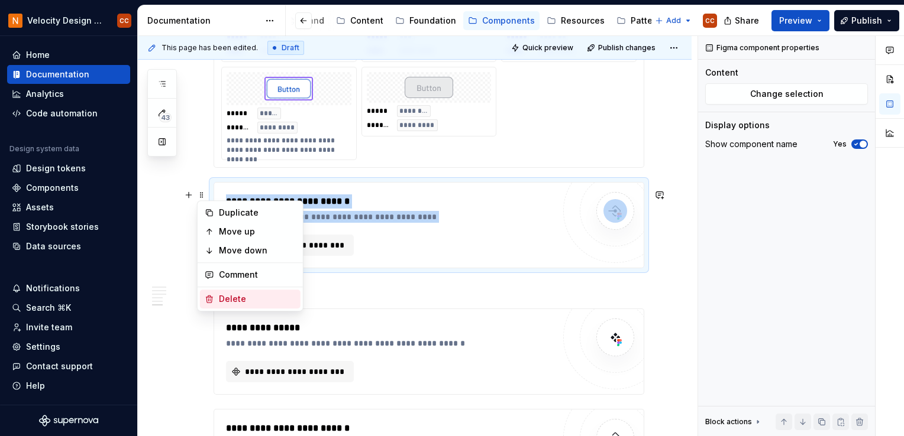
click at [220, 299] on div "Delete" at bounding box center [257, 299] width 77 height 12
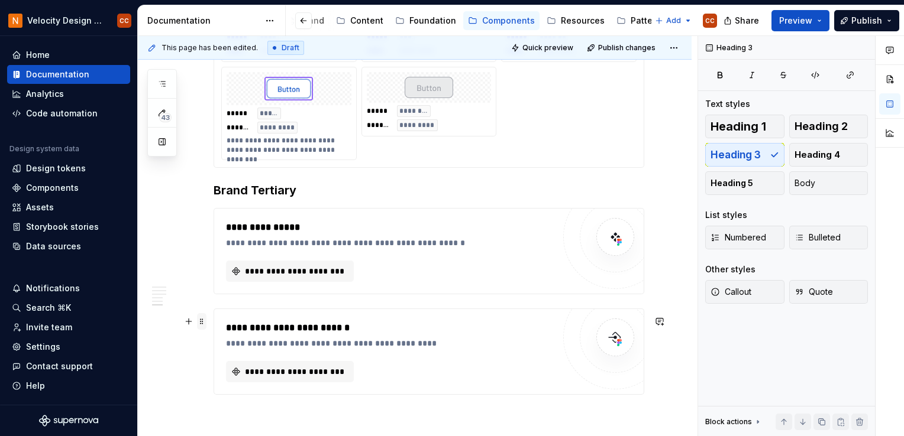
click at [201, 324] on span at bounding box center [201, 321] width 9 height 17
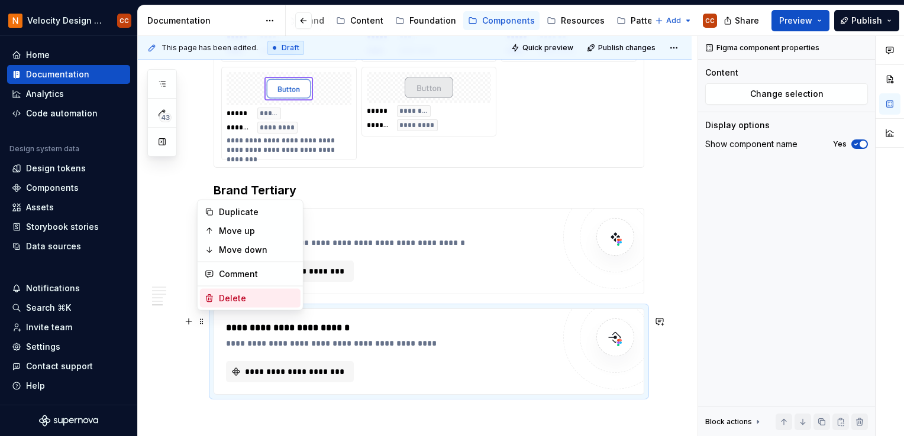
click at [240, 300] on div "Delete" at bounding box center [257, 299] width 77 height 12
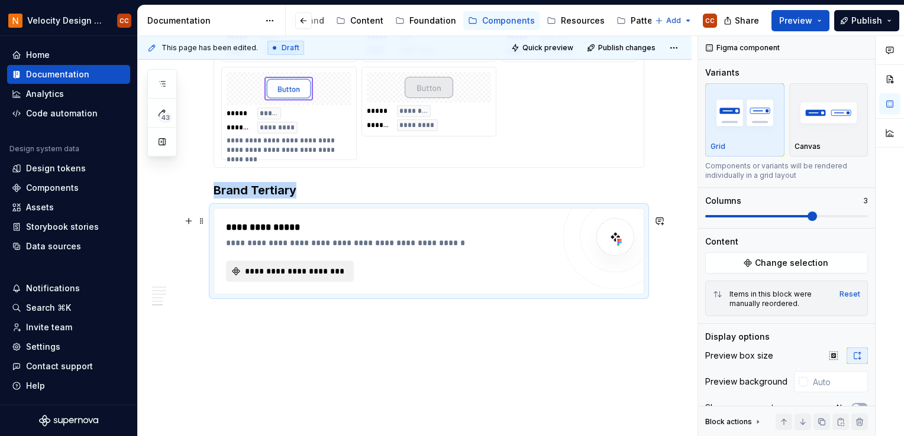
click at [322, 277] on span "**********" at bounding box center [294, 272] width 103 height 12
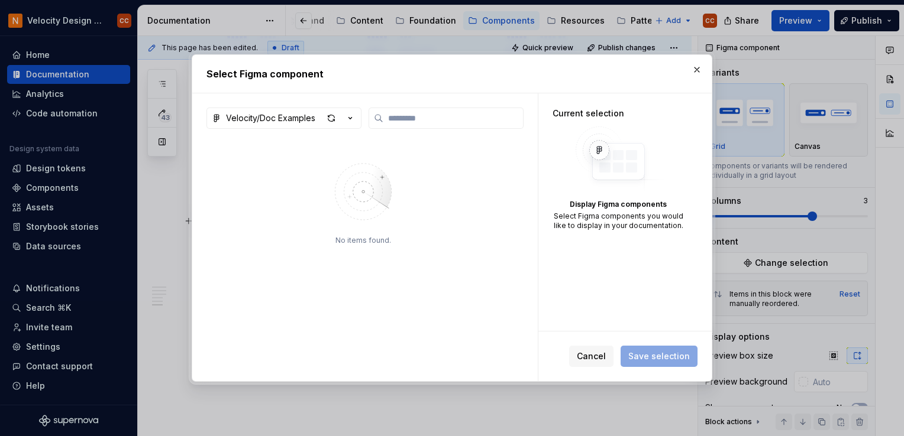
type textarea "*"
click at [311, 122] on div "Velocity/Doc Examples" at bounding box center [270, 118] width 89 height 12
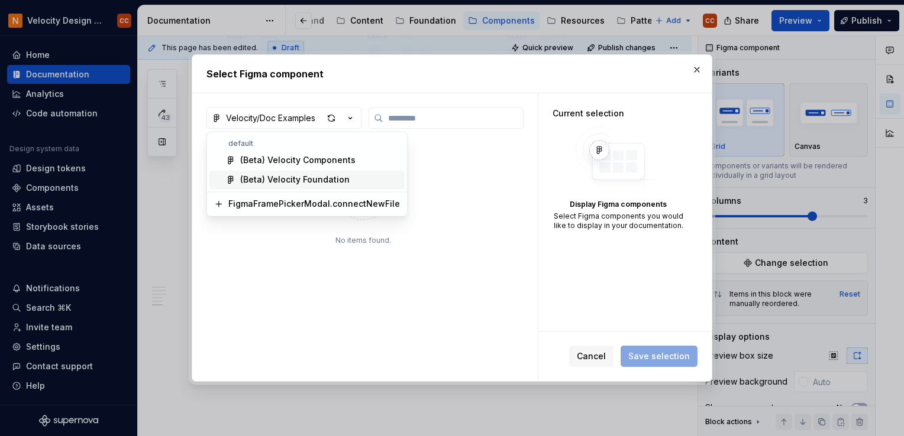
click at [298, 179] on div "(Beta) Velocity Foundation" at bounding box center [294, 180] width 109 height 12
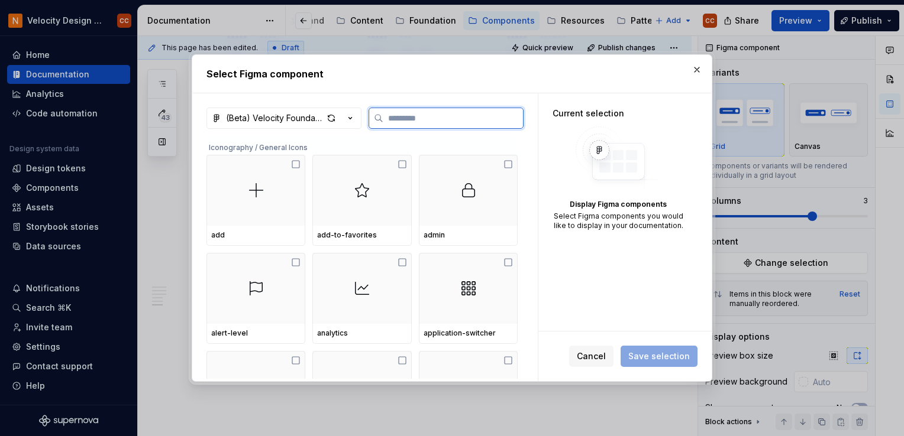
click at [397, 120] on input "search" at bounding box center [453, 118] width 140 height 12
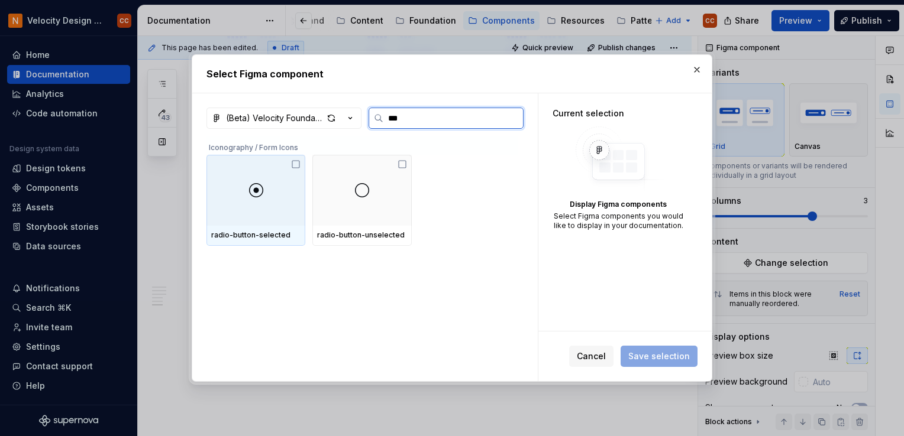
type input "****"
click at [353, 117] on icon "button" at bounding box center [350, 118] width 12 height 12
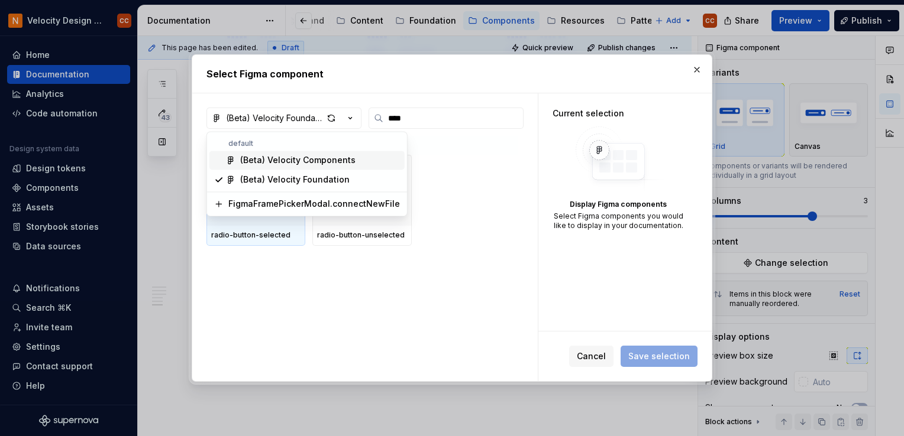
click at [329, 160] on div "(Beta) Velocity Components" at bounding box center [297, 160] width 115 height 12
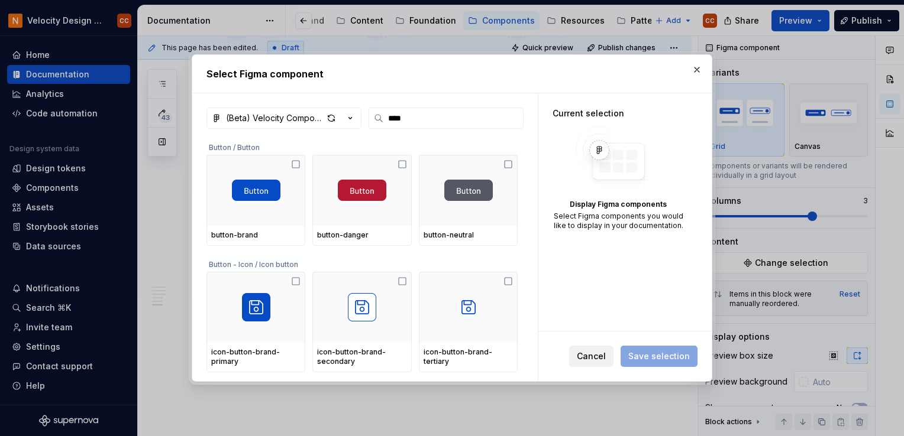
click at [599, 354] on span "Cancel" at bounding box center [591, 357] width 29 height 12
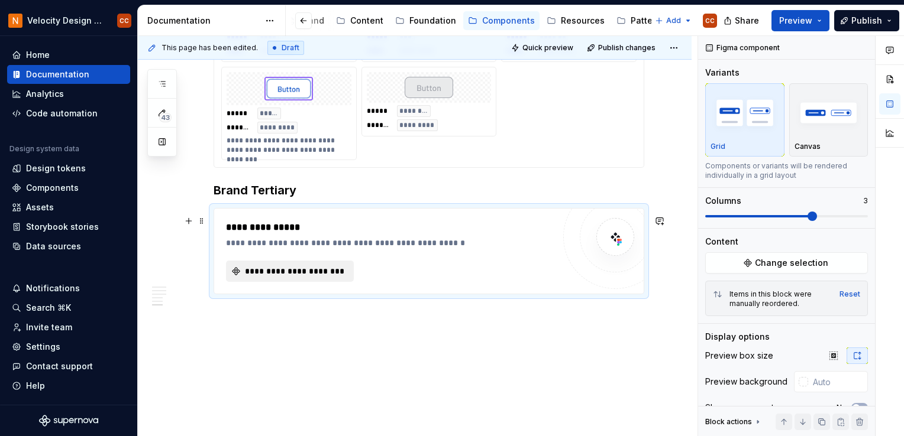
click at [326, 277] on span "**********" at bounding box center [294, 272] width 103 height 12
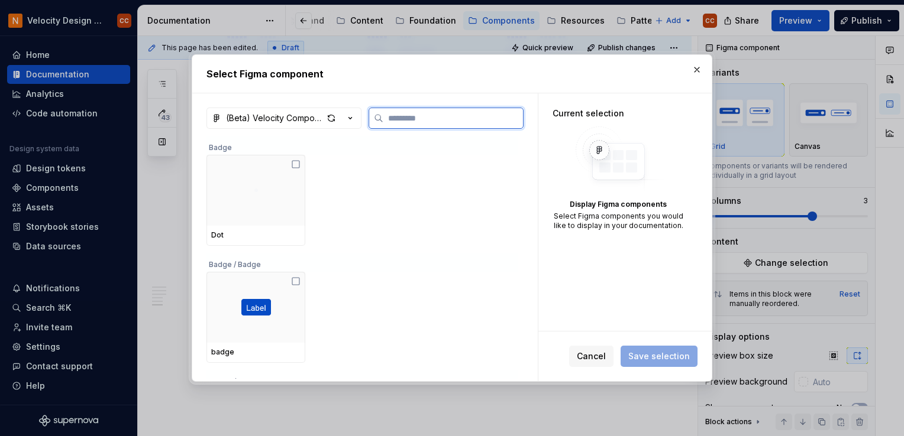
drag, startPoint x: 383, startPoint y: 166, endPoint x: 405, endPoint y: 117, distance: 54.0
click at [405, 117] on input "search" at bounding box center [453, 118] width 140 height 12
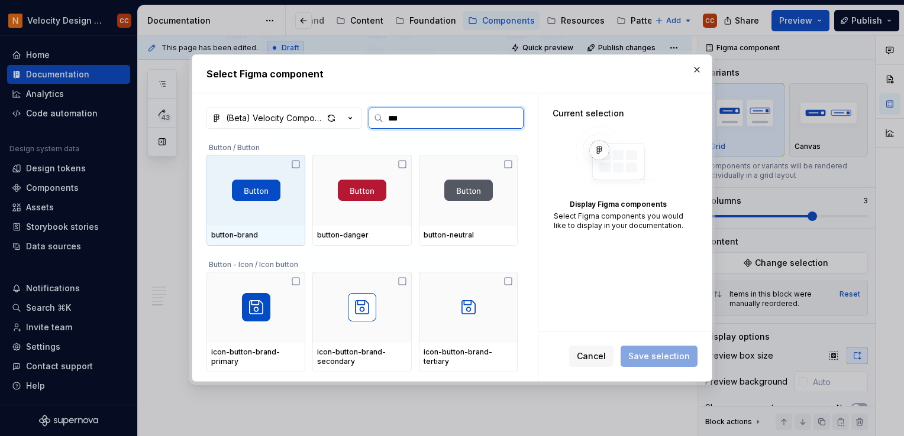
type input "****"
click at [294, 166] on icon at bounding box center [295, 164] width 9 height 9
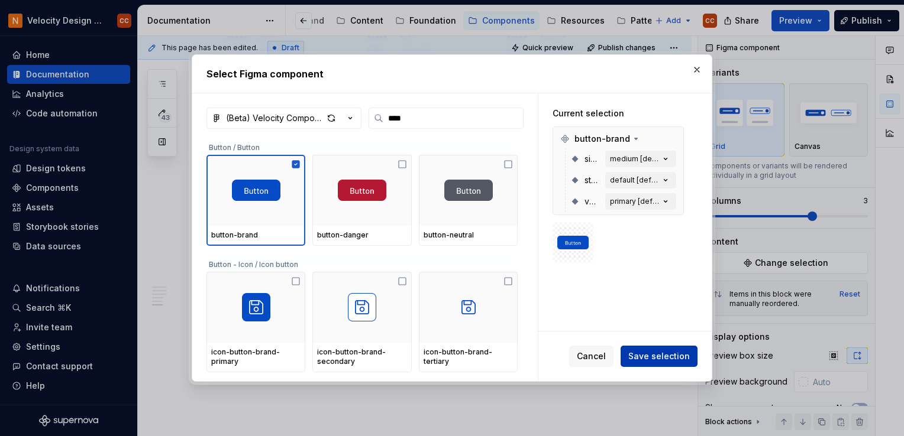
click at [652, 356] on span "Save selection" at bounding box center [659, 357] width 62 height 12
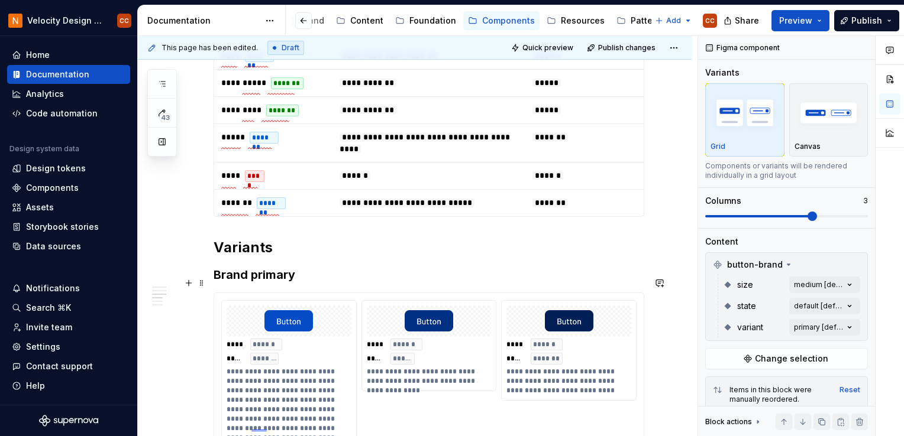
scroll to position [591, 0]
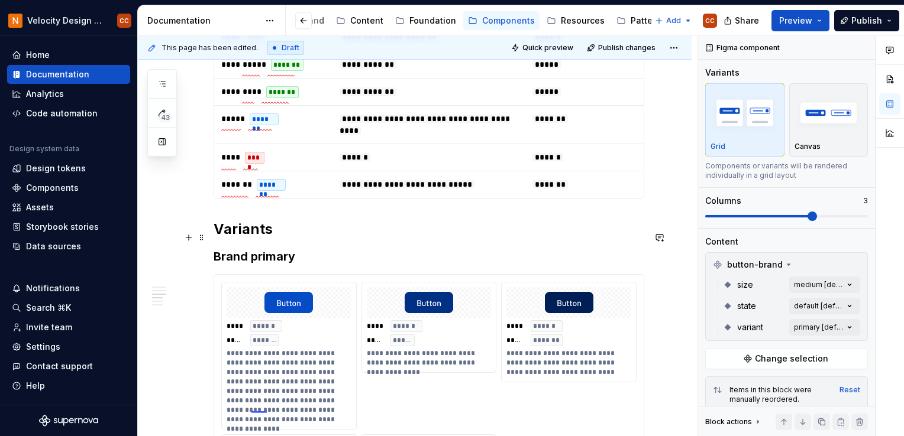
click at [283, 239] on h2 "Variants" at bounding box center [429, 229] width 431 height 19
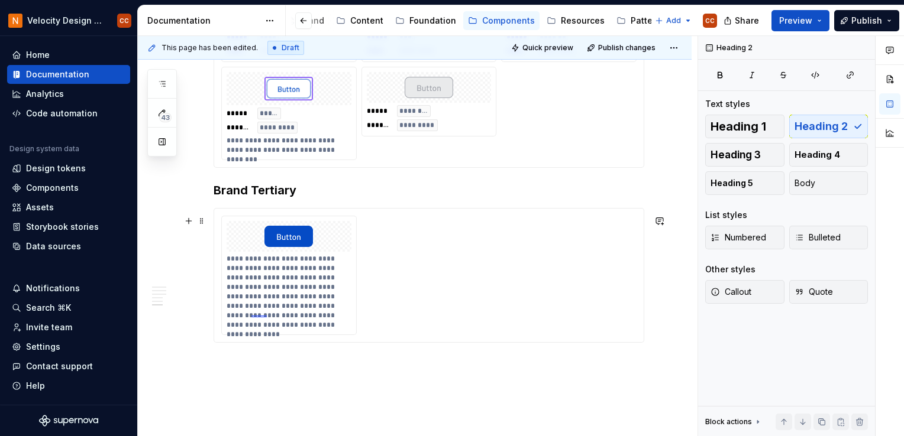
scroll to position [1124, 0]
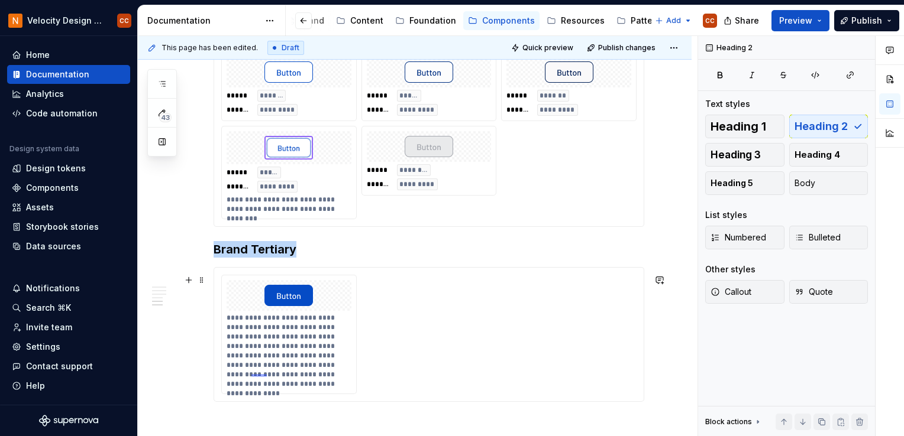
click at [282, 278] on div "**********" at bounding box center [428, 335] width 429 height 134
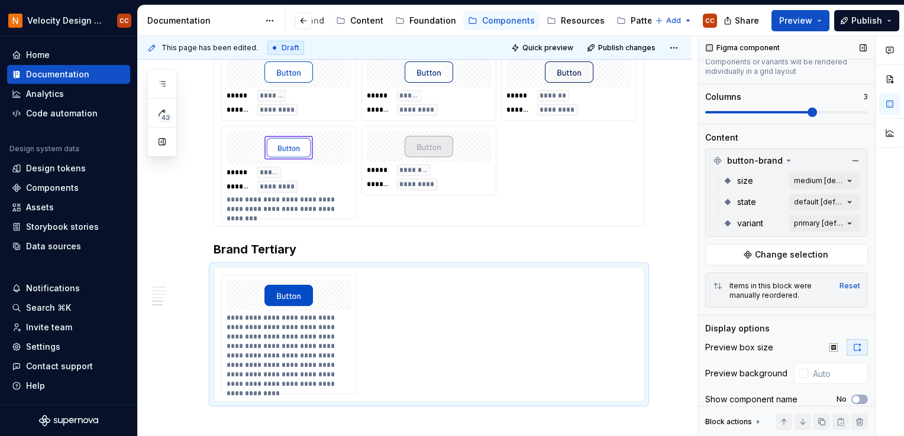
scroll to position [118, 0]
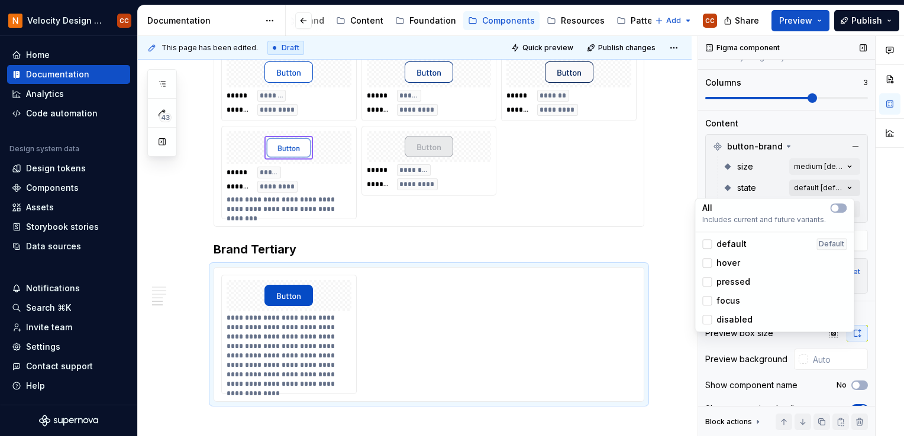
click at [816, 189] on div "Comments Open comments No comments yet Select ‘Comment’ from the block context …" at bounding box center [801, 236] width 206 height 401
click at [836, 208] on span "button" at bounding box center [834, 208] width 7 height 7
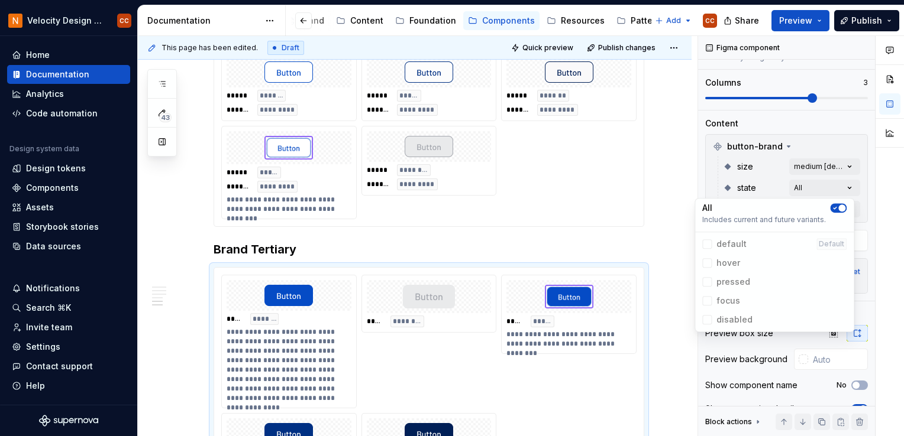
click at [845, 147] on div "Comments Open comments No comments yet Select ‘Comment’ from the block context …" at bounding box center [801, 236] width 206 height 401
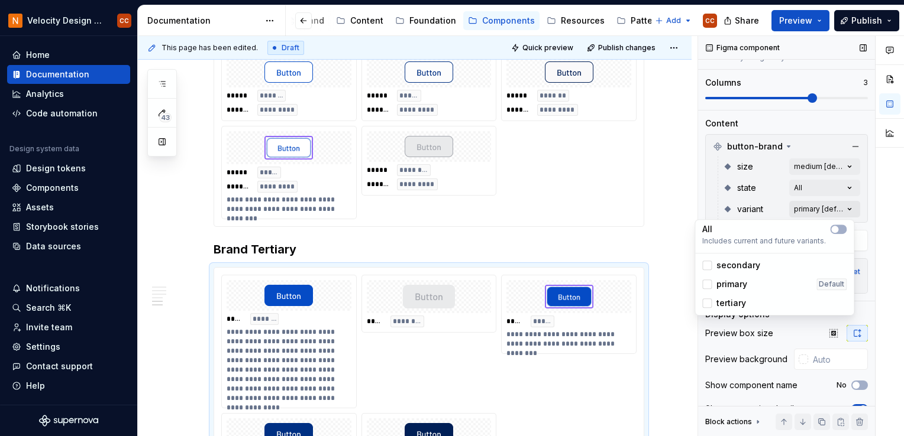
click at [823, 209] on div "Comments Open comments No comments yet Select ‘Comment’ from the block context …" at bounding box center [801, 236] width 206 height 401
click at [710, 303] on div at bounding box center [706, 303] width 9 height 9
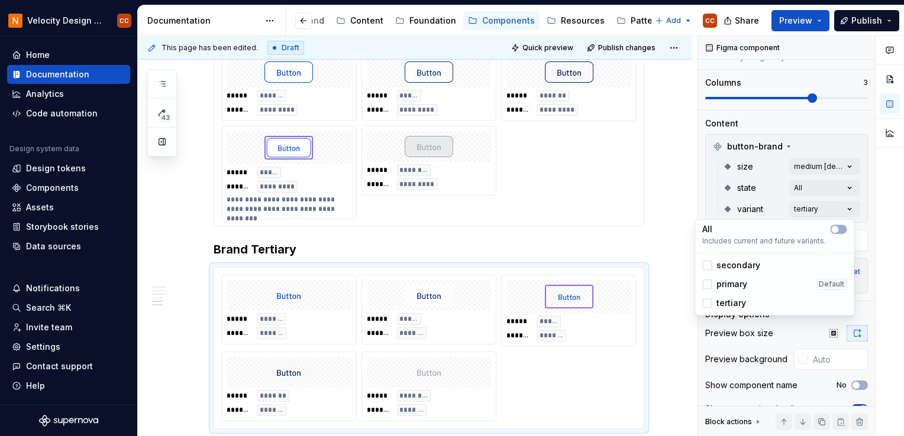
click at [662, 252] on html "Velocity Design System by NAVEX CC Home Documentation Analytics Code automation…" at bounding box center [452, 218] width 904 height 436
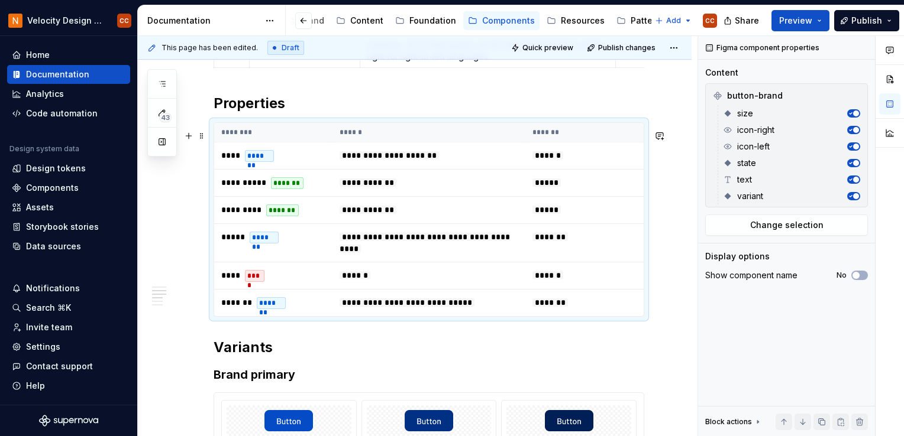
scroll to position [0, 0]
click at [314, 134] on th "********" at bounding box center [273, 133] width 118 height 20
click at [770, 229] on span "Change selection" at bounding box center [786, 225] width 73 height 12
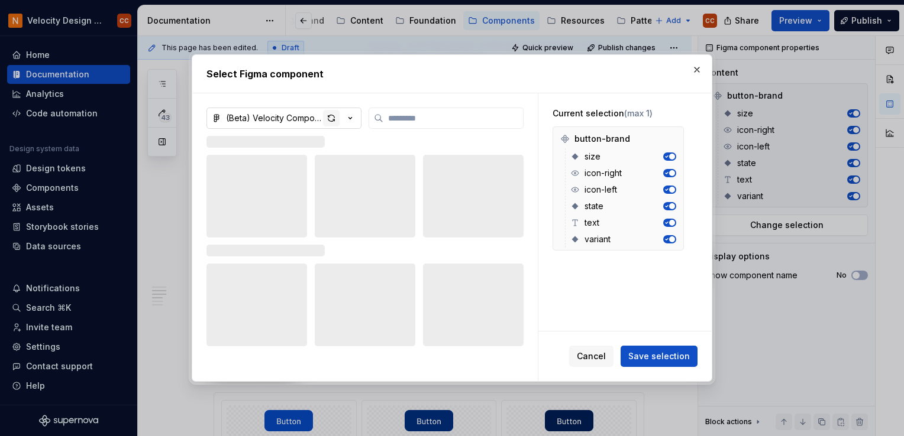
click at [334, 117] on div "button" at bounding box center [331, 118] width 17 height 17
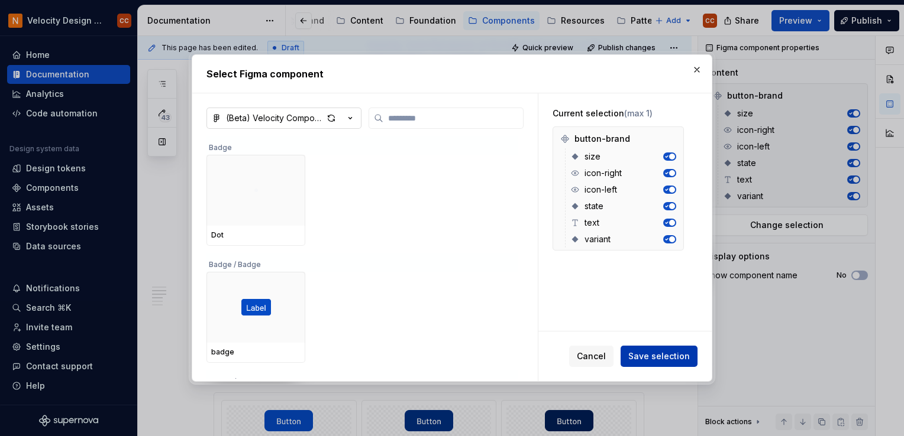
click at [654, 360] on span "Save selection" at bounding box center [659, 357] width 62 height 12
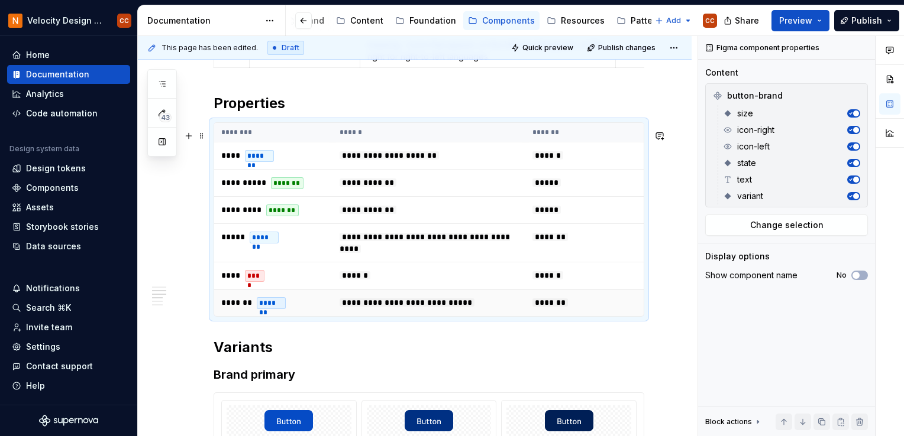
click at [219, 305] on td "******* *******" at bounding box center [273, 302] width 118 height 27
drag, startPoint x: 232, startPoint y: 305, endPoint x: 237, endPoint y: 318, distance: 13.8
click at [237, 316] on td "******* *******" at bounding box center [273, 302] width 118 height 27
click at [286, 316] on td "******* *******" at bounding box center [273, 302] width 118 height 27
click at [845, 274] on icon "button" at bounding box center [855, 275] width 9 height 7
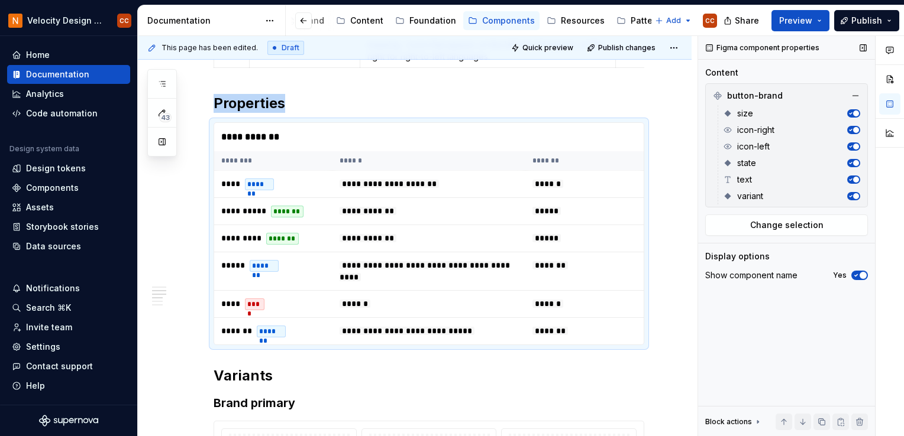
click at [845, 274] on span "button" at bounding box center [862, 275] width 7 height 7
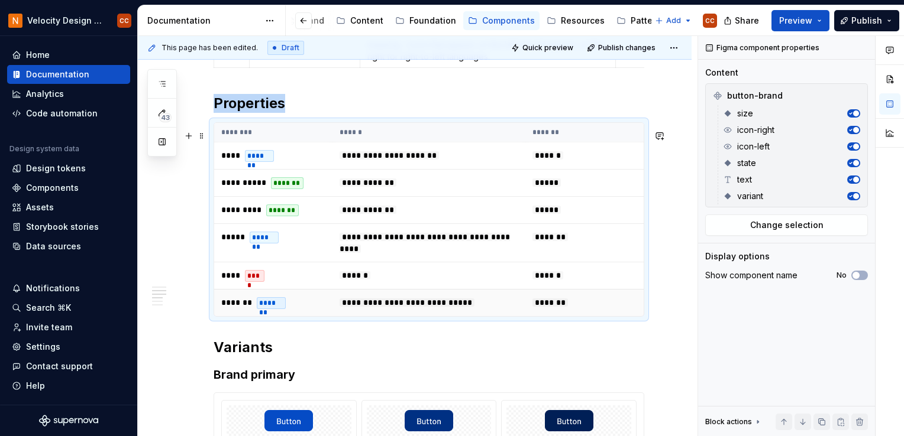
click at [596, 315] on td "*******" at bounding box center [584, 302] width 118 height 27
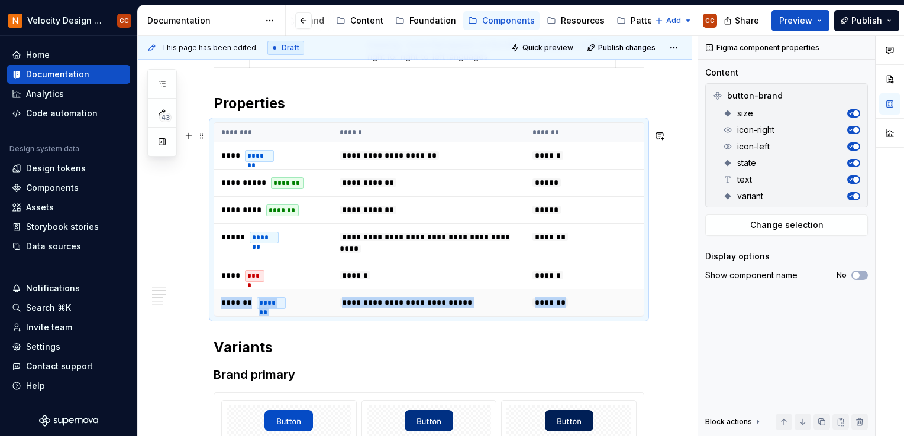
drag, startPoint x: 596, startPoint y: 315, endPoint x: 603, endPoint y: 298, distance: 18.6
click at [603, 296] on tbody "**********" at bounding box center [428, 229] width 429 height 174
click at [787, 198] on div "variant" at bounding box center [789, 196] width 105 height 12
click at [845, 198] on icon "button" at bounding box center [850, 196] width 6 height 6
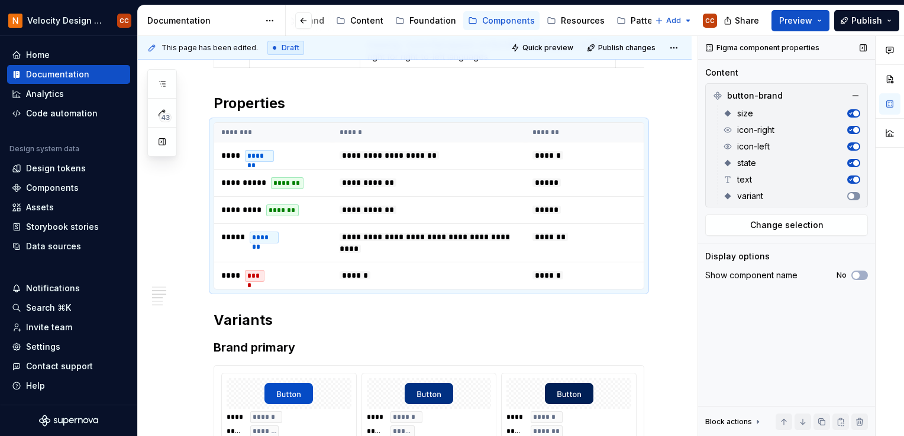
click at [845, 198] on span "button" at bounding box center [851, 196] width 6 height 6
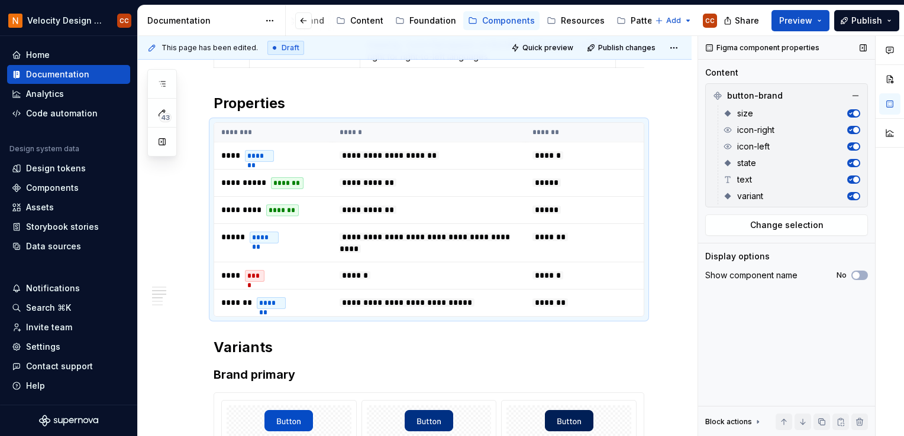
click at [783, 200] on div "variant" at bounding box center [789, 196] width 105 height 12
click at [789, 222] on span "Change selection" at bounding box center [786, 225] width 73 height 12
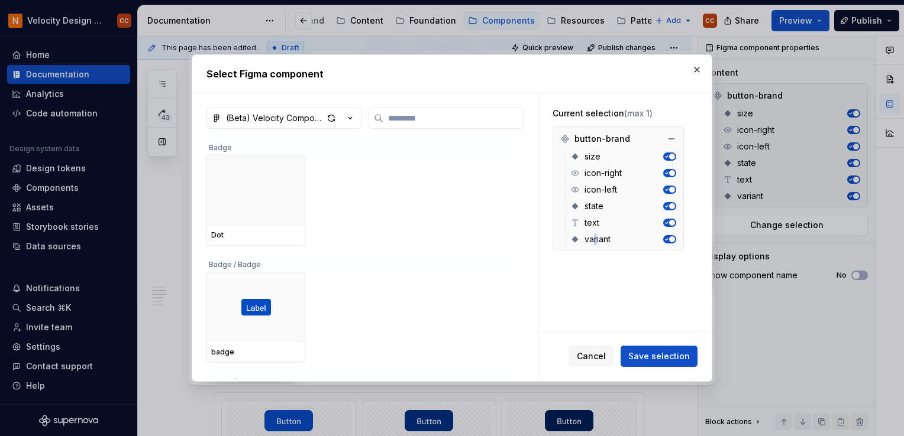
click at [597, 238] on span "variant" at bounding box center [597, 240] width 26 height 12
click at [596, 264] on div "Current selection (max 1) button-brand size icon-right icon-left state text var…" at bounding box center [618, 179] width 160 height 172
click at [672, 238] on span "button" at bounding box center [672, 240] width 6 height 6
click at [672, 238] on button "button" at bounding box center [669, 239] width 13 height 8
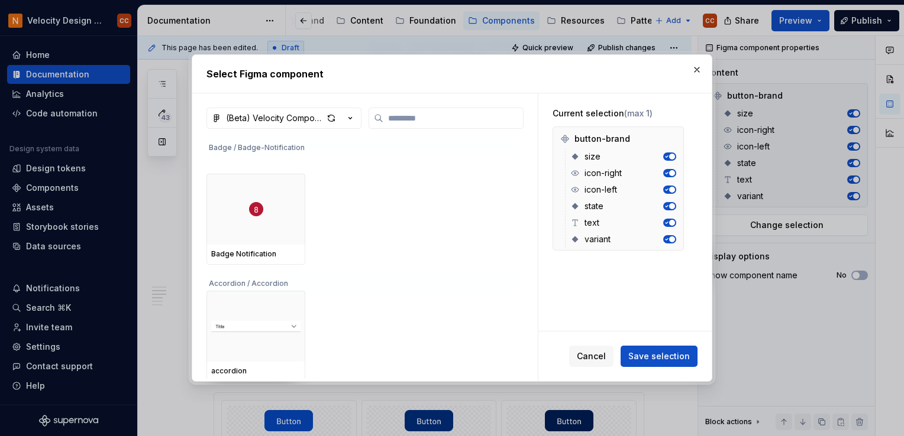
scroll to position [237, 0]
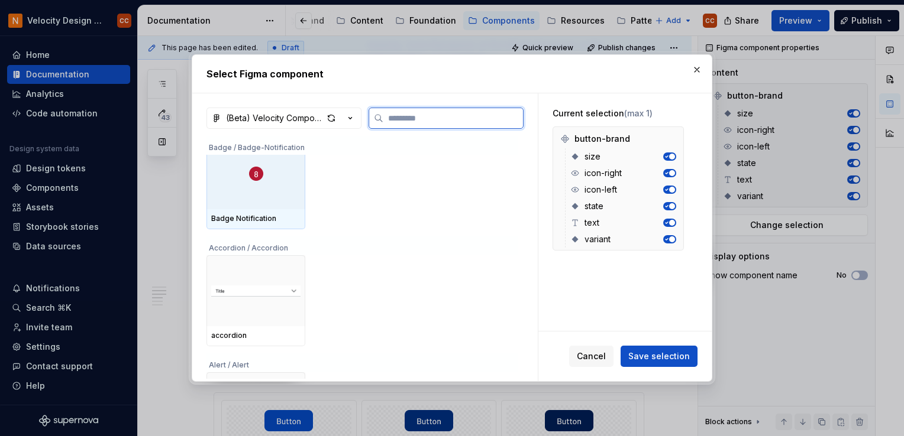
click at [273, 183] on div at bounding box center [255, 173] width 99 height 71
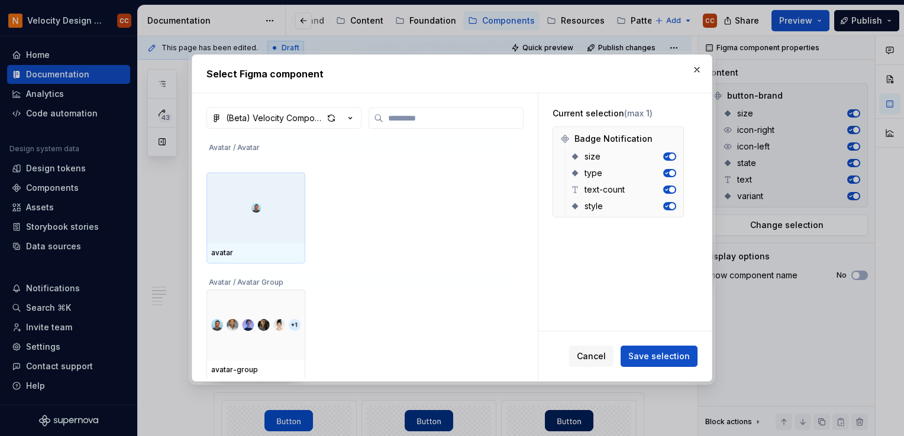
scroll to position [769, 0]
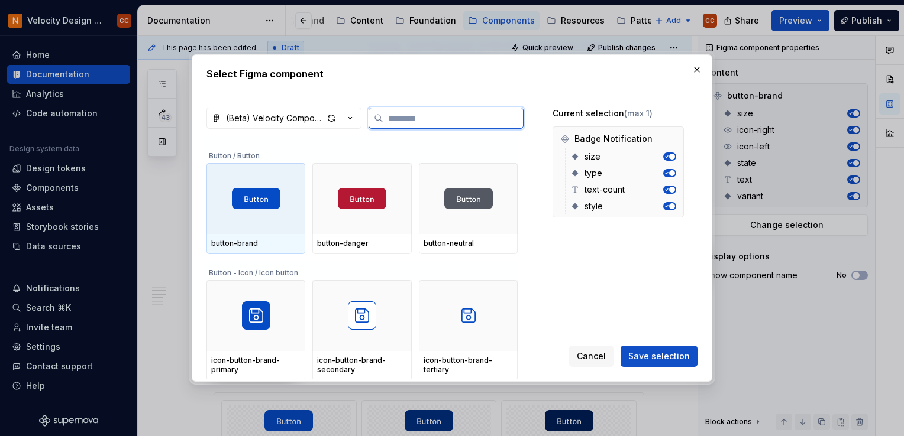
click at [279, 229] on div at bounding box center [255, 198] width 99 height 71
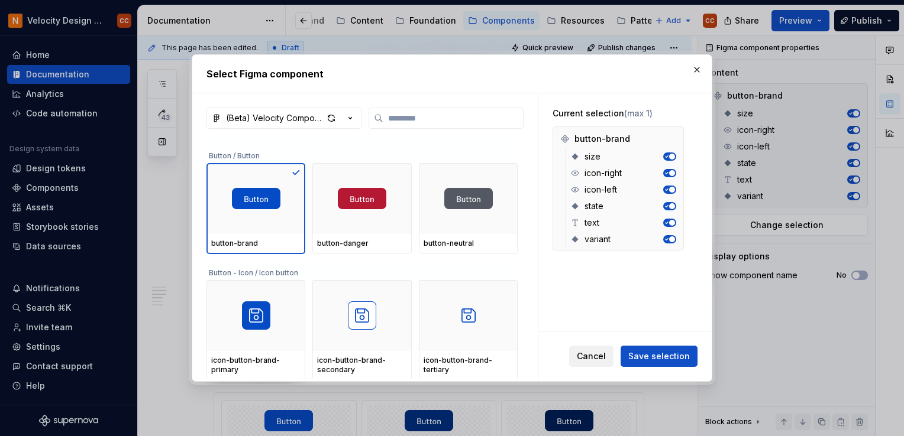
click at [596, 354] on span "Cancel" at bounding box center [591, 357] width 29 height 12
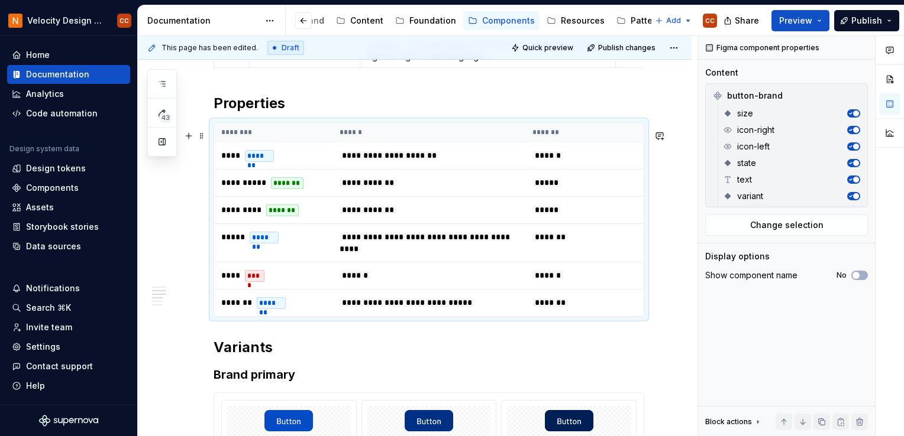
click at [617, 128] on div "**********" at bounding box center [429, 219] width 431 height 195
click at [578, 281] on td "******" at bounding box center [584, 275] width 118 height 27
click at [578, 282] on td "******" at bounding box center [584, 275] width 118 height 27
click at [845, 79] on button "button" at bounding box center [889, 79] width 21 height 21
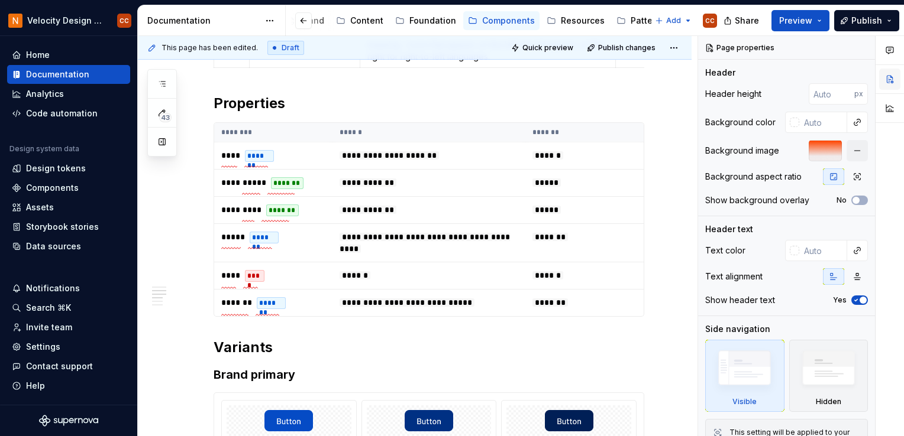
click at [845, 78] on button "button" at bounding box center [889, 79] width 21 height 21
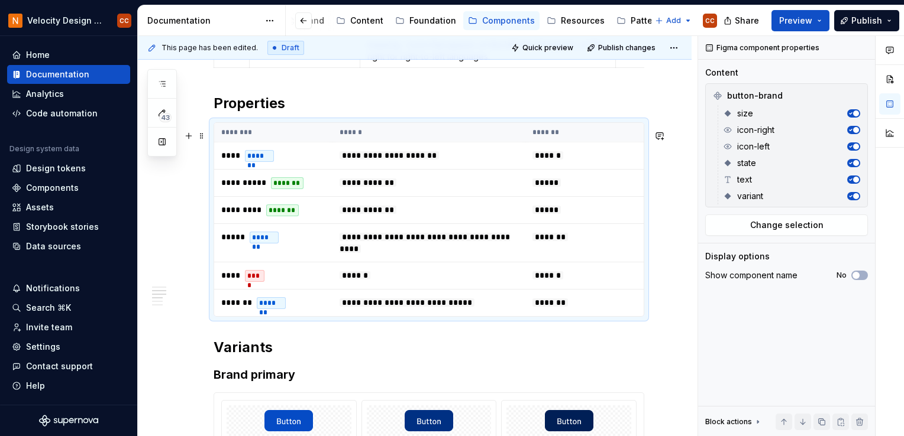
click at [578, 143] on th "*******" at bounding box center [584, 133] width 118 height 20
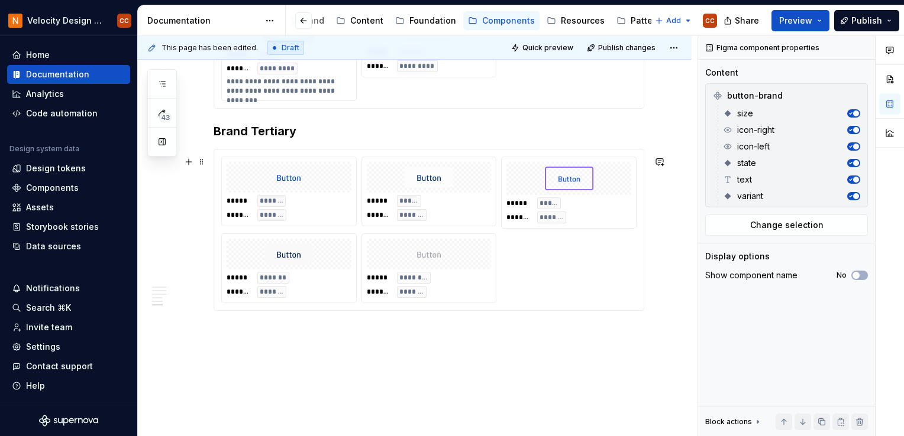
scroll to position [1295, 0]
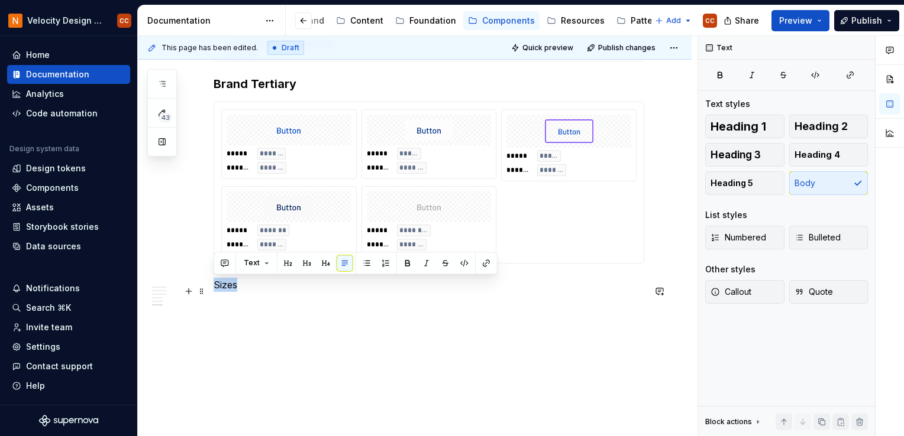
drag, startPoint x: 254, startPoint y: 282, endPoint x: 211, endPoint y: 287, distance: 44.1
click at [289, 261] on button "button" at bounding box center [288, 263] width 17 height 17
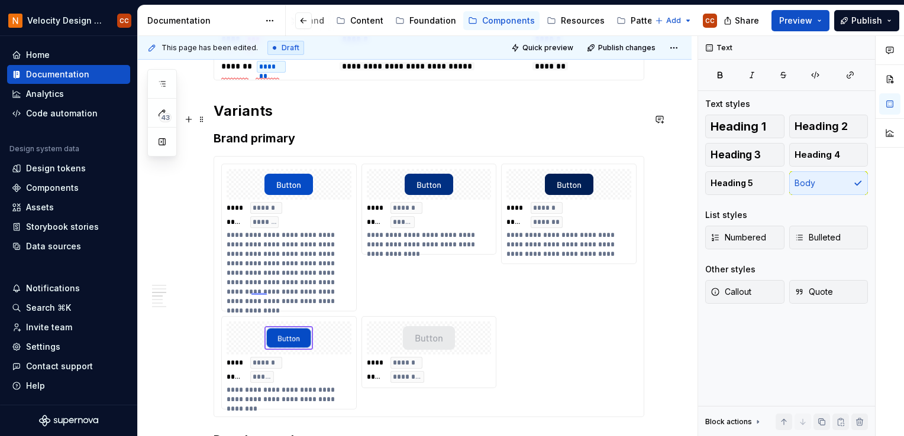
scroll to position [0, 0]
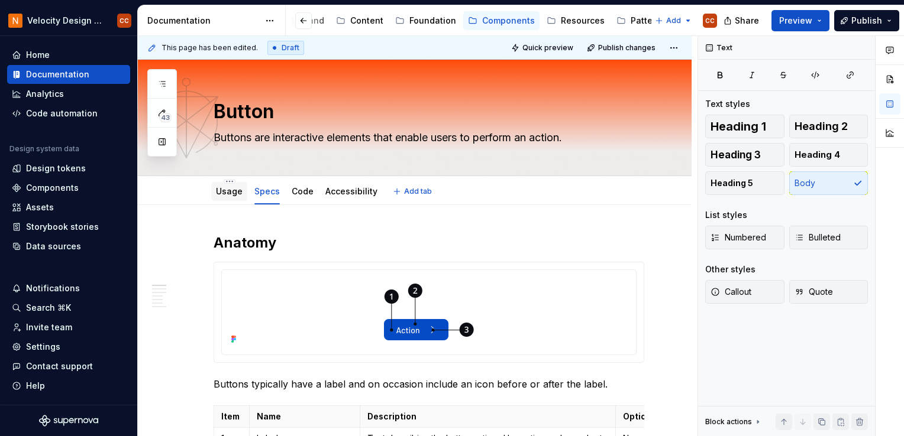
click at [227, 189] on link "Usage" at bounding box center [229, 191] width 27 height 10
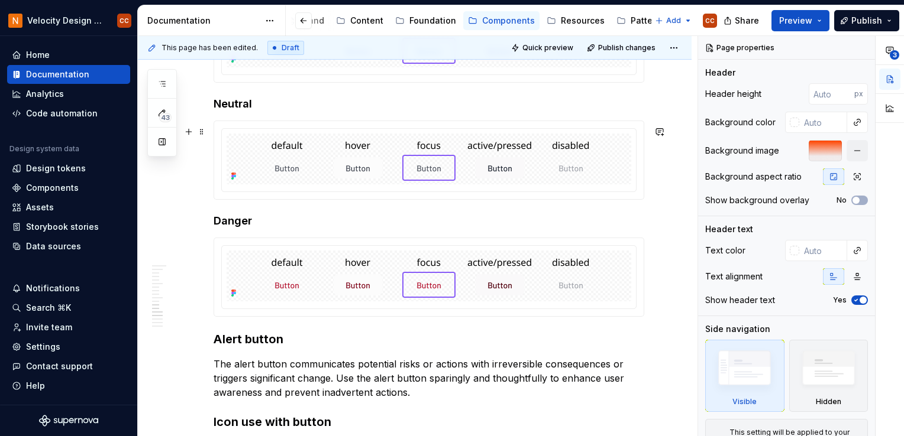
scroll to position [1656, 0]
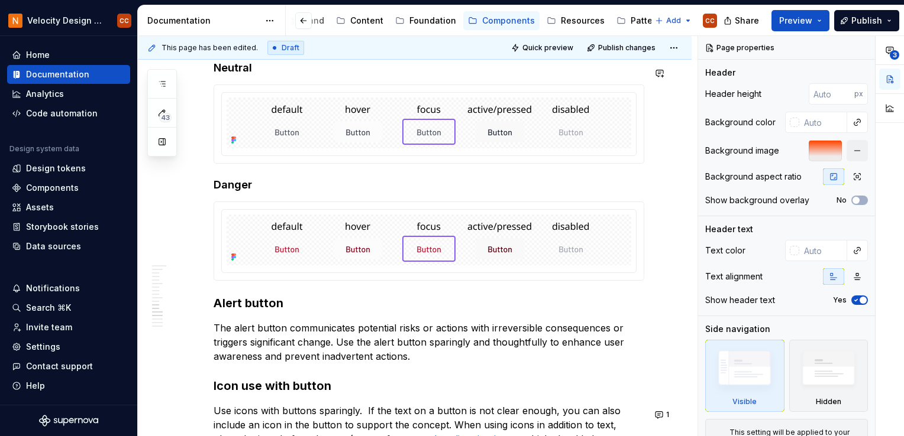
type textarea "*"
